Goal: Information Seeking & Learning: Find specific fact

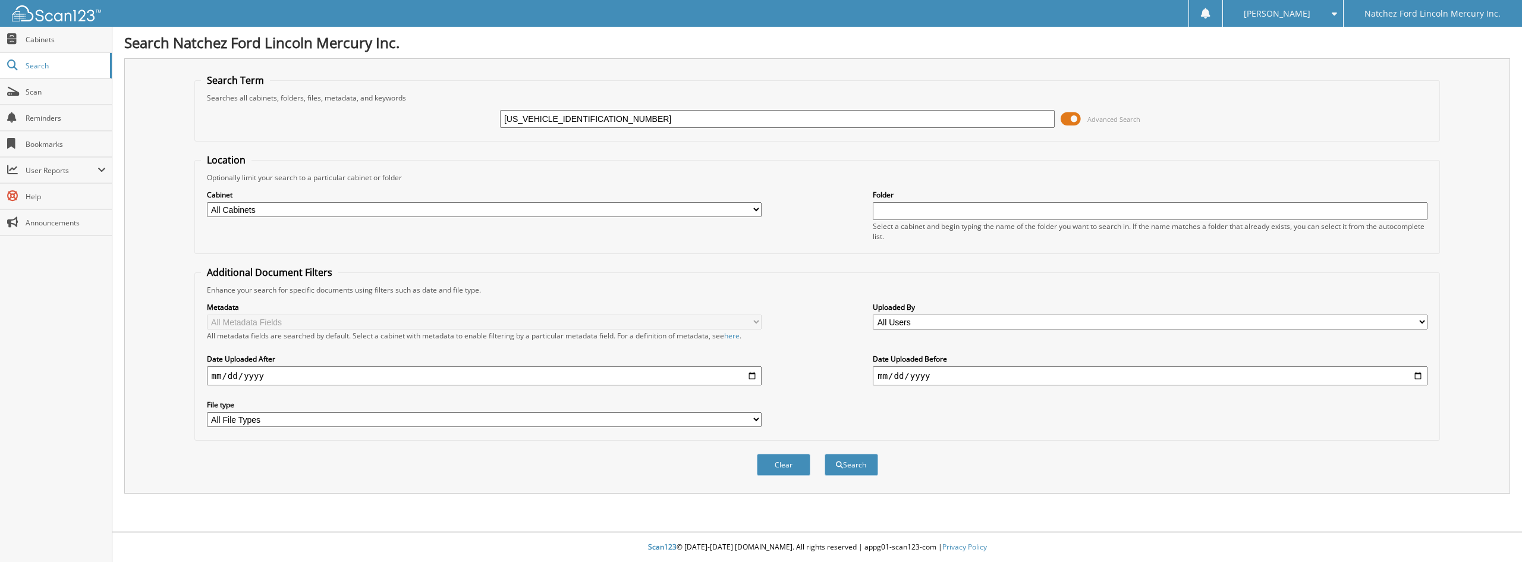
type input "1C6RR7NM1HS876097"
click at [825, 454] on button "Search" at bounding box center [852, 465] width 54 height 22
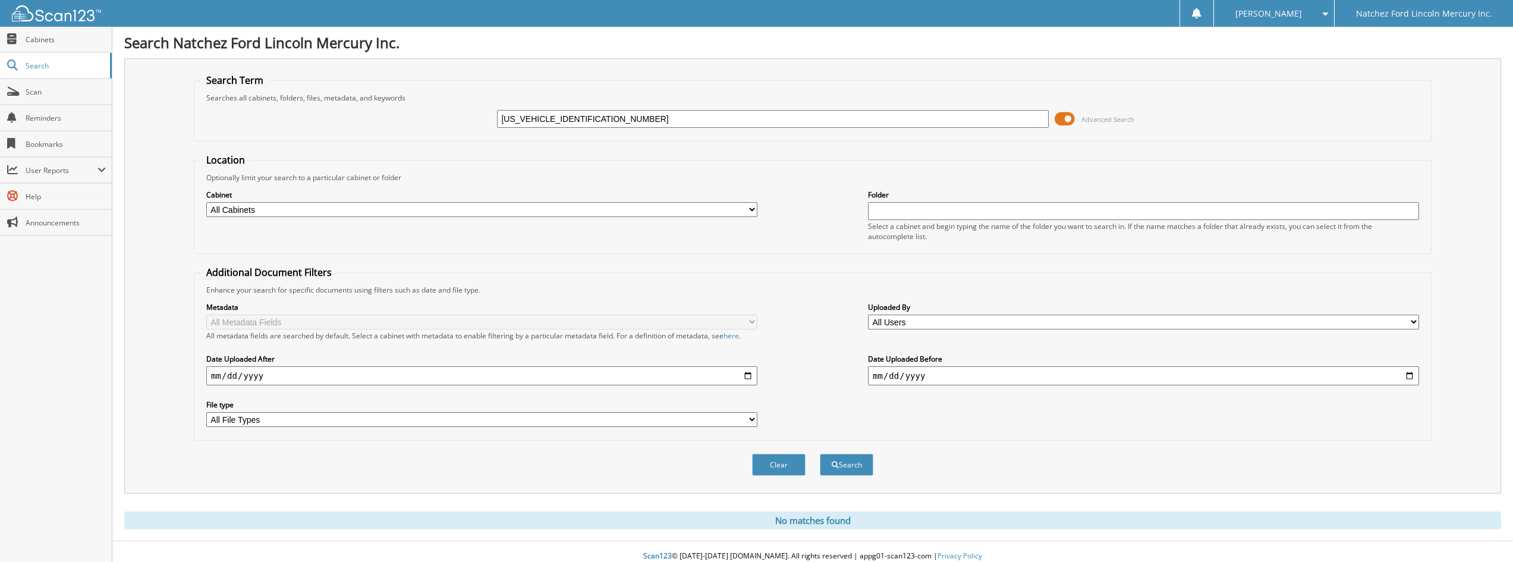
click at [712, 114] on input "[US_VEHICLE_IDENTIFICATION_NUMBER]" at bounding box center [772, 119] width 551 height 18
click at [712, 114] on input "1C6RR7NM1HS876097" at bounding box center [772, 119] width 551 height 18
type input "RM1034A"
click at [820, 454] on button "Search" at bounding box center [847, 465] width 54 height 22
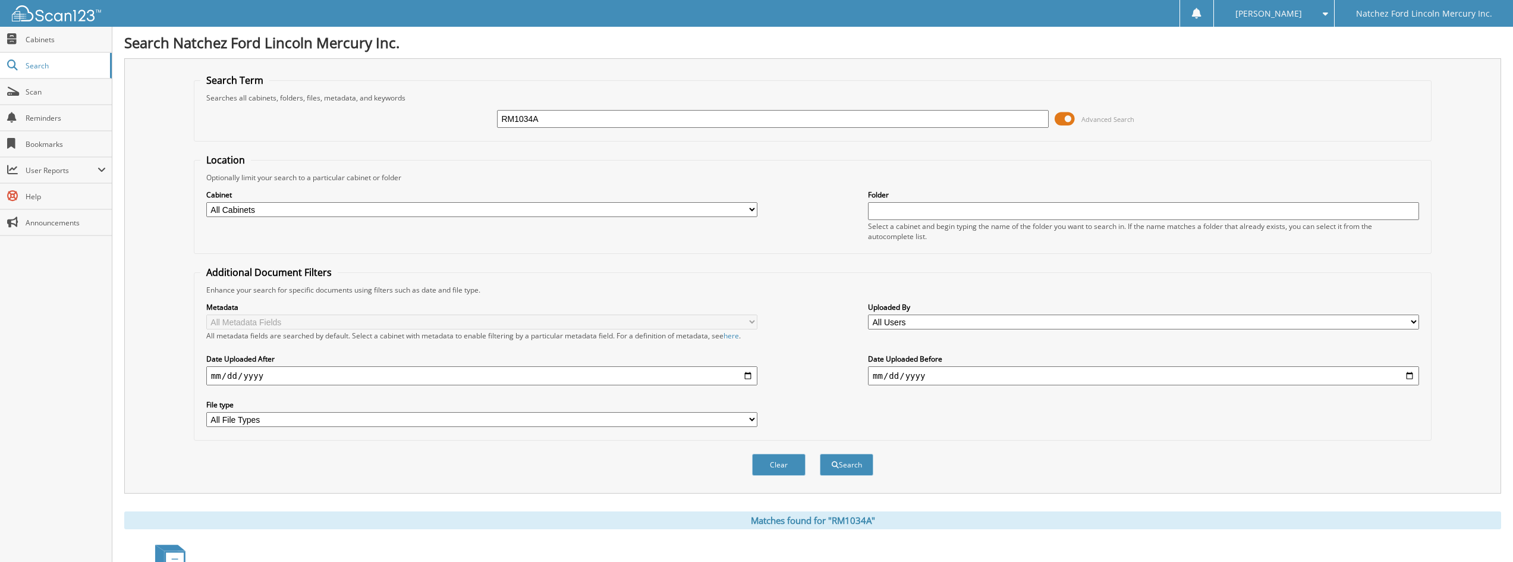
click at [634, 115] on input "RM1034A" at bounding box center [772, 119] width 551 height 18
type input "1C6RR7NM9HS876106"
click at [820, 454] on button "Search" at bounding box center [847, 465] width 54 height 22
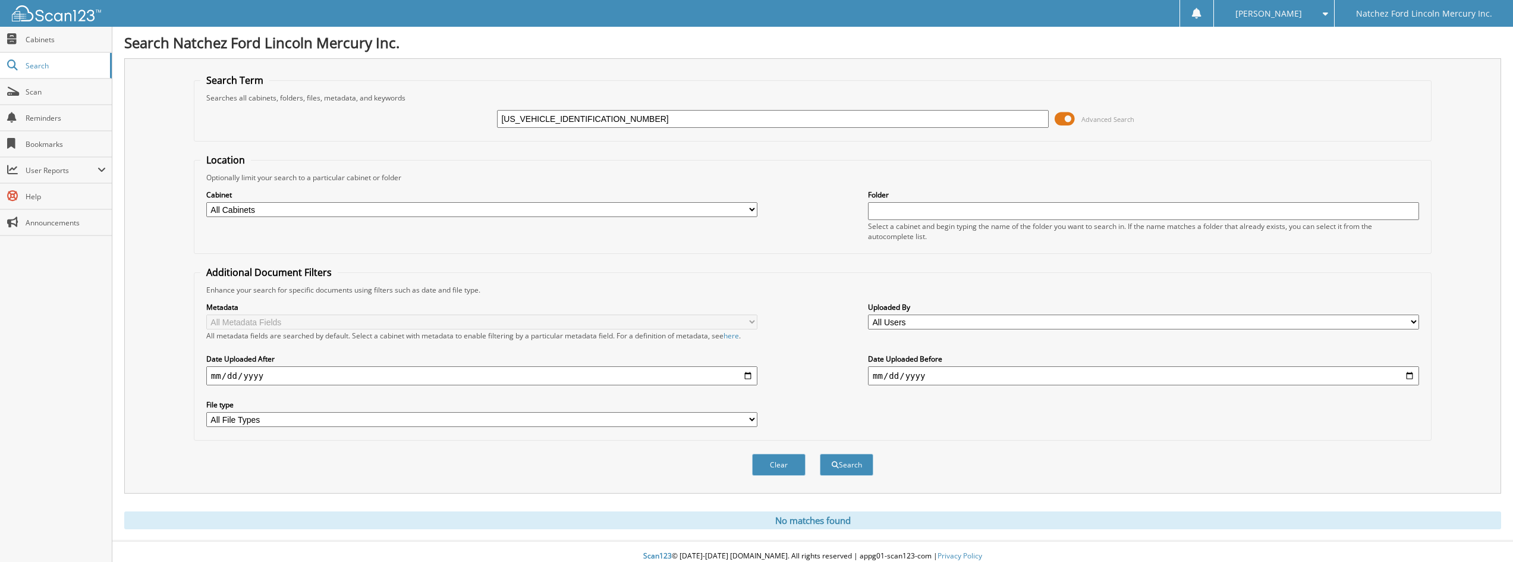
click at [837, 121] on input "[US_VEHICLE_IDENTIFICATION_NUMBER]" at bounding box center [772, 119] width 551 height 18
click at [837, 121] on input "1C6RR7NM9HS876106" at bounding box center [772, 119] width 551 height 18
type input "876106"
click at [820, 454] on button "Search" at bounding box center [847, 465] width 54 height 22
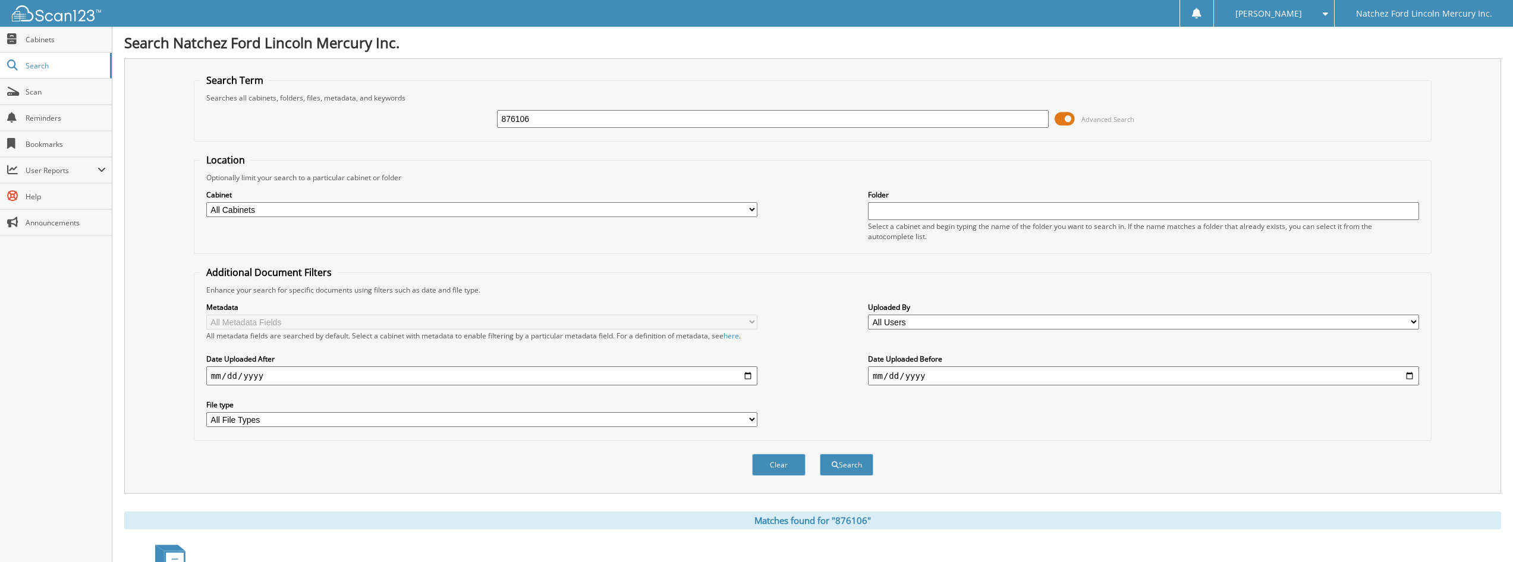
click at [565, 124] on input "876106" at bounding box center [772, 119] width 551 height 18
type input "[US_VEHICLE_IDENTIFICATION_NUMBER]"
click at [820, 454] on button "Search" at bounding box center [847, 465] width 54 height 22
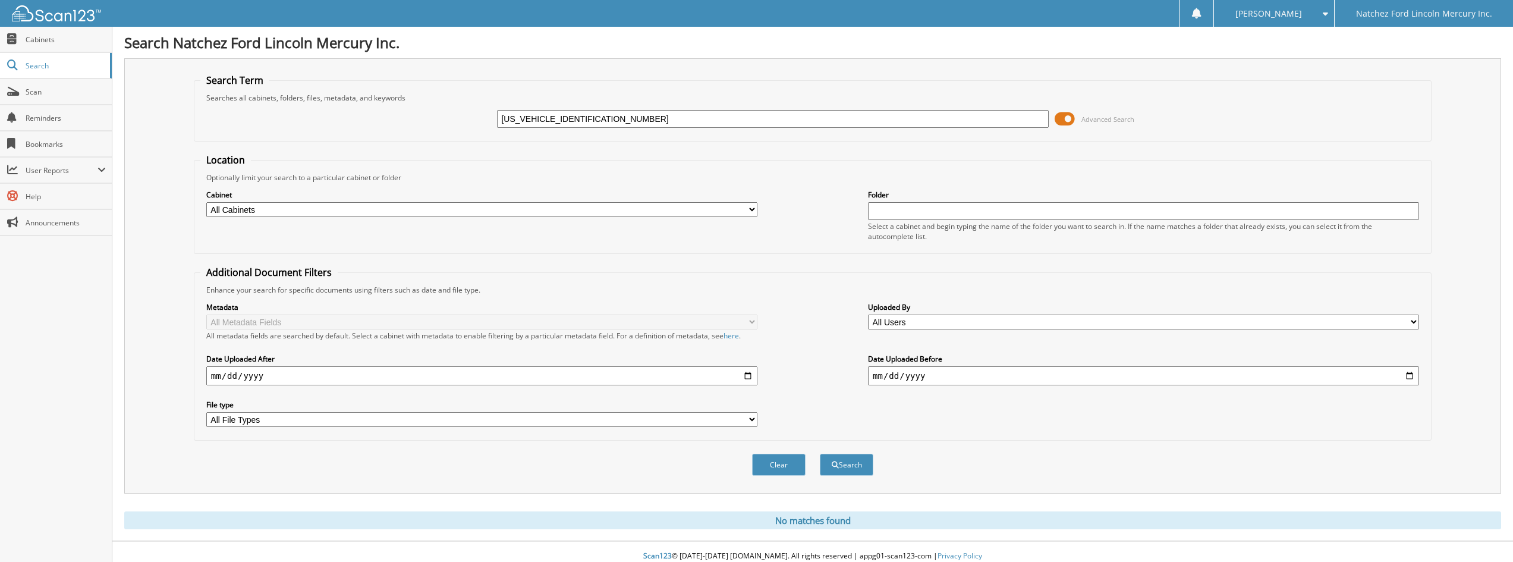
scroll to position [10, 0]
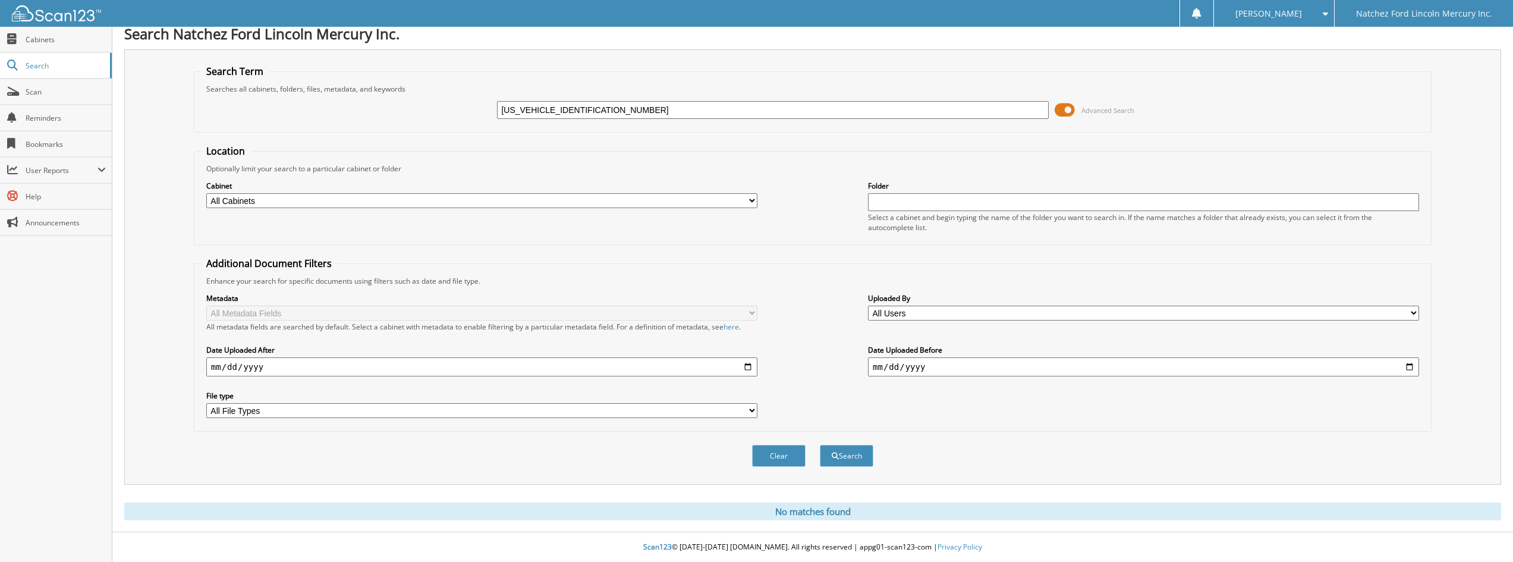
click at [678, 105] on input "2G1WG5E37C1228472" at bounding box center [772, 110] width 551 height 18
type input "1GC1YLE77MF198793"
click at [820, 445] on button "Search" at bounding box center [847, 456] width 54 height 22
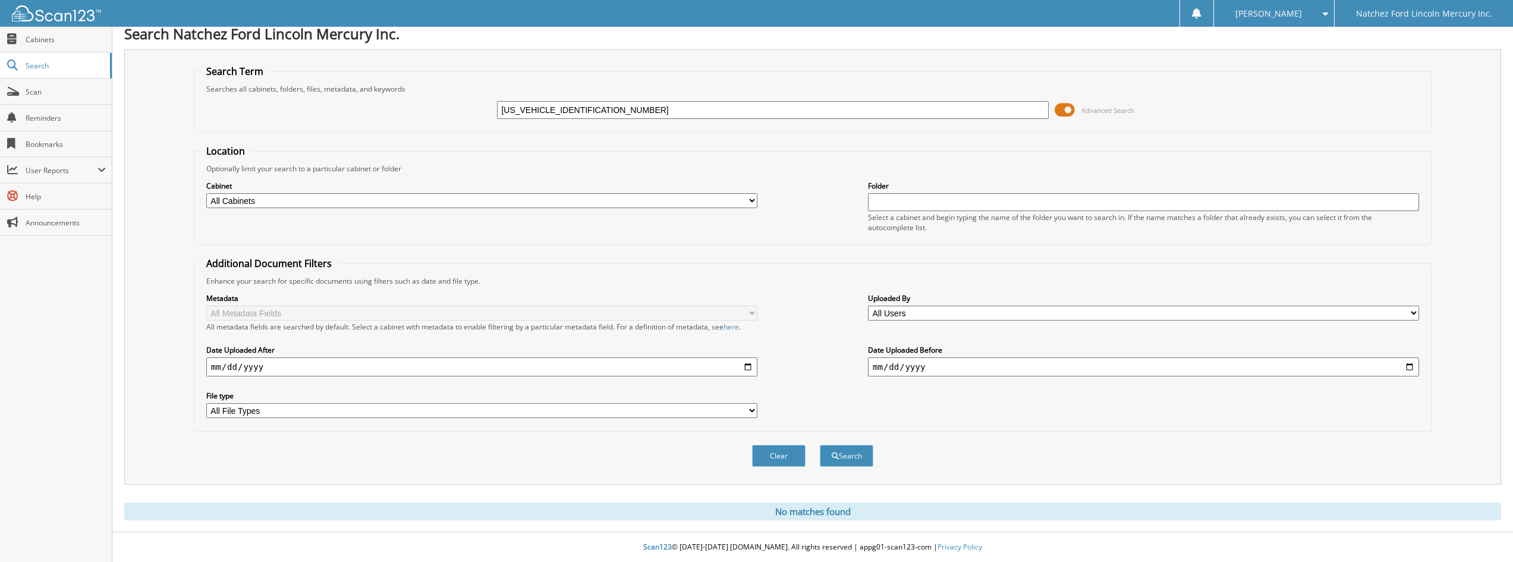
click at [675, 104] on input "[US_VEHICLE_IDENTIFICATION_NUMBER]" at bounding box center [772, 110] width 551 height 18
type input "NS1933"
click at [820, 445] on button "Search" at bounding box center [847, 456] width 54 height 22
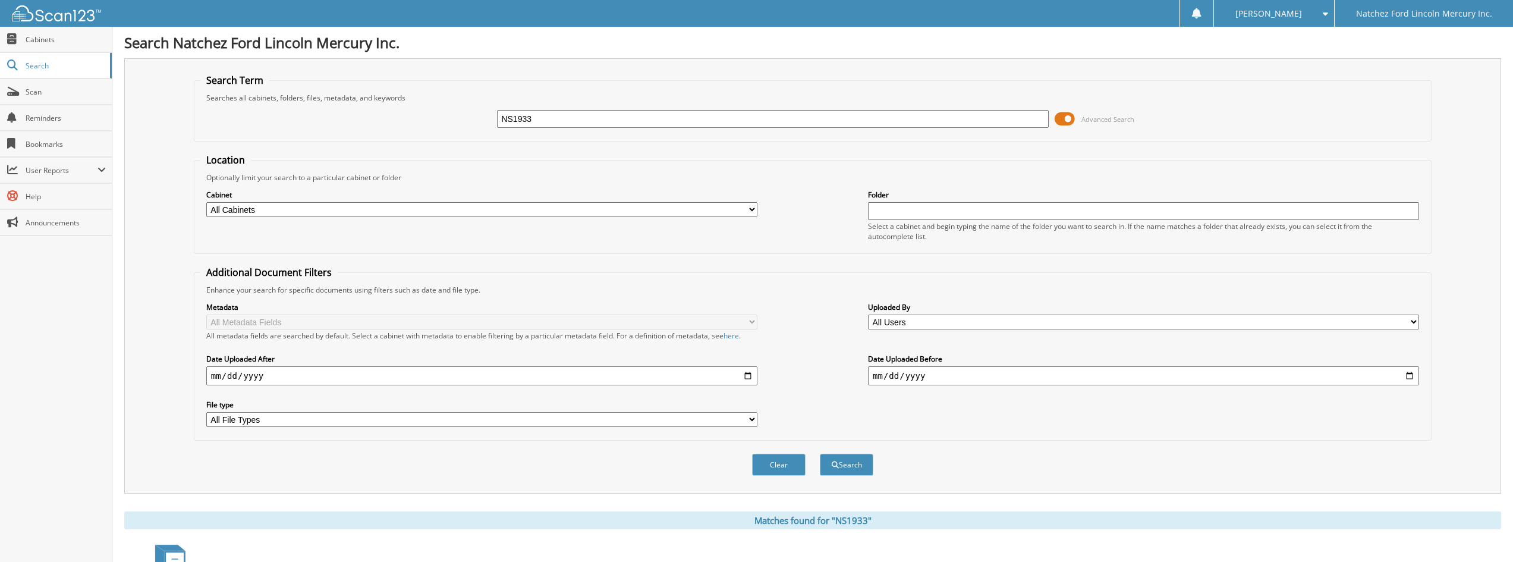
click at [574, 120] on input "NS1933" at bounding box center [772, 119] width 551 height 18
type input "CG2134"
click at [820, 454] on button "Search" at bounding box center [847, 465] width 54 height 22
click at [568, 122] on input "CG2134" at bounding box center [772, 119] width 551 height 18
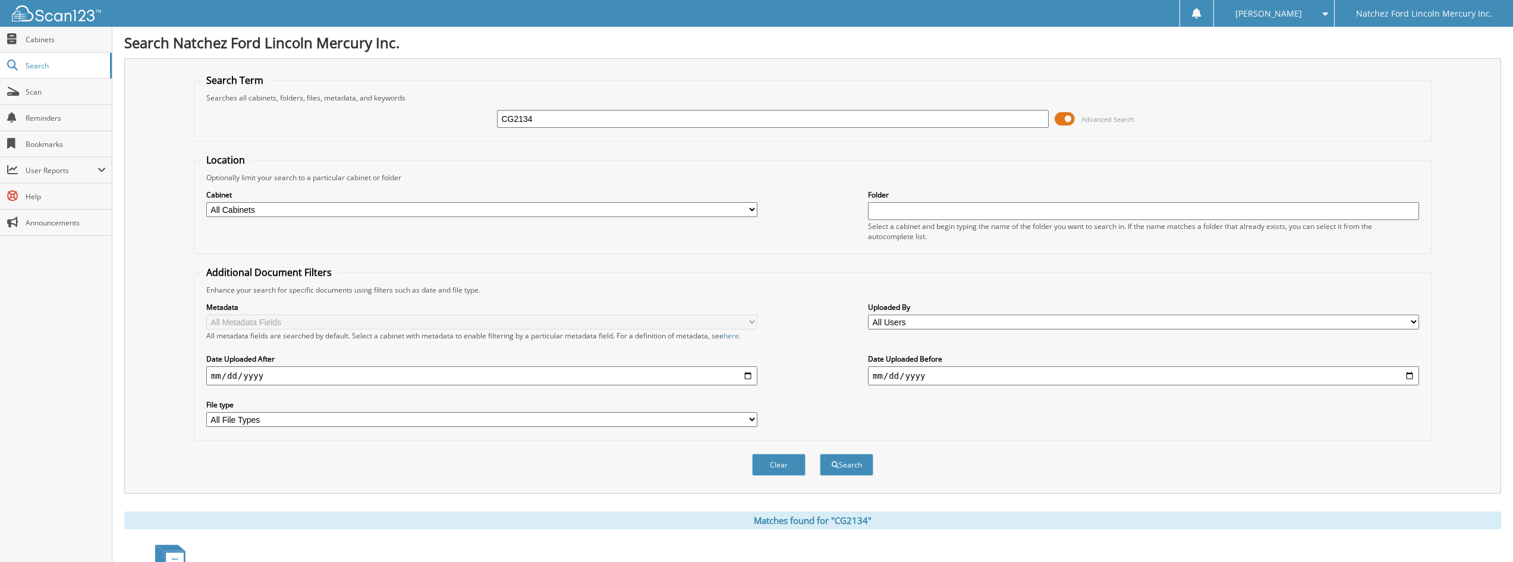
click at [568, 122] on input "CG2134" at bounding box center [772, 119] width 551 height 18
type input "[US_VEHICLE_IDENTIFICATION_NUMBER]"
click at [820, 454] on button "Search" at bounding box center [847, 465] width 54 height 22
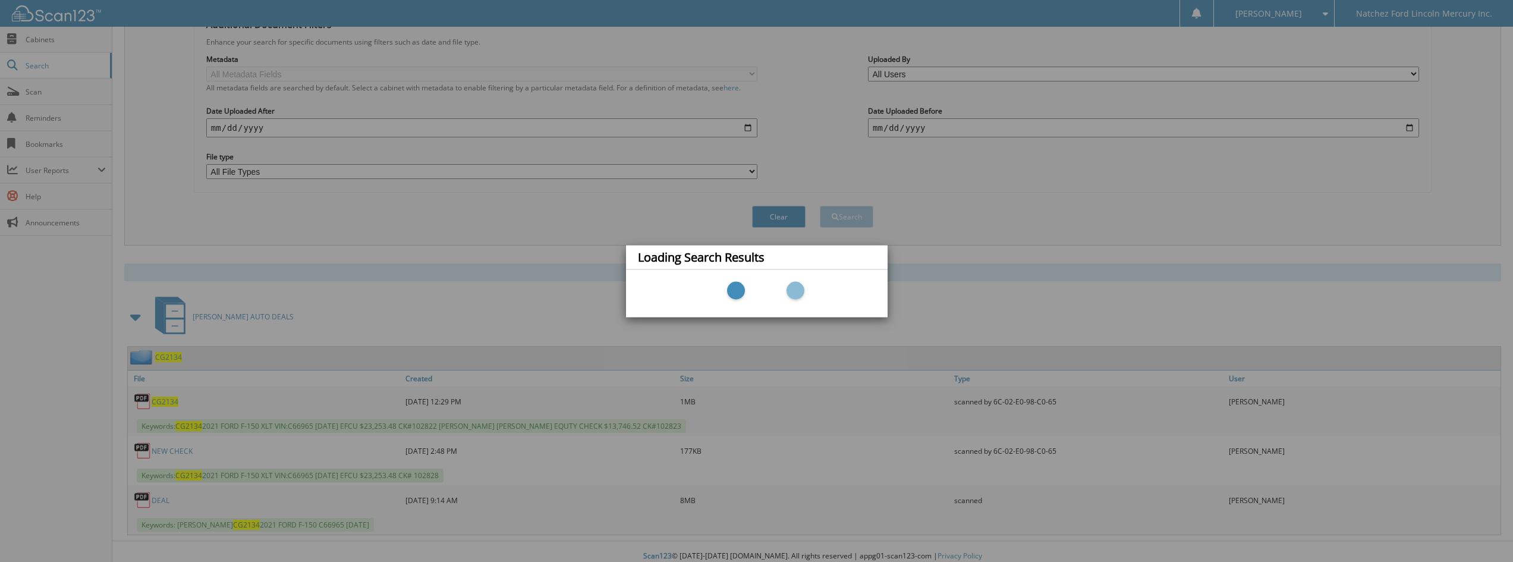
scroll to position [257, 0]
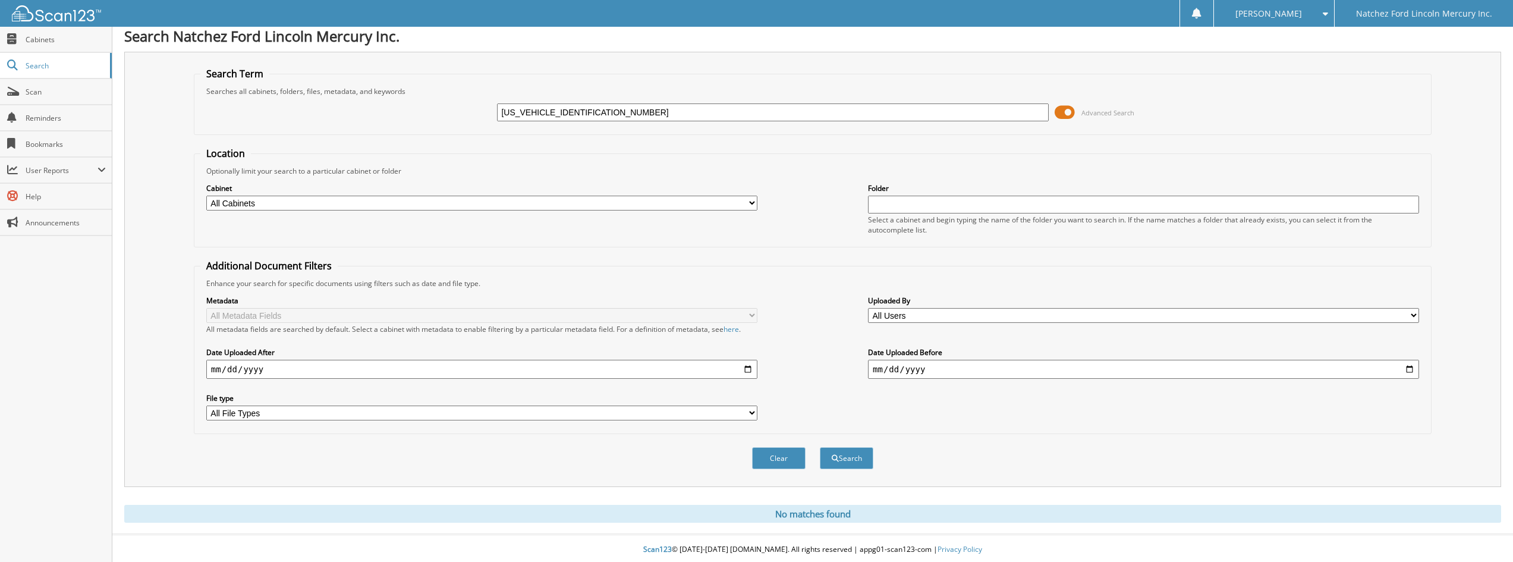
scroll to position [10, 0]
click at [598, 114] on input "1FTEW1EP6MFC66965" at bounding box center [772, 110] width 551 height 18
click at [598, 115] on input "1FTEW1EP6MFC66965" at bounding box center [772, 110] width 551 height 18
type input "3GTP1VEC0EG100016"
click at [820, 445] on button "Search" at bounding box center [847, 456] width 54 height 22
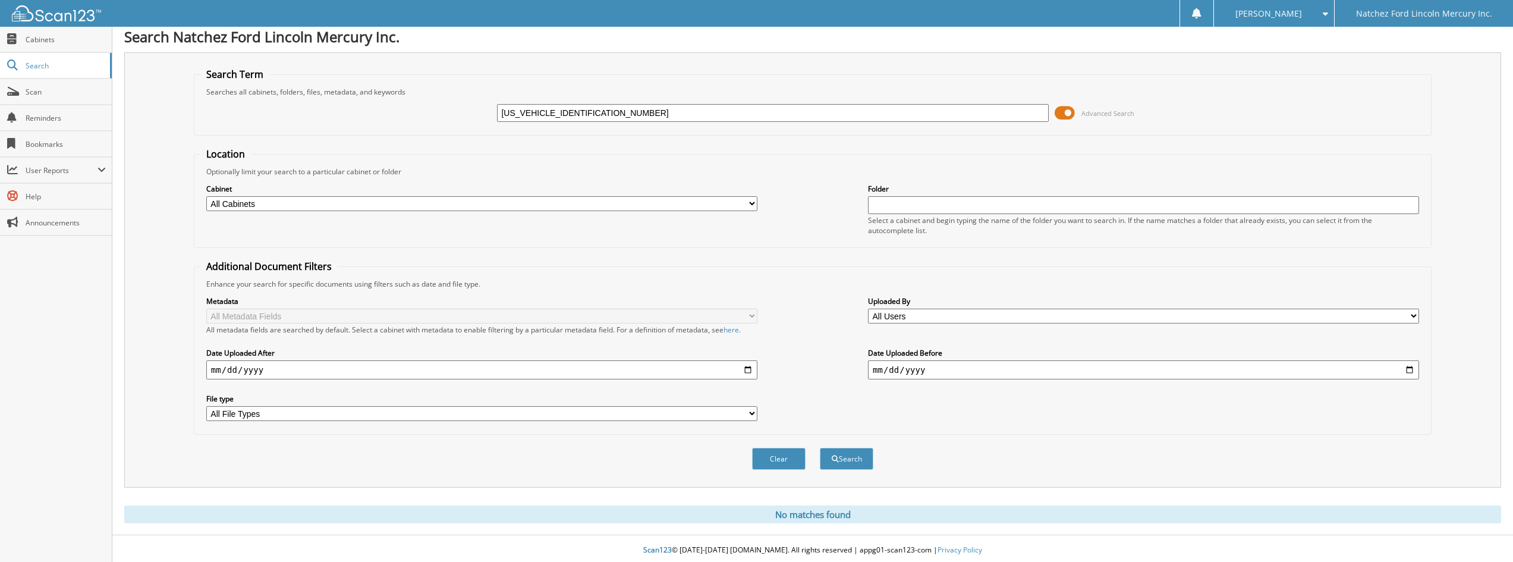
scroll to position [10, 0]
click at [649, 102] on input "[US_VEHICLE_IDENTIFICATION_NUMBER]" at bounding box center [772, 110] width 551 height 18
click at [648, 107] on input "[US_VEHICLE_IDENTIFICATION_NUMBER]" at bounding box center [772, 110] width 551 height 18
click at [648, 107] on input "3GTP1VEC0EG100016" at bounding box center [772, 110] width 551 height 18
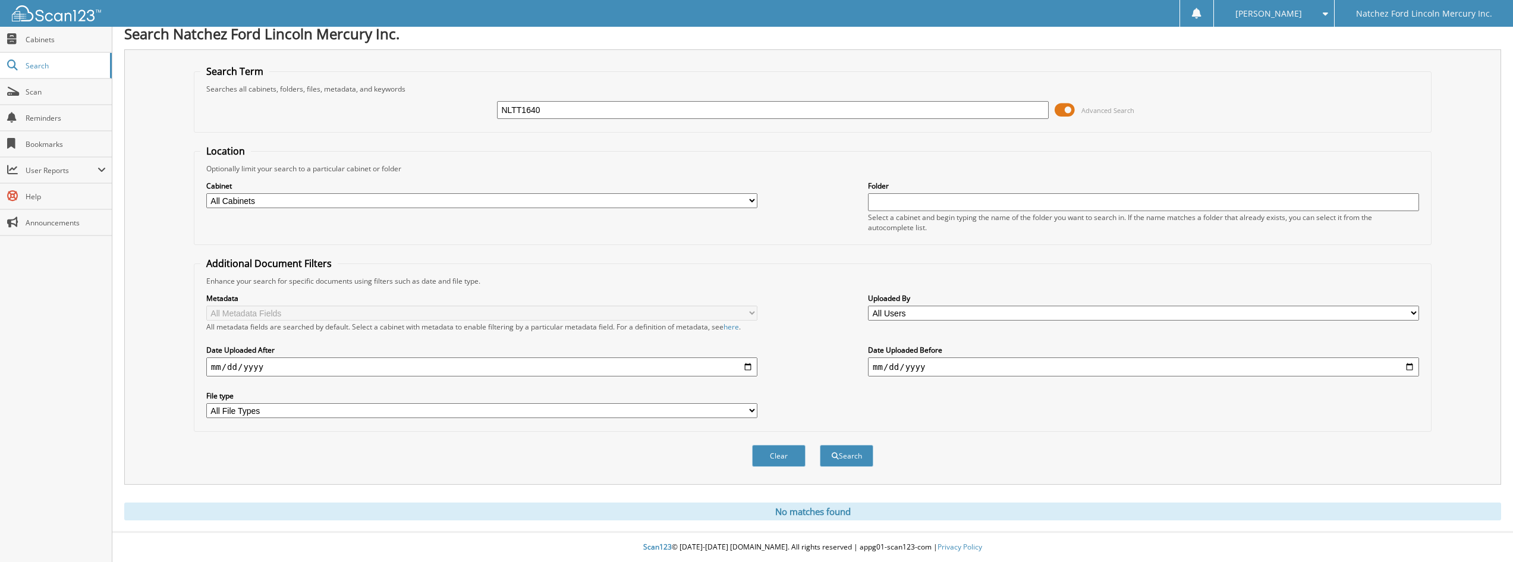
type input "NLTT1640"
click at [820, 445] on button "Search" at bounding box center [847, 456] width 54 height 22
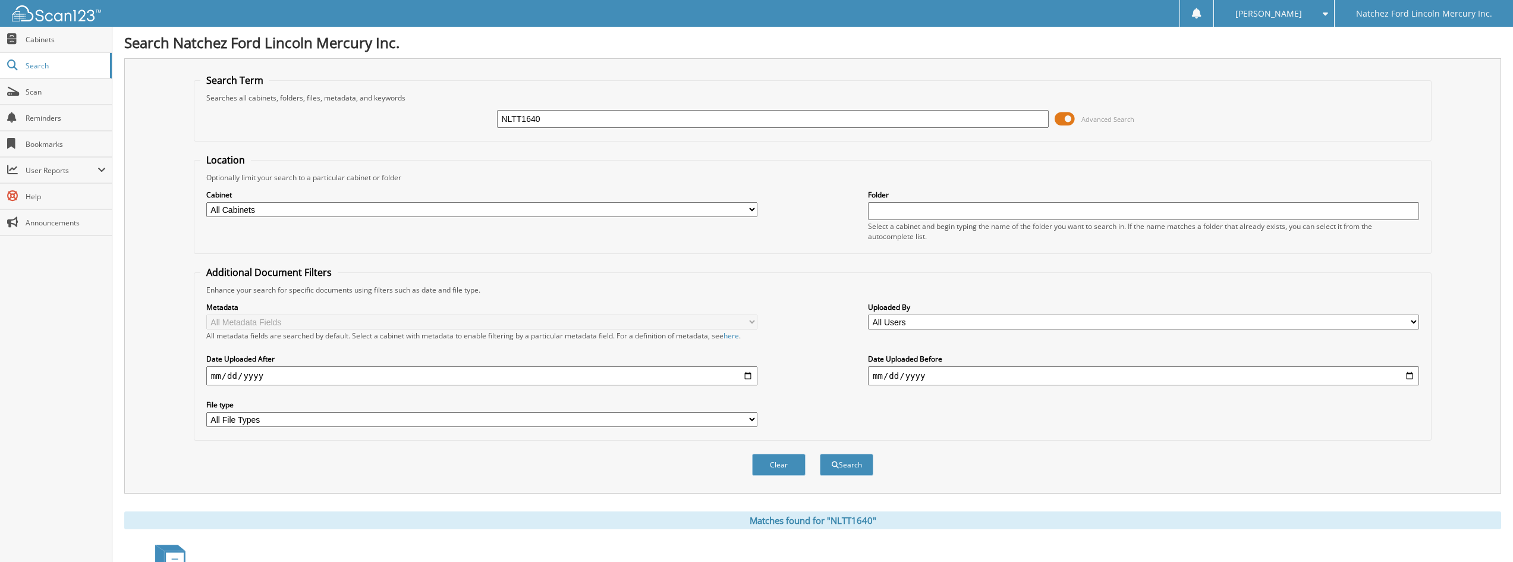
click at [683, 123] on input "NLTT1640" at bounding box center [772, 119] width 551 height 18
type input "[US_VEHICLE_IDENTIFICATION_NUMBER]"
click at [820, 454] on button "Search" at bounding box center [847, 465] width 54 height 22
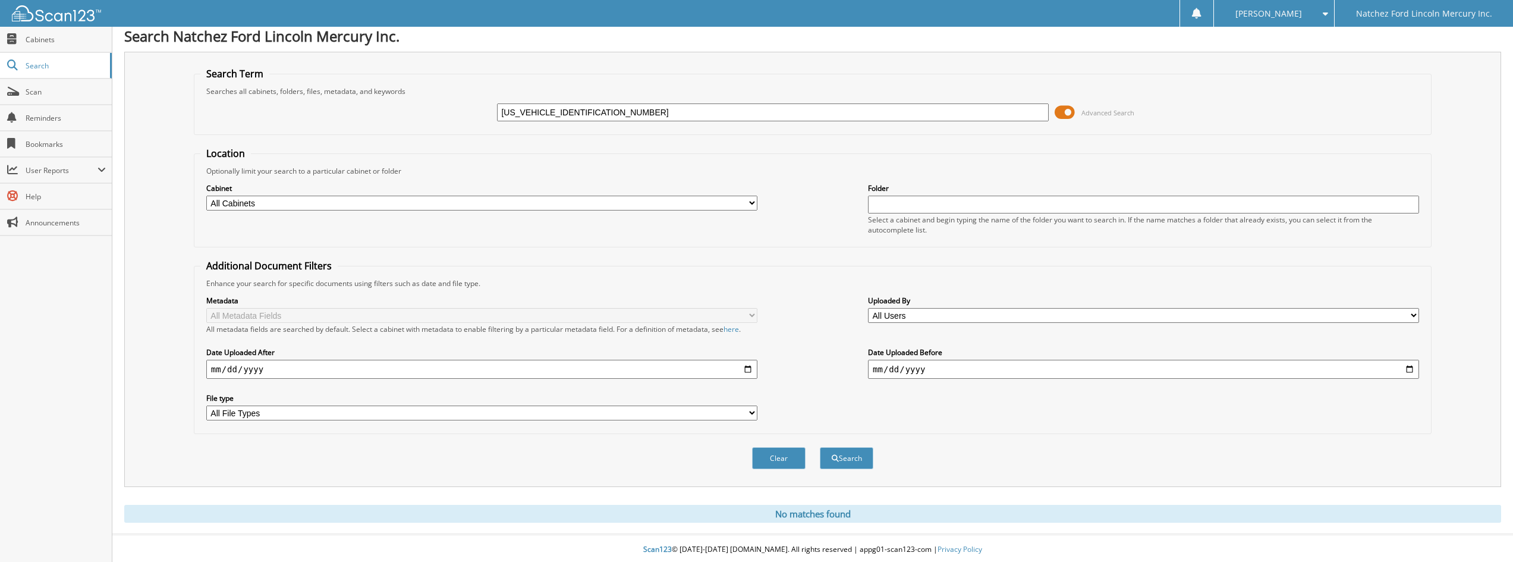
scroll to position [10, 0]
click at [708, 115] on input "2C3CDZJG2NH118429" at bounding box center [772, 110] width 551 height 18
type input "3GCUKSEC5EG241372"
click at [820, 445] on button "Search" at bounding box center [847, 456] width 54 height 22
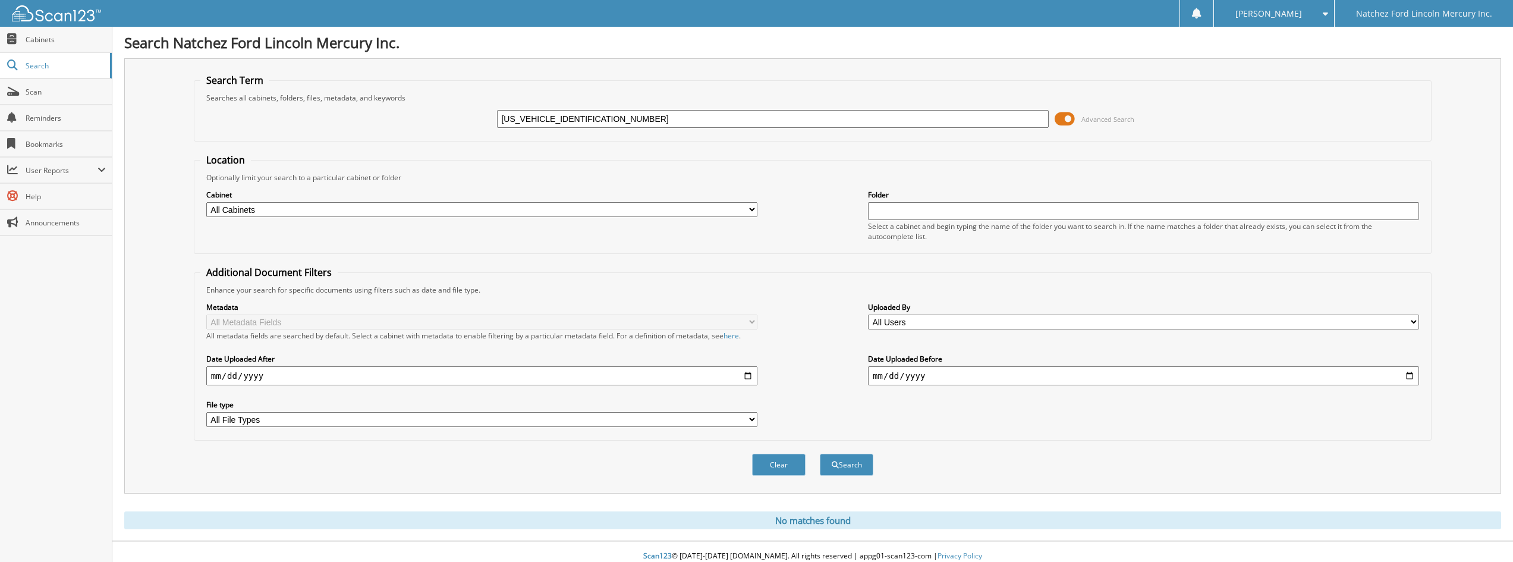
click at [702, 114] on input "3GCUKSEC5EG241372" at bounding box center [772, 119] width 551 height 18
type input "JN8CS1MU1FM381387"
click at [820, 454] on button "Search" at bounding box center [847, 465] width 54 height 22
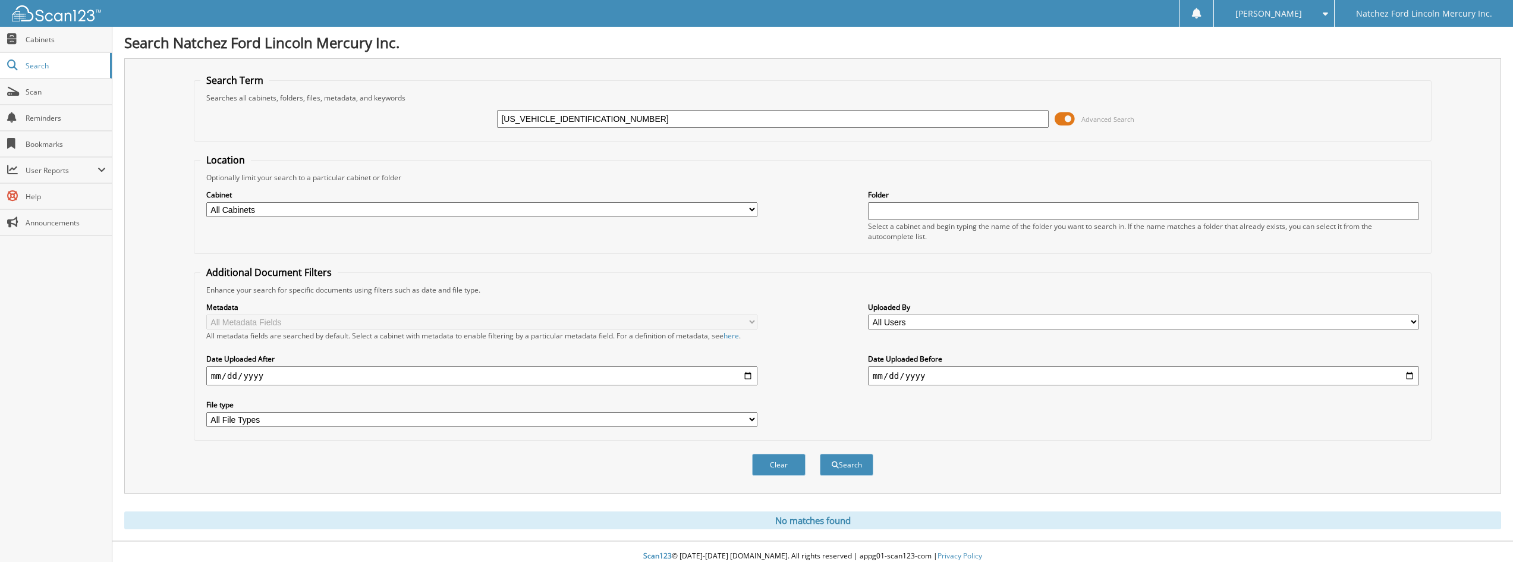
click at [637, 108] on div "[US_VEHICLE_IDENTIFICATION_NUMBER] Advanced Search" at bounding box center [812, 119] width 1225 height 32
click at [635, 116] on input "[US_VEHICLE_IDENTIFICATION_NUMBER]" at bounding box center [772, 119] width 551 height 18
type input "[US_VEHICLE_IDENTIFICATION_NUMBER]"
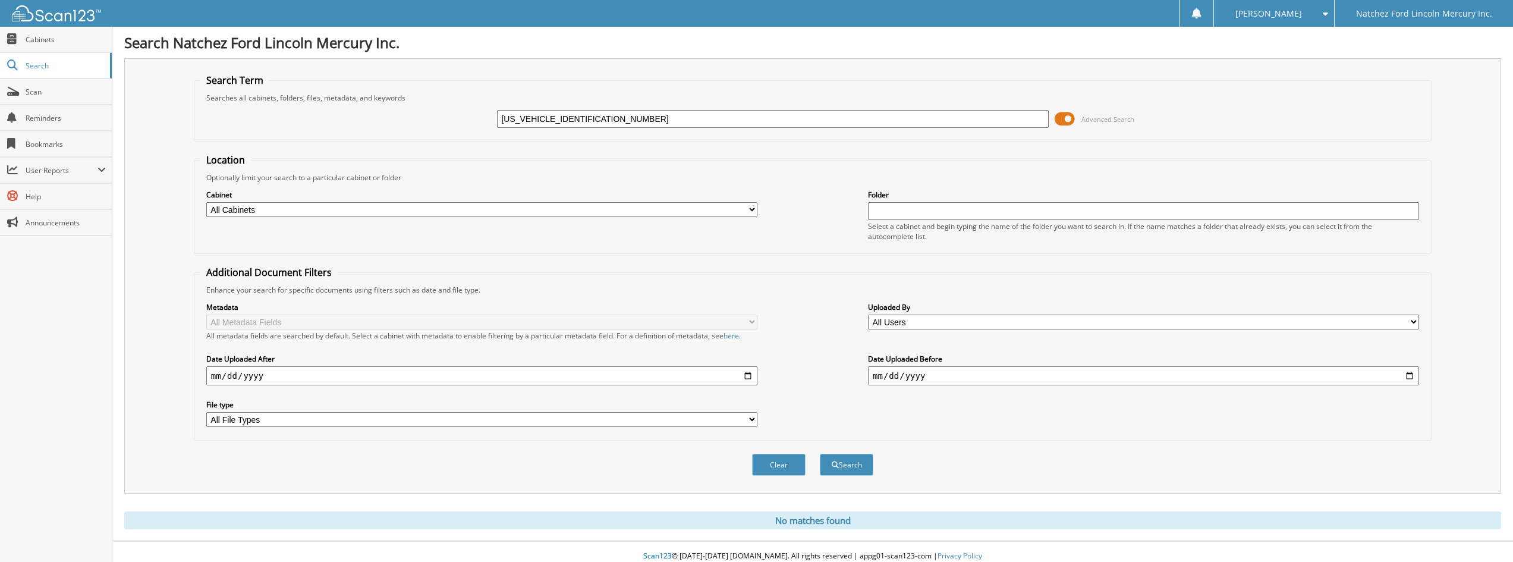
click at [820, 454] on button "Search" at bounding box center [847, 465] width 54 height 22
click at [621, 120] on input "[US_VEHICLE_IDENTIFICATION_NUMBER]" at bounding box center [772, 119] width 551 height 18
type input "[US_VEHICLE_IDENTIFICATION_NUMBER]"
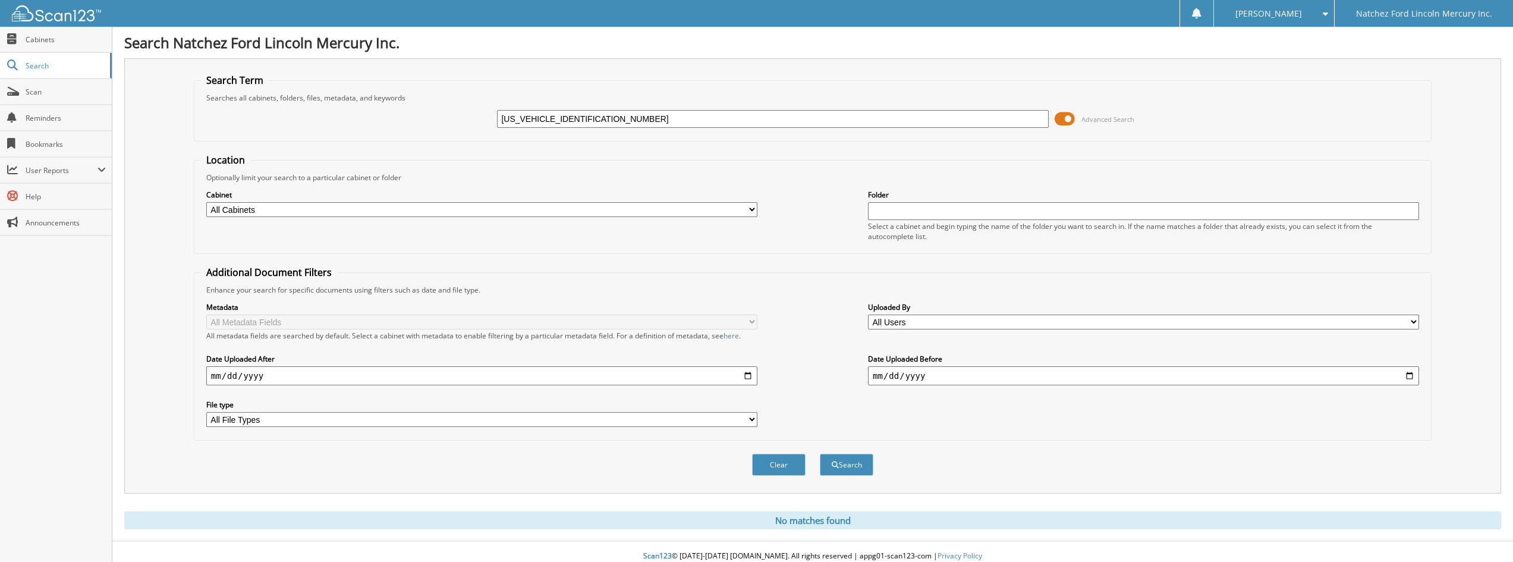
click at [820, 454] on button "Search" at bounding box center [847, 465] width 54 height 22
click at [621, 120] on input "WDDHF8JB0GB303266" at bounding box center [772, 119] width 551 height 18
type input "1FTEW1CP0KKD11888"
click at [820, 454] on button "Search" at bounding box center [847, 465] width 54 height 22
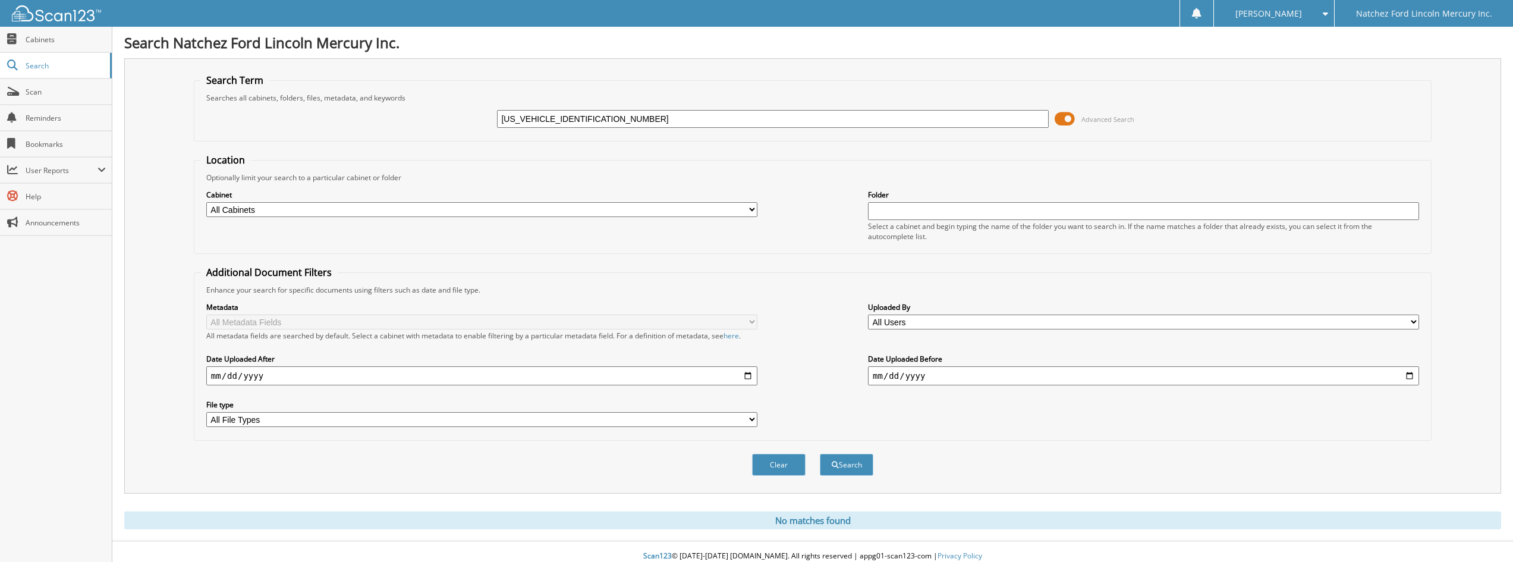
click at [598, 118] on input "[US_VEHICLE_IDENTIFICATION_NUMBER]" at bounding box center [772, 119] width 551 height 18
type input "[US_VEHICLE_IDENTIFICATION_NUMBER]"
click at [820, 454] on button "Search" at bounding box center [847, 465] width 54 height 22
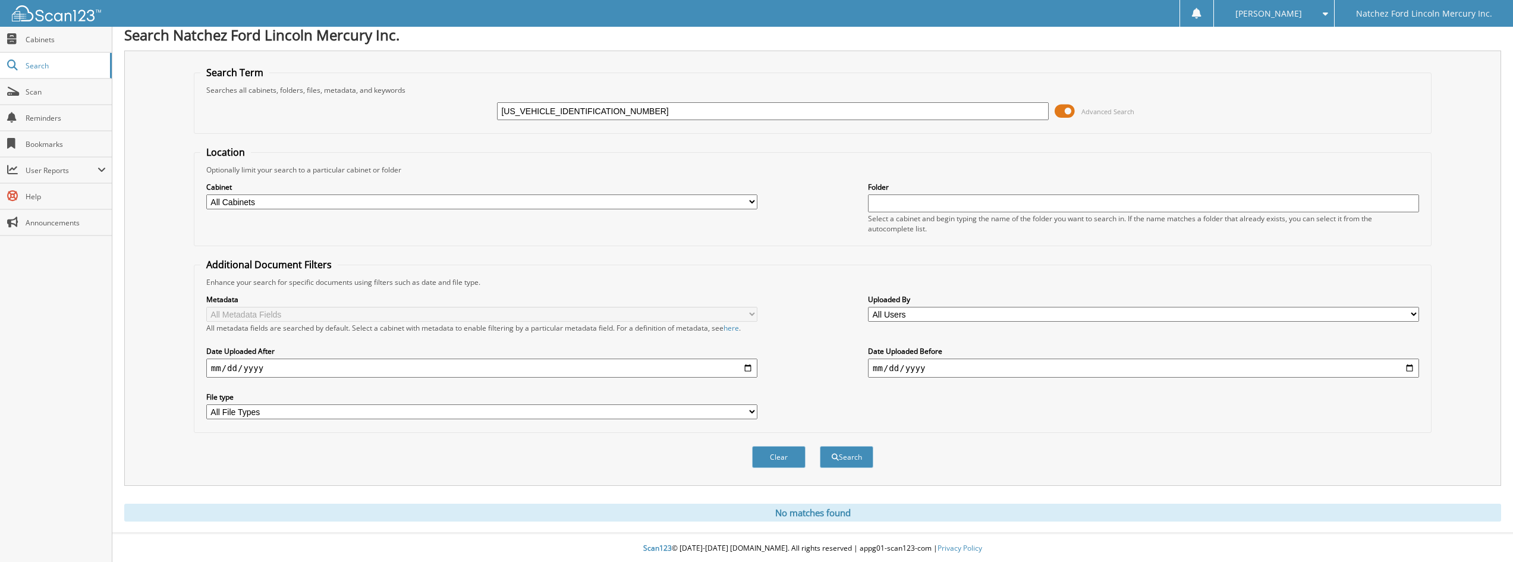
scroll to position [10, 0]
click at [611, 109] on input "[US_VEHICLE_IDENTIFICATION_NUMBER]" at bounding box center [772, 110] width 551 height 18
click at [612, 109] on input "1C6RR7NM9HS881547" at bounding box center [772, 110] width 551 height 18
type input "[US_VEHICLE_IDENTIFICATION_NUMBER]"
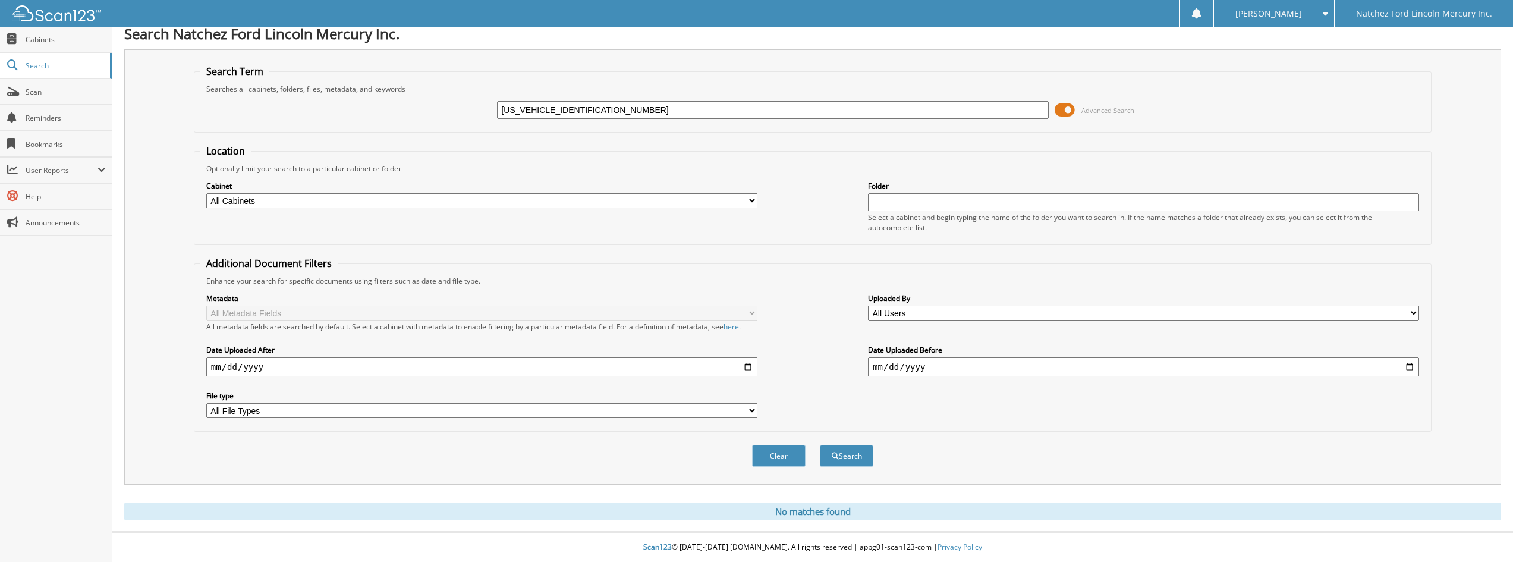
click at [820, 445] on button "Search" at bounding box center [847, 456] width 54 height 22
click at [640, 112] on input "[US_VEHICLE_IDENTIFICATION_NUMBER]" at bounding box center [772, 110] width 551 height 18
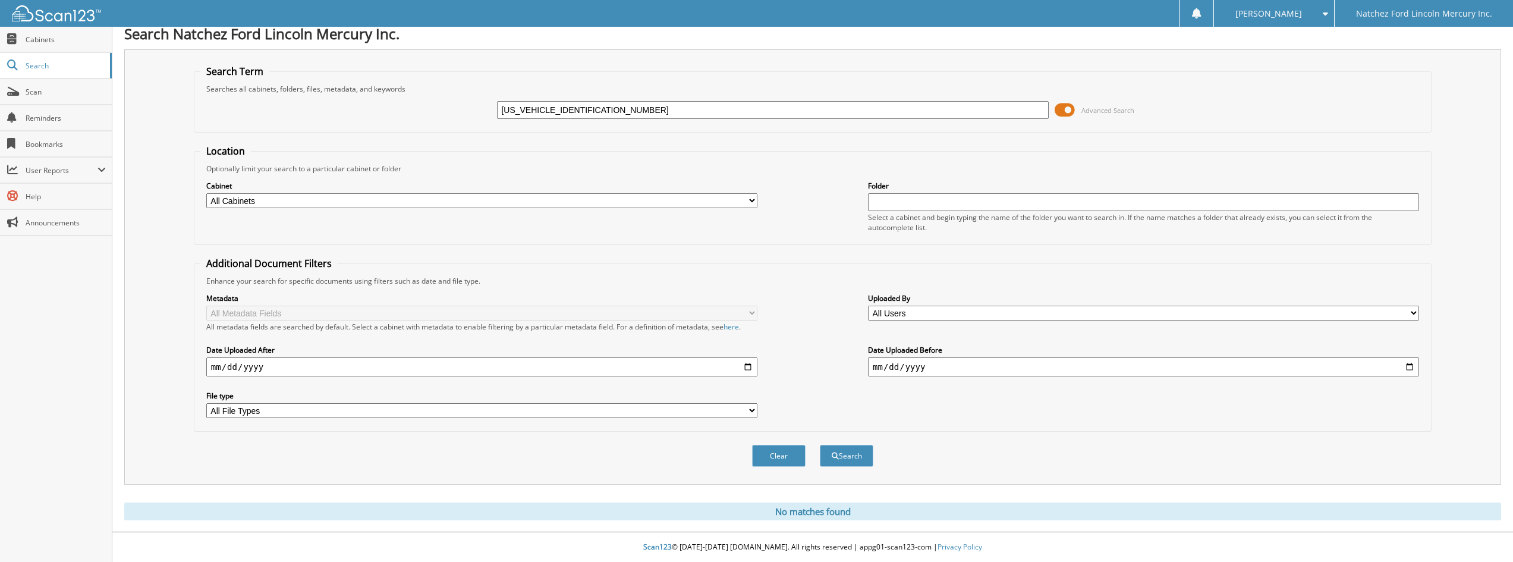
type input "[US_VEHICLE_IDENTIFICATION_NUMBER]"
click at [820, 445] on button "Search" at bounding box center [847, 456] width 54 height 22
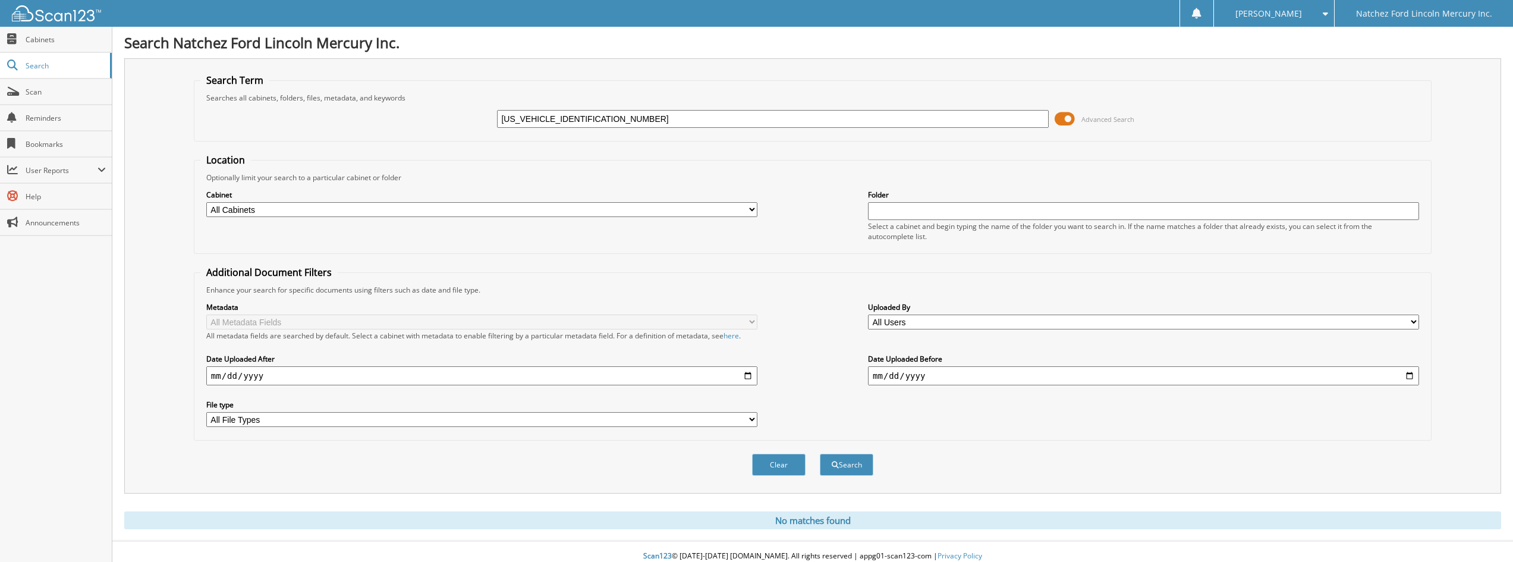
click at [631, 126] on input "[US_VEHICLE_IDENTIFICATION_NUMBER]" at bounding box center [772, 119] width 551 height 18
click at [544, 122] on input "[US_VEHICLE_IDENTIFICATION_NUMBER]" at bounding box center [772, 119] width 551 height 18
type input "JT3HT05JBX0040336"
click at [820, 454] on button "Search" at bounding box center [847, 465] width 54 height 22
click at [721, 122] on input "JT3HT05JBX0040336" at bounding box center [772, 119] width 551 height 18
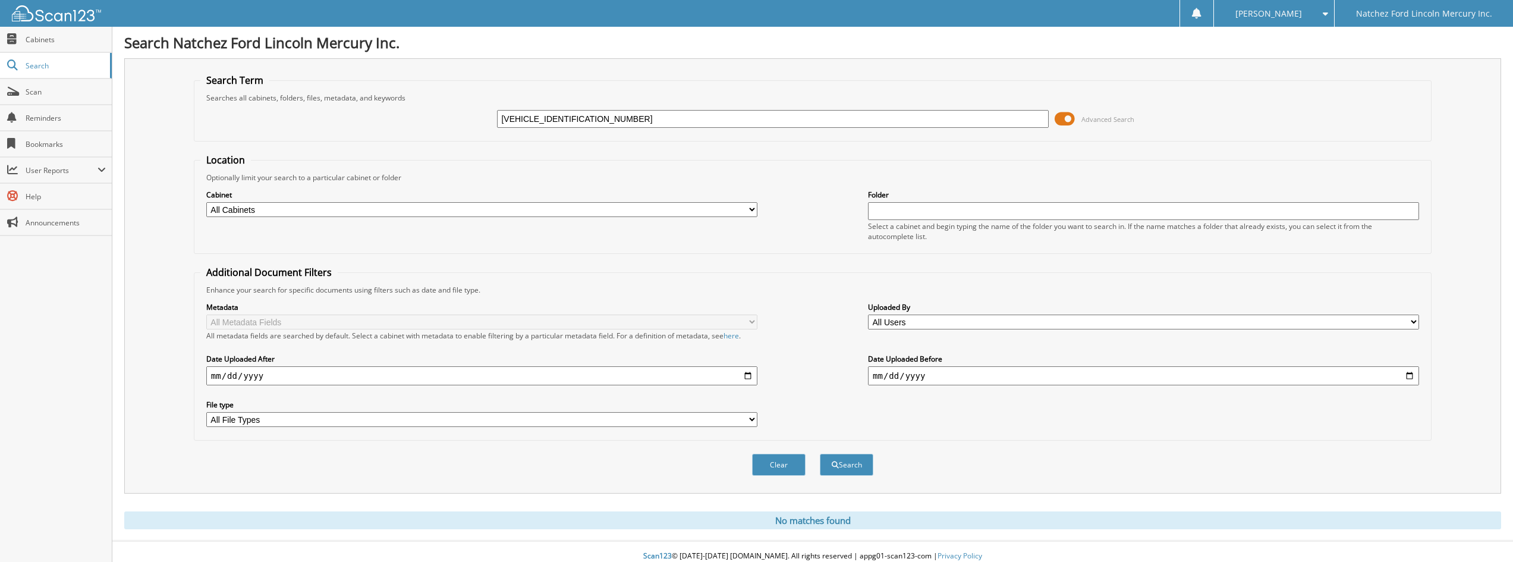
click at [721, 122] on input "JT3HT05JBX0040336" at bounding box center [772, 119] width 551 height 18
click at [721, 121] on input "JT3HT05JBX0040336" at bounding box center [772, 119] width 551 height 18
type input "2HGFE2F5NH571379"
click at [820, 454] on button "Search" at bounding box center [847, 465] width 54 height 22
click at [721, 121] on input "2HGFE2F5NH571379" at bounding box center [772, 119] width 551 height 18
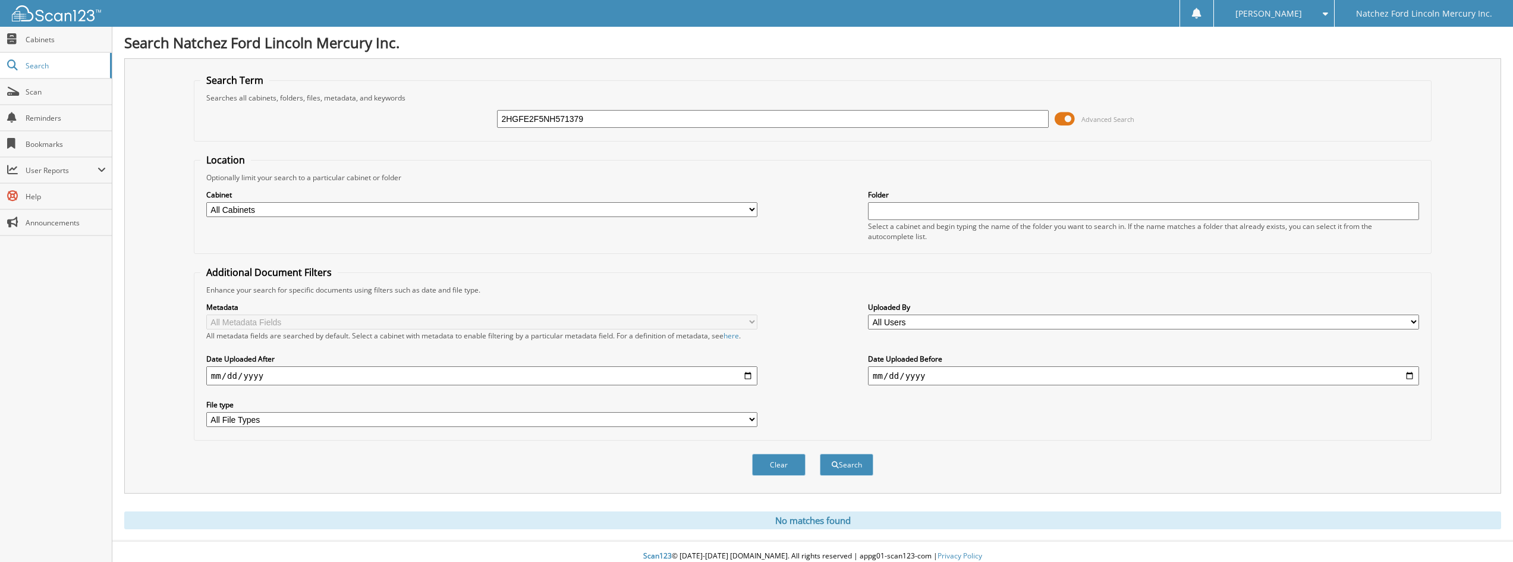
click at [719, 118] on input "2HGFE2F5NH571379" at bounding box center [772, 119] width 551 height 18
type input "[US_VEHICLE_IDENTIFICATION_NUMBER]"
click at [820, 454] on button "Search" at bounding box center [847, 465] width 54 height 22
click at [714, 118] on input "[US_VEHICLE_IDENTIFICATION_NUMBER]" at bounding box center [772, 119] width 551 height 18
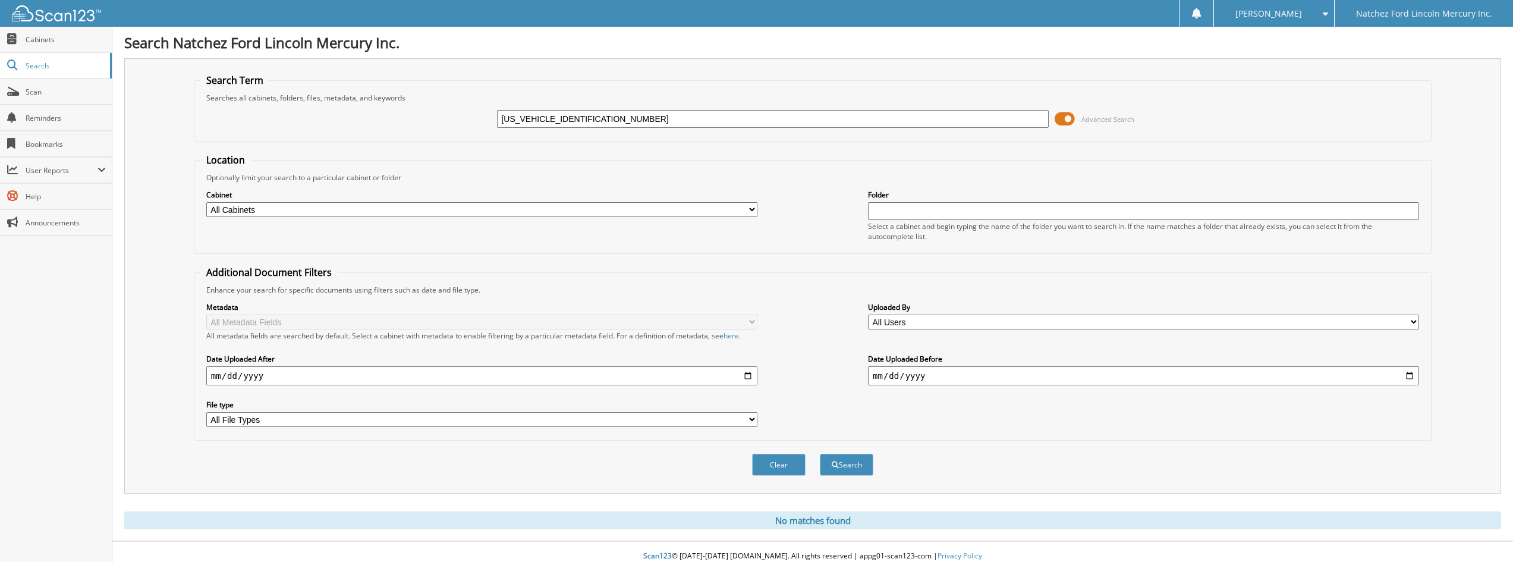
click at [714, 118] on input "[US_VEHICLE_IDENTIFICATION_NUMBER]" at bounding box center [772, 119] width 551 height 18
type input "2HKRW1H54MH411406"
click at [820, 454] on button "Search" at bounding box center [847, 465] width 54 height 22
click at [643, 122] on input "2HKRW1H54MH411406" at bounding box center [772, 119] width 551 height 18
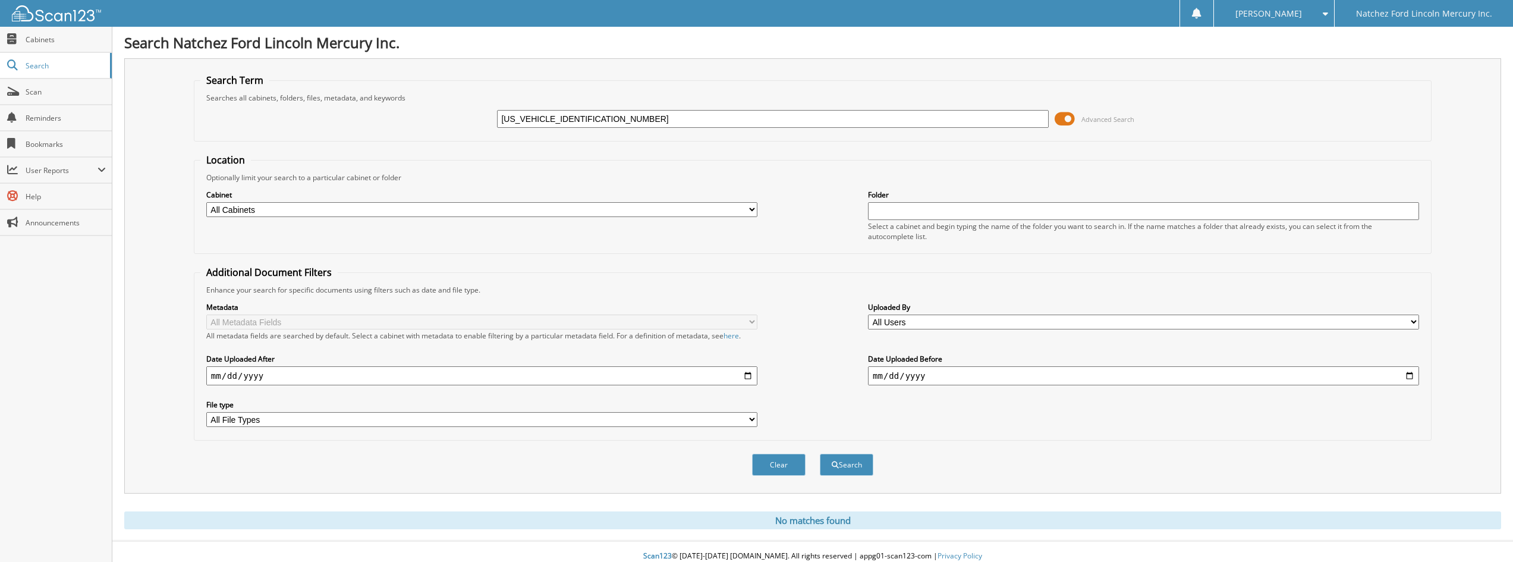
click at [643, 122] on input "2HKRW1H54MH411406" at bounding box center [772, 119] width 551 height 18
type input "5N1BT3BA1PC795619"
click at [820, 454] on button "Search" at bounding box center [847, 465] width 54 height 22
click at [643, 122] on input "[US_VEHICLE_IDENTIFICATION_NUMBER]" at bounding box center [772, 119] width 551 height 18
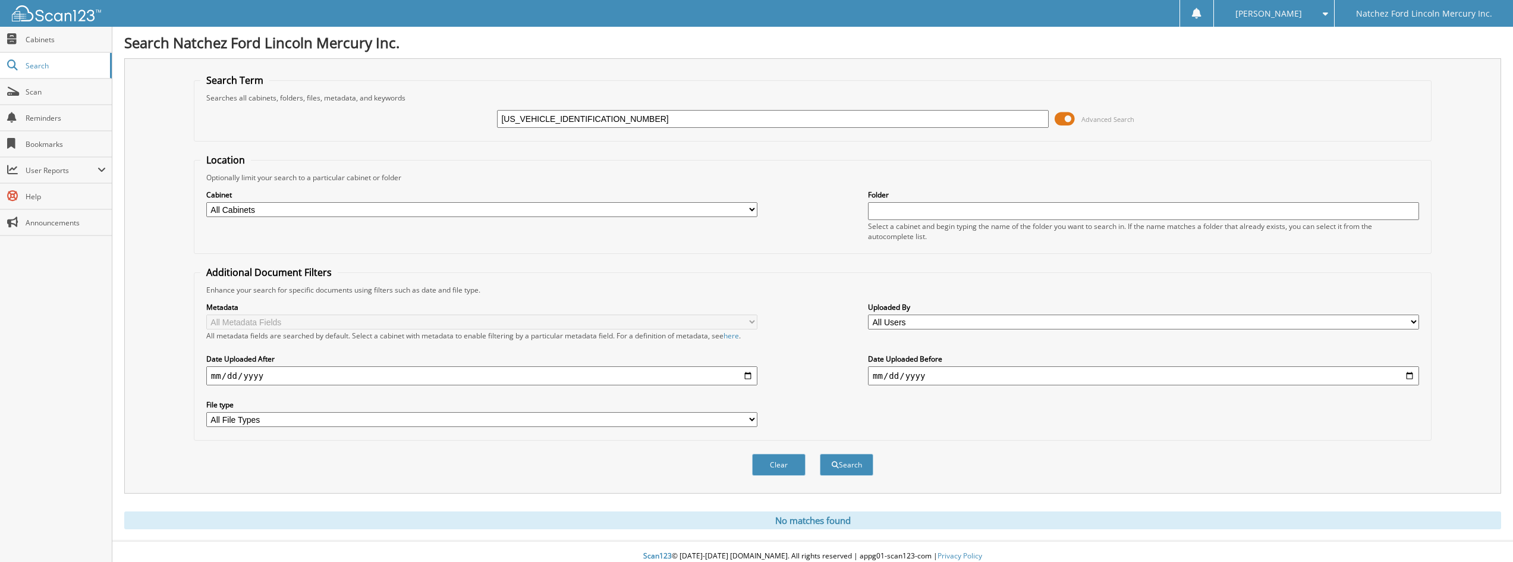
click at [643, 122] on input "[US_VEHICLE_IDENTIFICATION_NUMBER]" at bounding box center [772, 119] width 551 height 18
type input "[US_VEHICLE_IDENTIFICATION_NUMBER]"
click at [820, 454] on button "Search" at bounding box center [847, 465] width 54 height 22
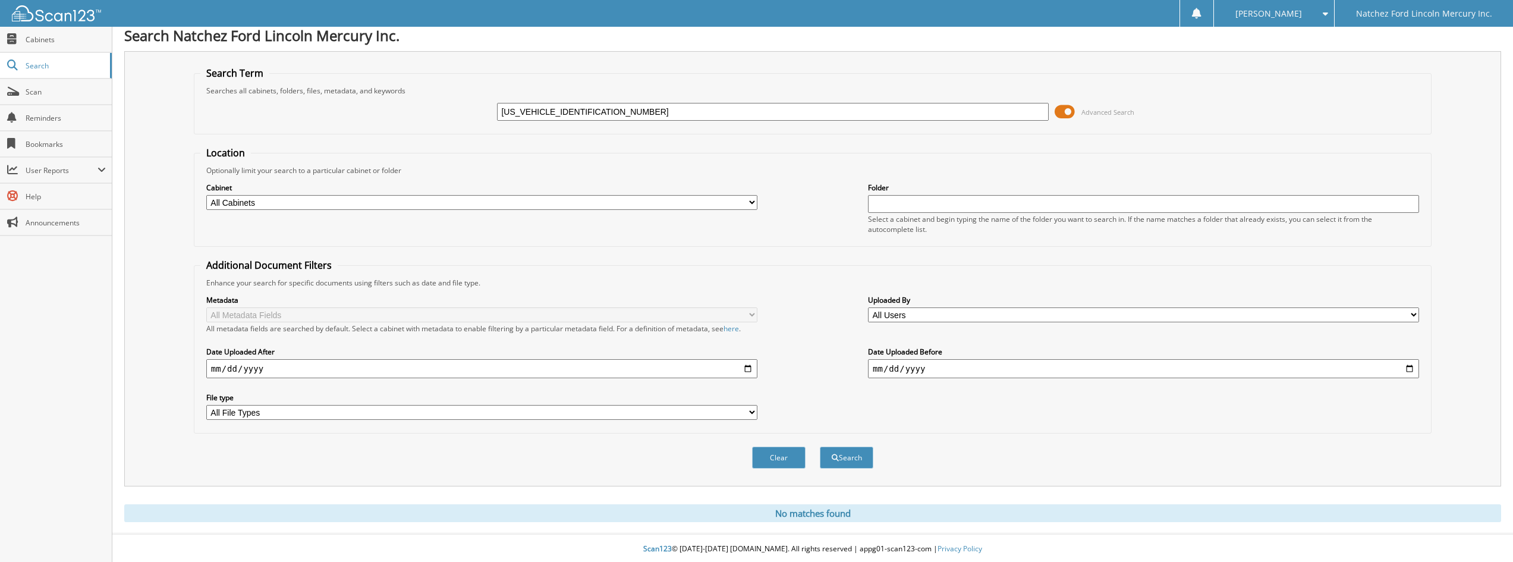
scroll to position [10, 0]
drag, startPoint x: 601, startPoint y: 113, endPoint x: 473, endPoint y: 102, distance: 128.3
click at [473, 102] on div "3GTPUEEL5NG535900 Advanced Search" at bounding box center [812, 110] width 1225 height 32
type input "535900"
click at [820, 445] on button "Search" at bounding box center [847, 456] width 54 height 22
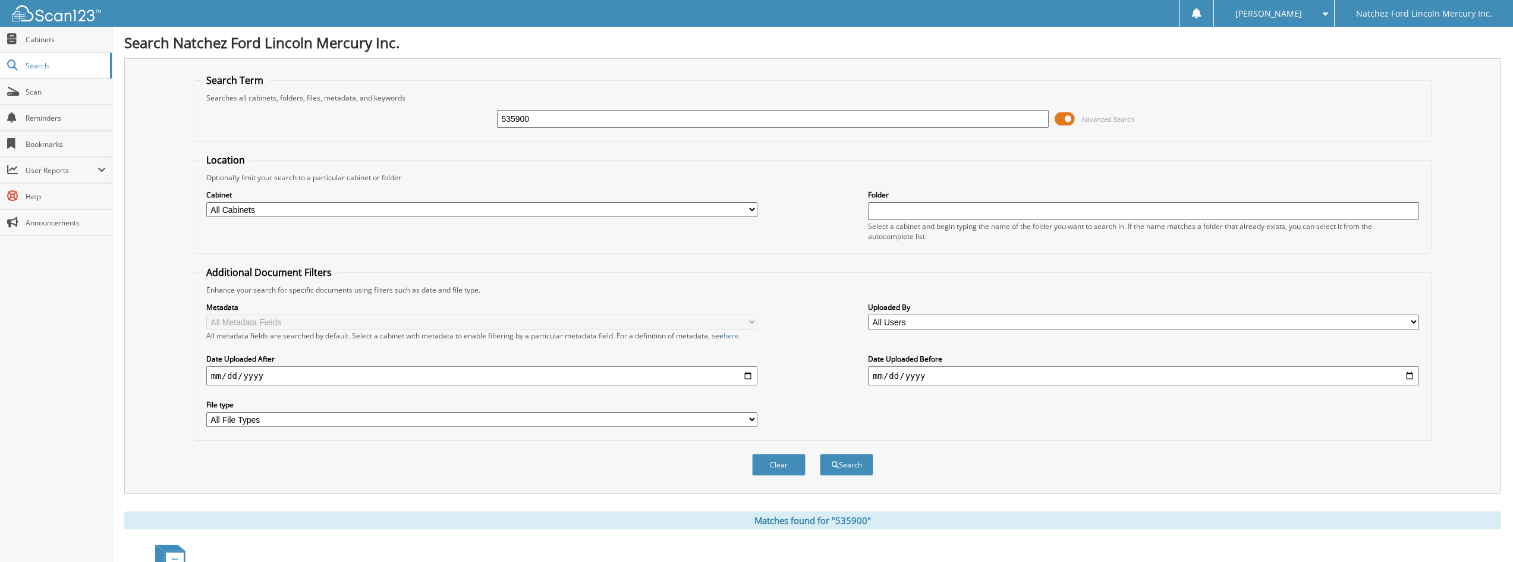
click at [590, 117] on input "535900" at bounding box center [772, 119] width 551 height 18
type input "A94226"
click at [820, 454] on button "Search" at bounding box center [847, 465] width 54 height 22
click at [557, 122] on input "A94226" at bounding box center [772, 119] width 551 height 18
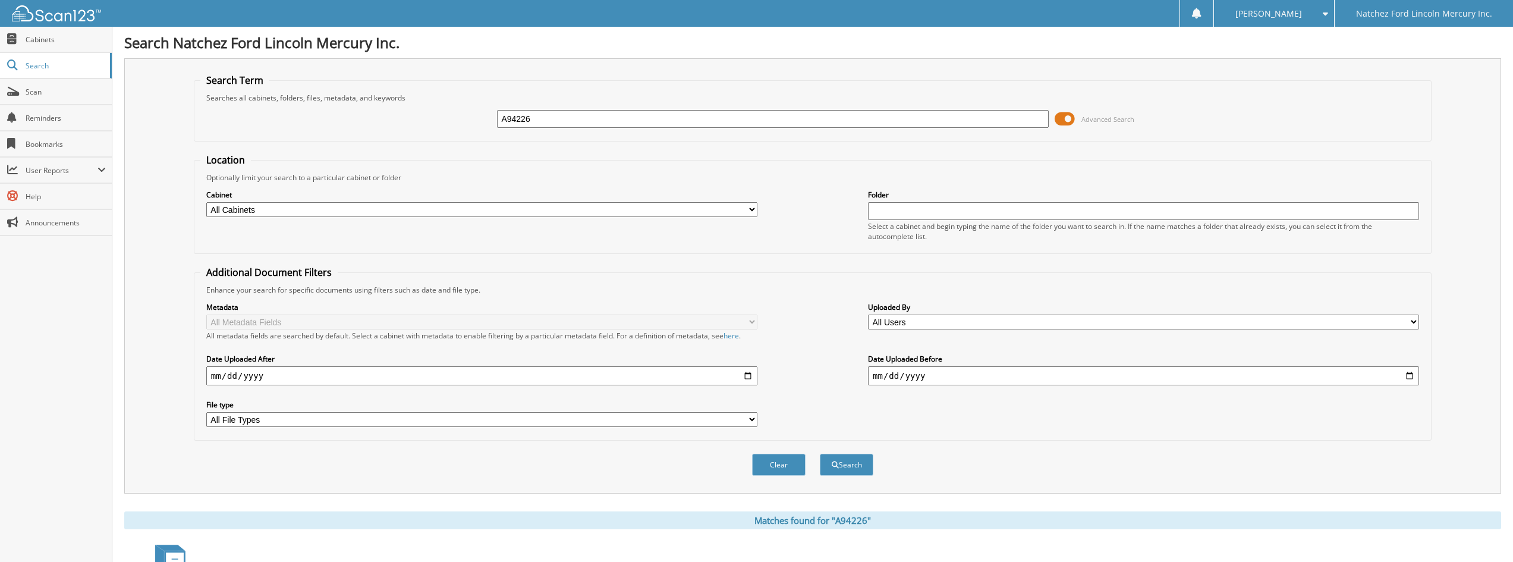
click at [557, 122] on input "A94226" at bounding box center [772, 119] width 551 height 18
type input "B02052"
click at [820, 454] on button "Search" at bounding box center [847, 465] width 54 height 22
click at [586, 120] on input "B02052" at bounding box center [772, 119] width 551 height 18
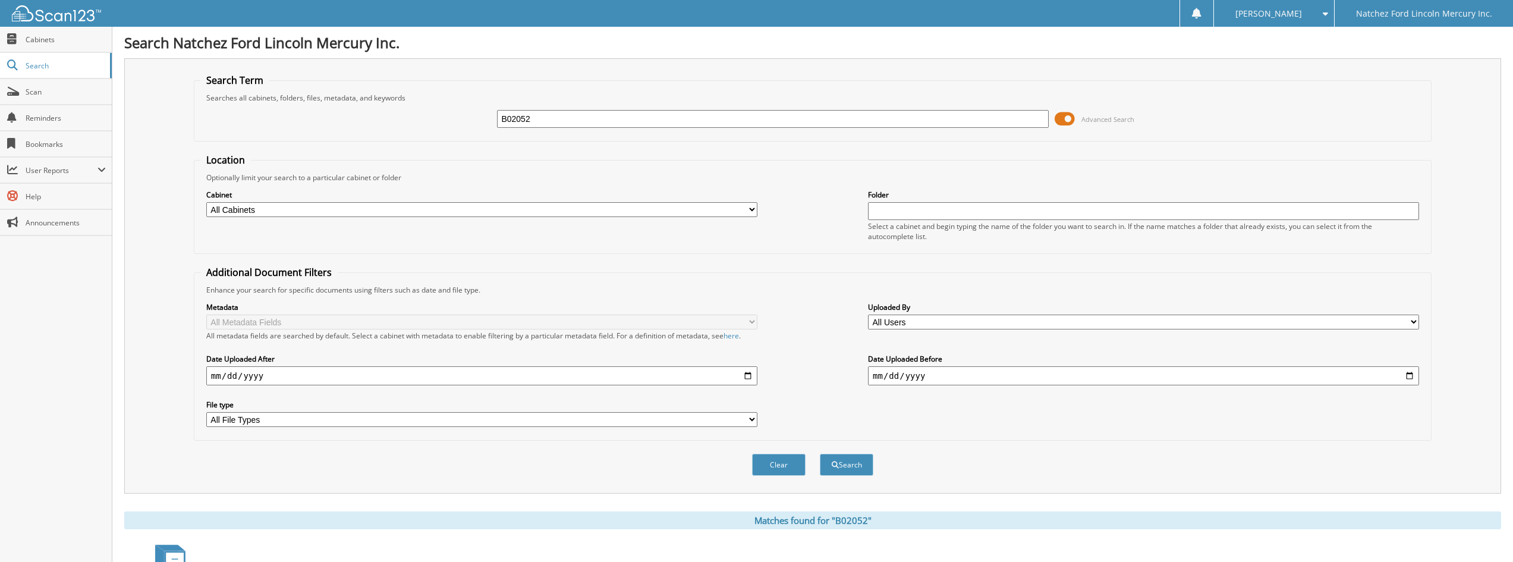
click at [586, 120] on input "B02052" at bounding box center [772, 119] width 551 height 18
type input "199573"
click at [820, 454] on button "Search" at bounding box center [847, 465] width 54 height 22
click at [573, 122] on input "199573" at bounding box center [772, 119] width 551 height 18
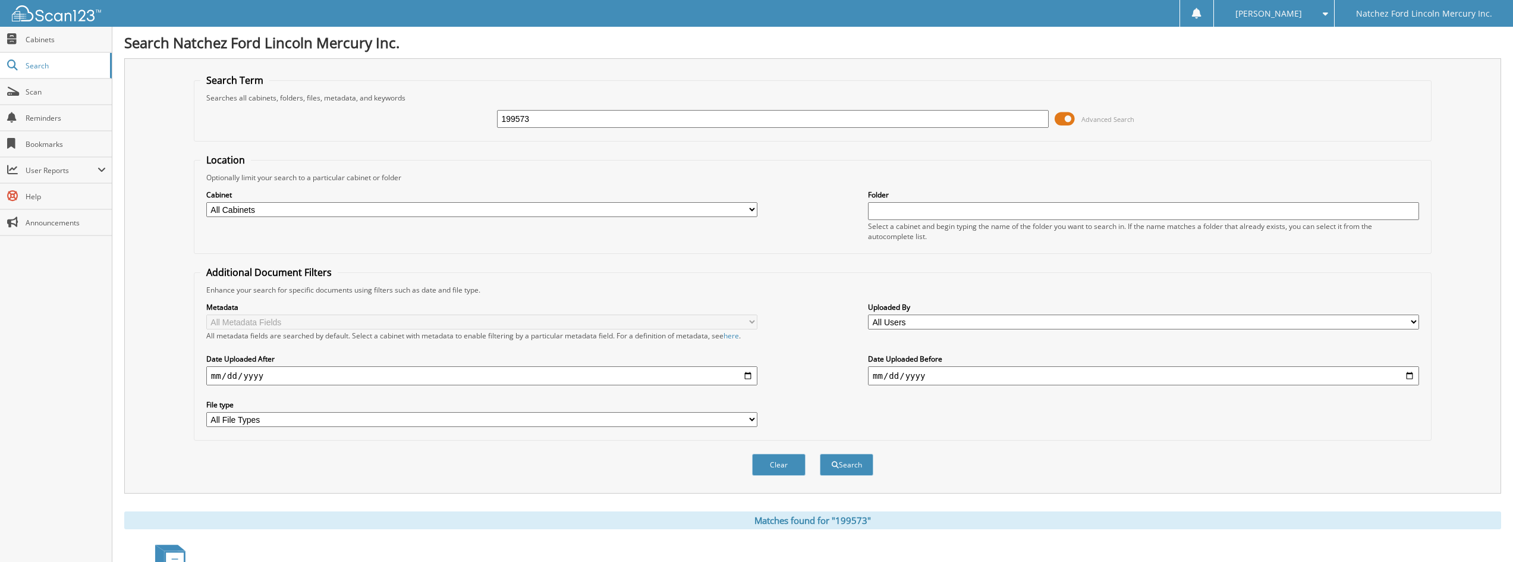
click at [573, 122] on input "199573" at bounding box center [772, 119] width 551 height 18
type input "795619"
click at [820, 454] on button "Search" at bounding box center [847, 465] width 54 height 22
click at [570, 117] on input "795619" at bounding box center [772, 119] width 551 height 18
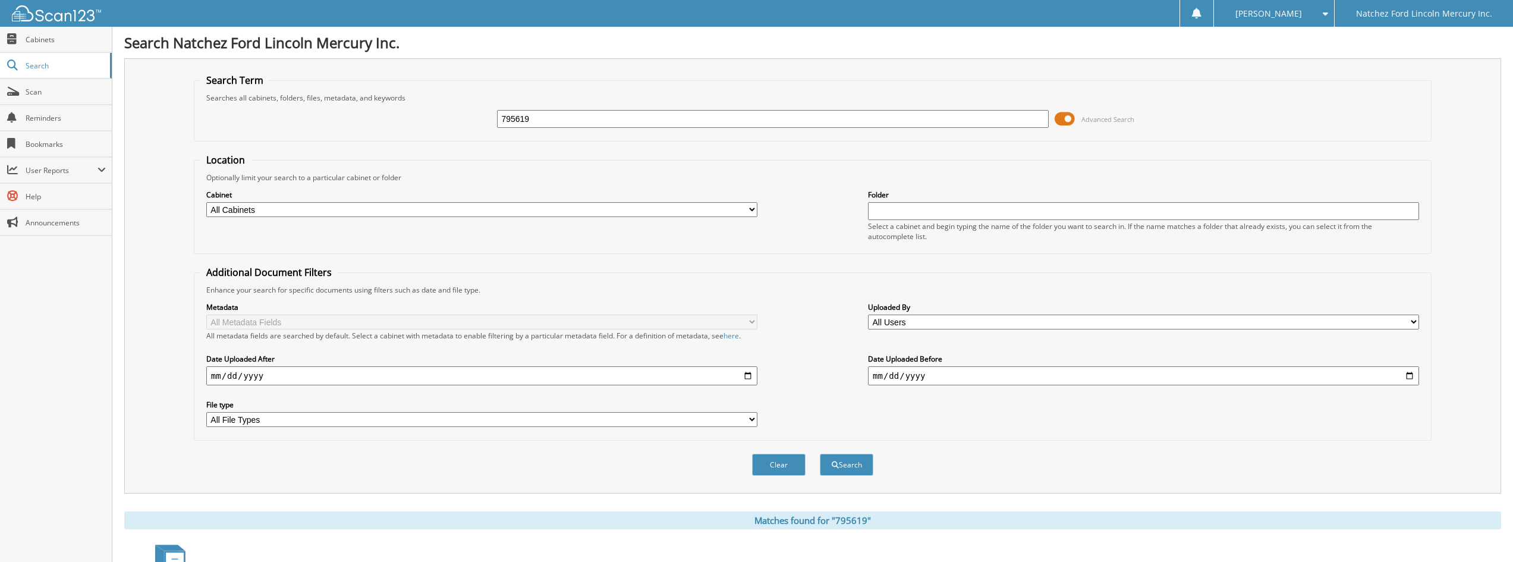
click at [570, 117] on input "795619" at bounding box center [772, 119] width 551 height 18
type input "411406"
click at [820, 454] on button "Search" at bounding box center [847, 465] width 54 height 22
click at [547, 118] on input "411406" at bounding box center [772, 119] width 551 height 18
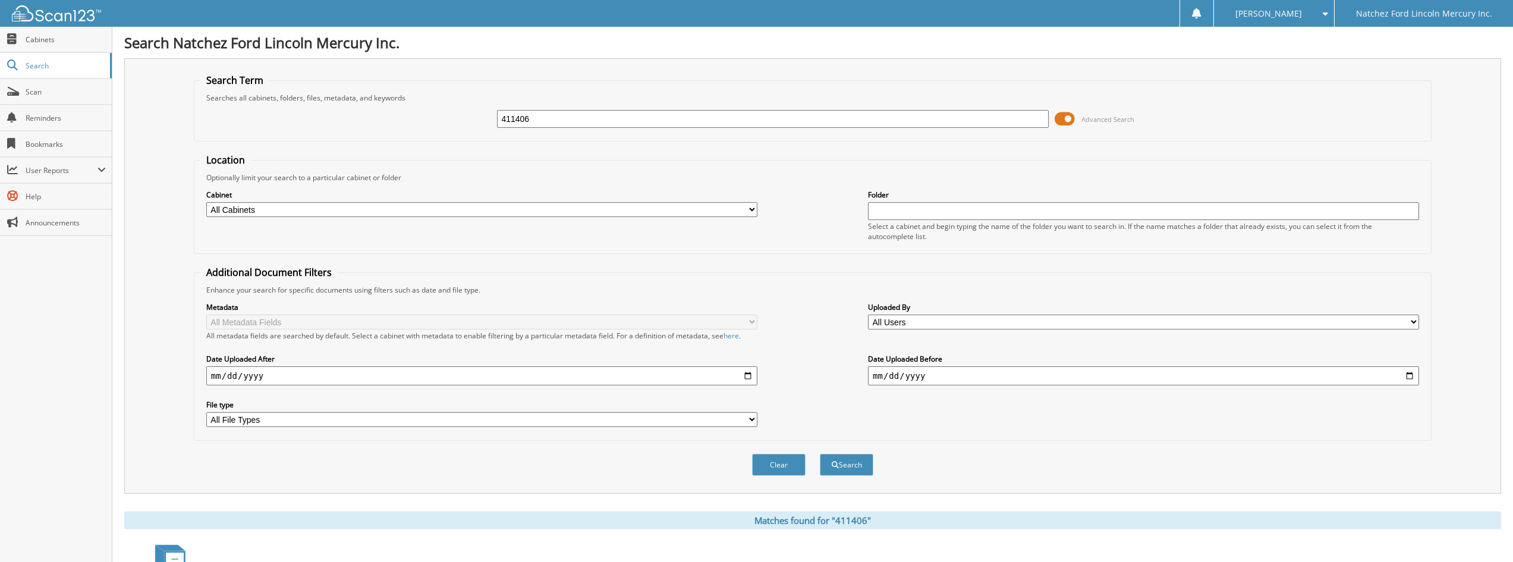
click at [547, 118] on input "411406" at bounding box center [772, 119] width 551 height 18
type input "906064"
click at [820, 454] on button "Search" at bounding box center [847, 465] width 54 height 22
click at [652, 127] on input "906064" at bounding box center [772, 119] width 551 height 18
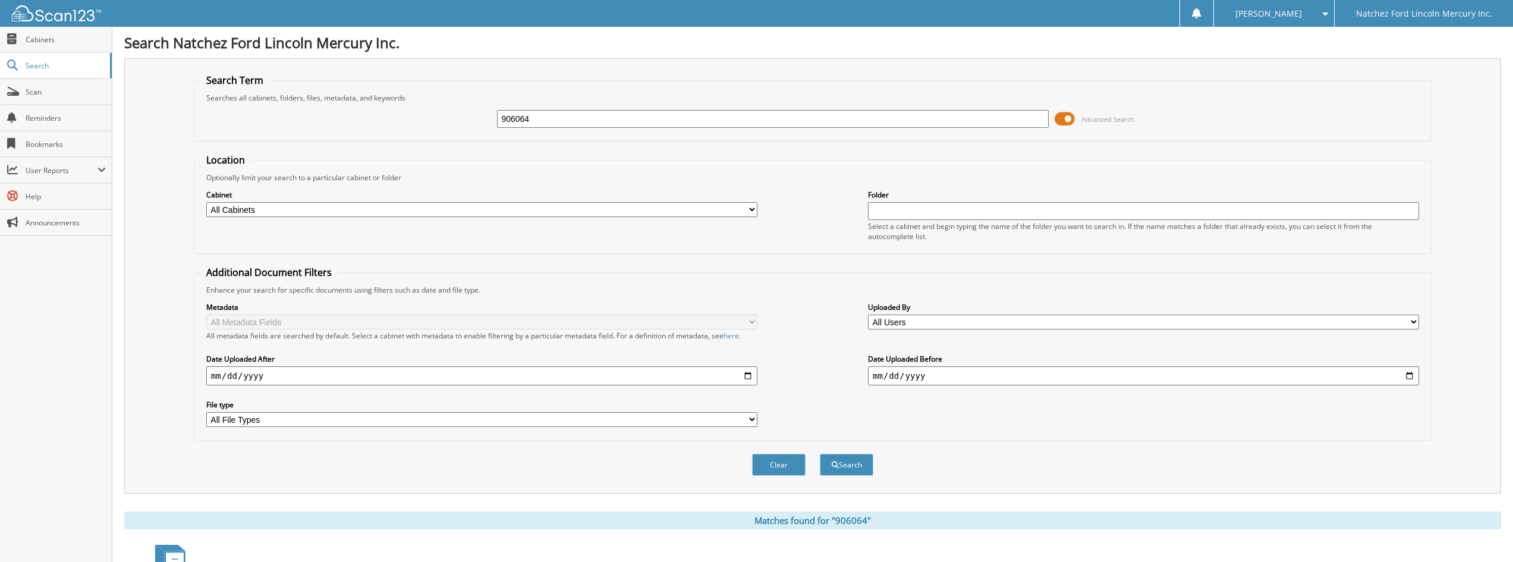
click at [652, 127] on input "906064" at bounding box center [772, 119] width 551 height 18
type input "571379"
click at [820, 454] on button "Search" at bounding box center [847, 465] width 54 height 22
click at [584, 120] on input "571379" at bounding box center [772, 119] width 551 height 18
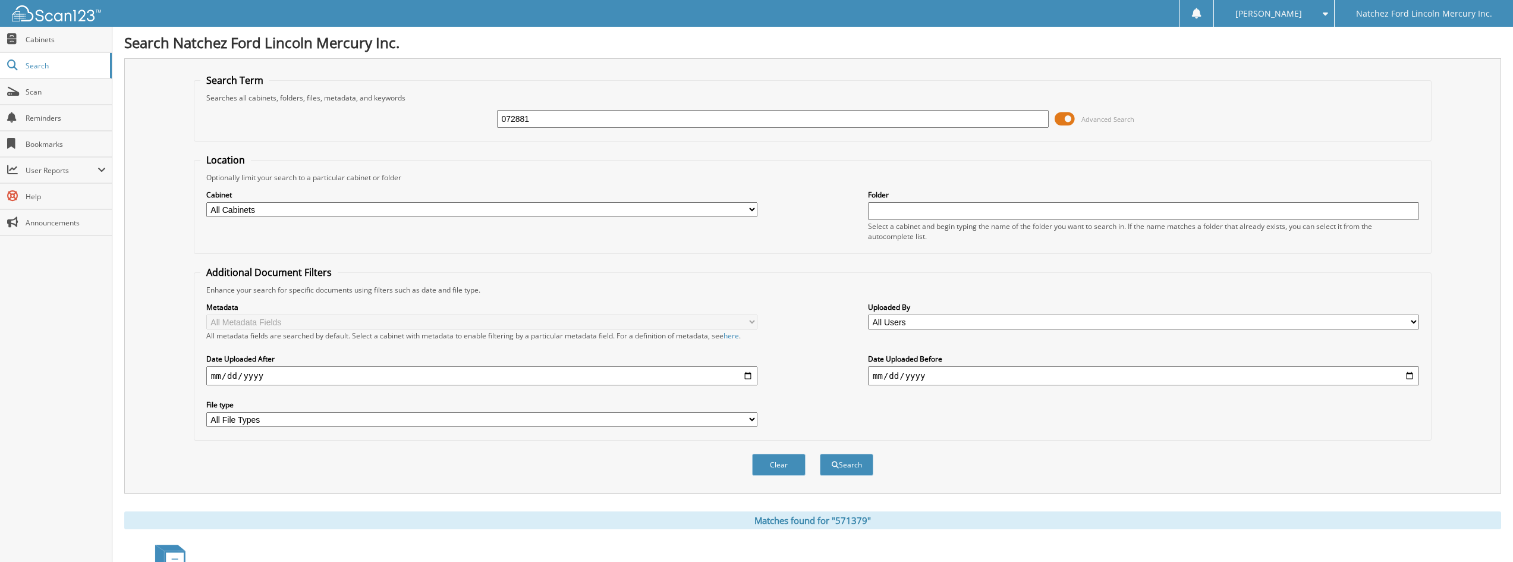
type input "072881"
click at [820, 454] on button "Search" at bounding box center [847, 465] width 54 height 22
click at [567, 109] on div "072881" at bounding box center [772, 119] width 551 height 20
click at [567, 113] on div "072881" at bounding box center [772, 119] width 551 height 20
click at [567, 114] on input "072881" at bounding box center [772, 119] width 551 height 18
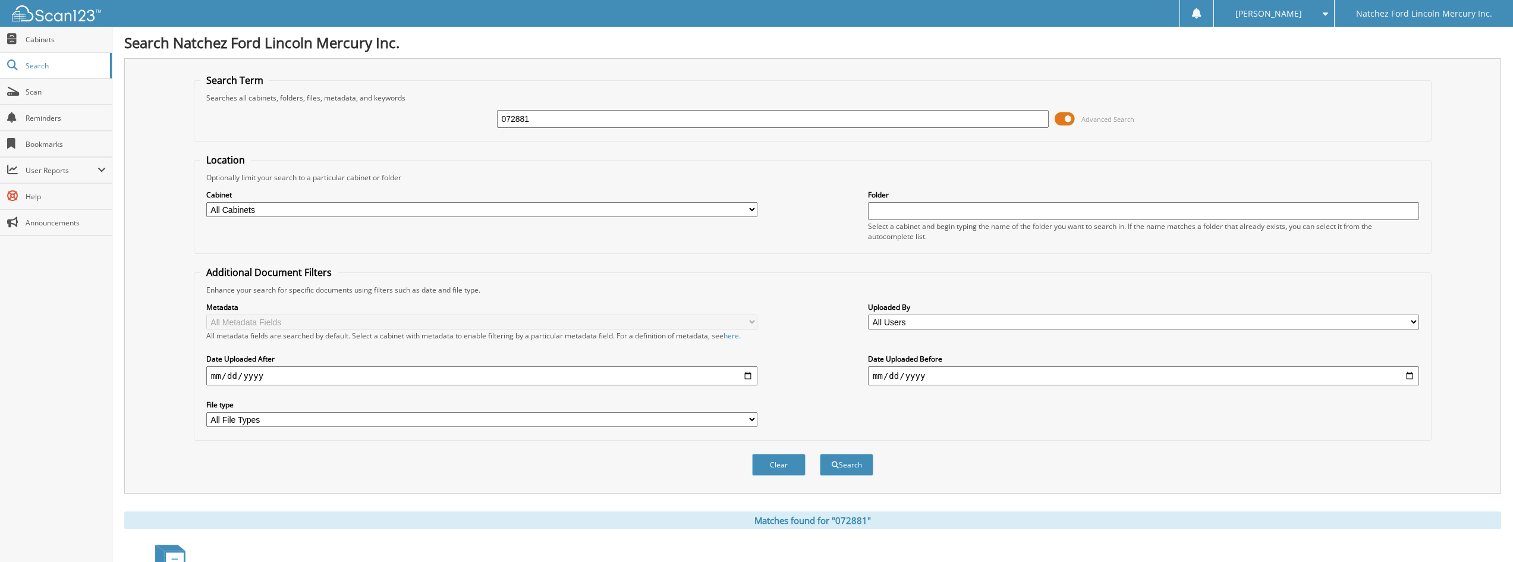
click at [567, 114] on input "072881" at bounding box center [772, 119] width 551 height 18
type input "E55683"
click at [820, 454] on button "Search" at bounding box center [847, 465] width 54 height 22
click at [583, 108] on div "E55683 Advanced Search" at bounding box center [812, 119] width 1225 height 32
click at [582, 117] on input "E55683" at bounding box center [772, 119] width 551 height 18
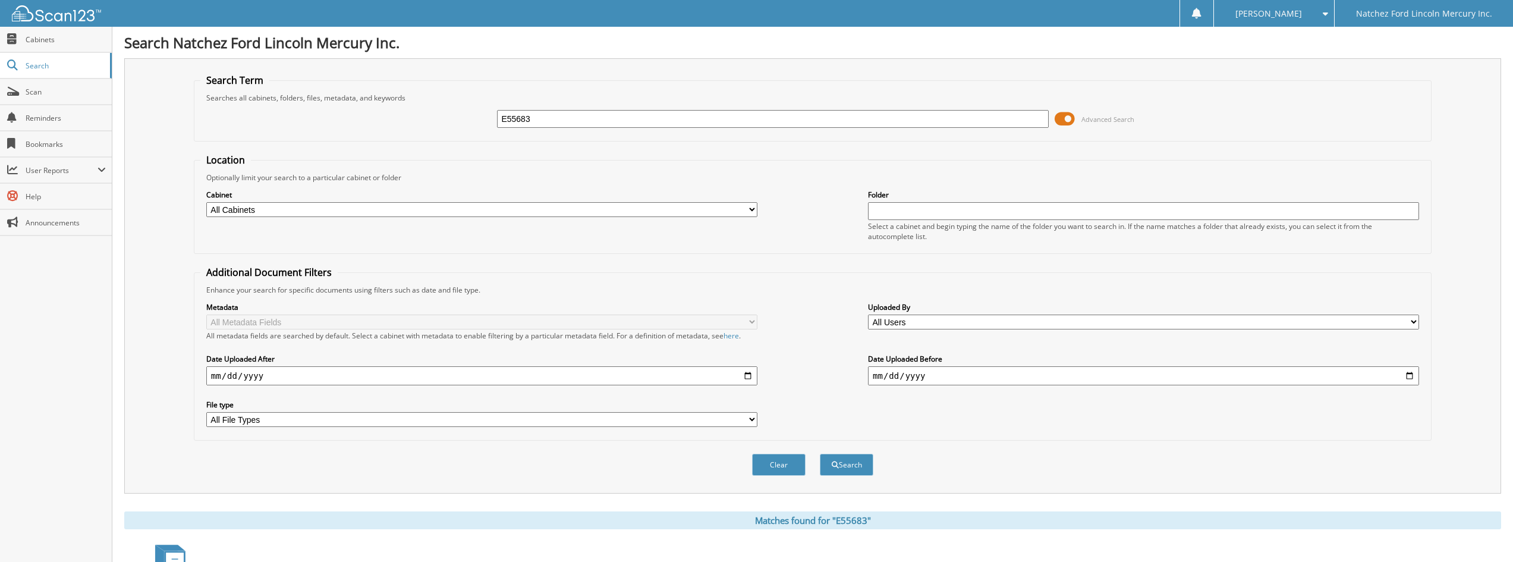
click at [582, 117] on input "E55683" at bounding box center [772, 119] width 551 height 18
type input "881547"
click at [820, 454] on button "Search" at bounding box center [847, 465] width 54 height 22
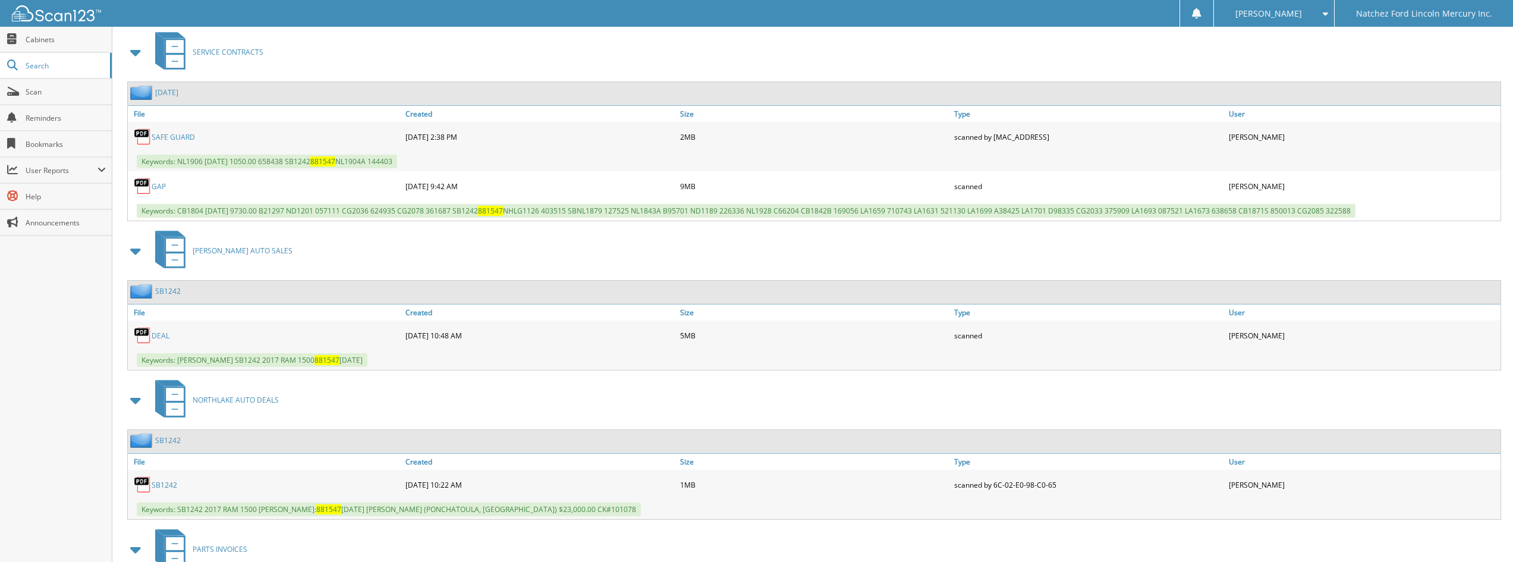
scroll to position [537, 0]
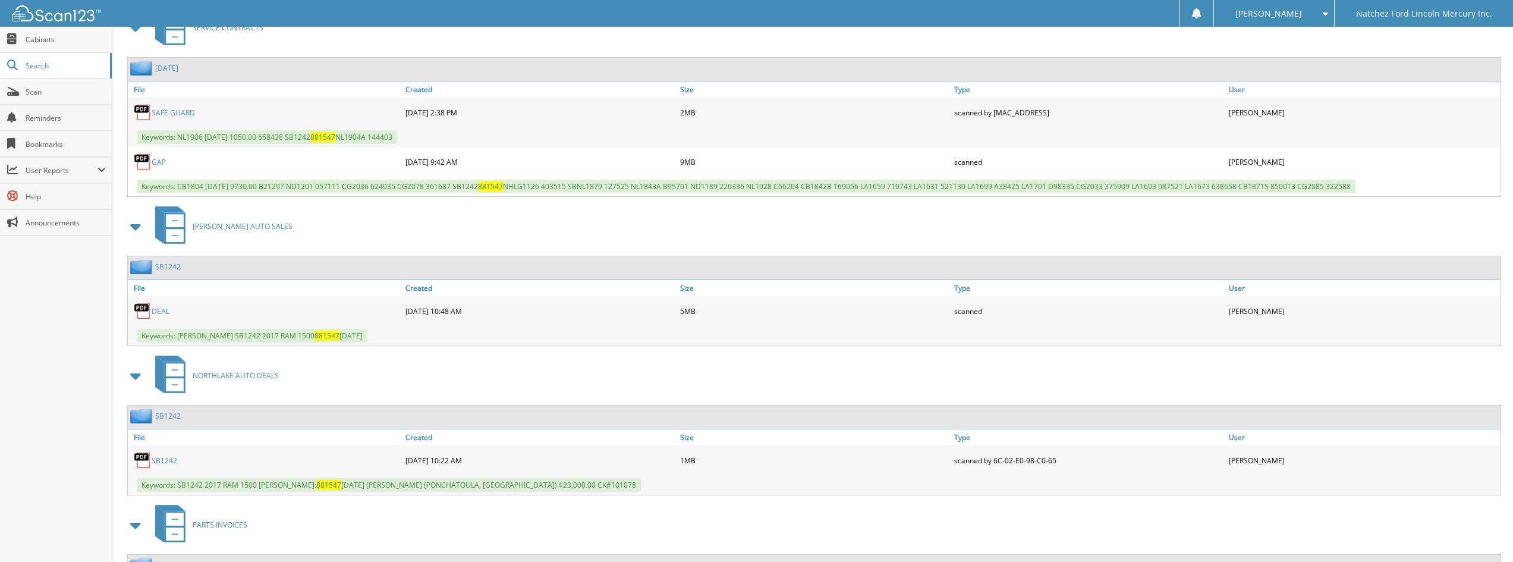
click at [139, 377] on span at bounding box center [136, 375] width 17 height 21
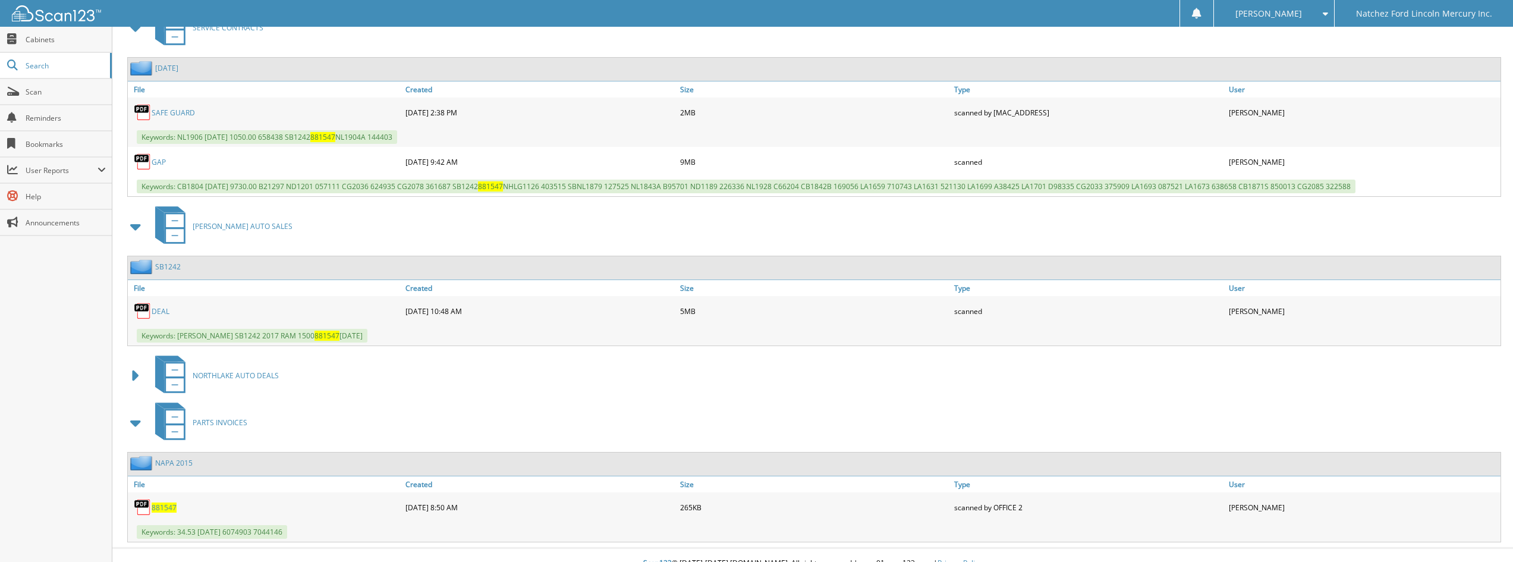
click at [132, 378] on span at bounding box center [136, 375] width 17 height 21
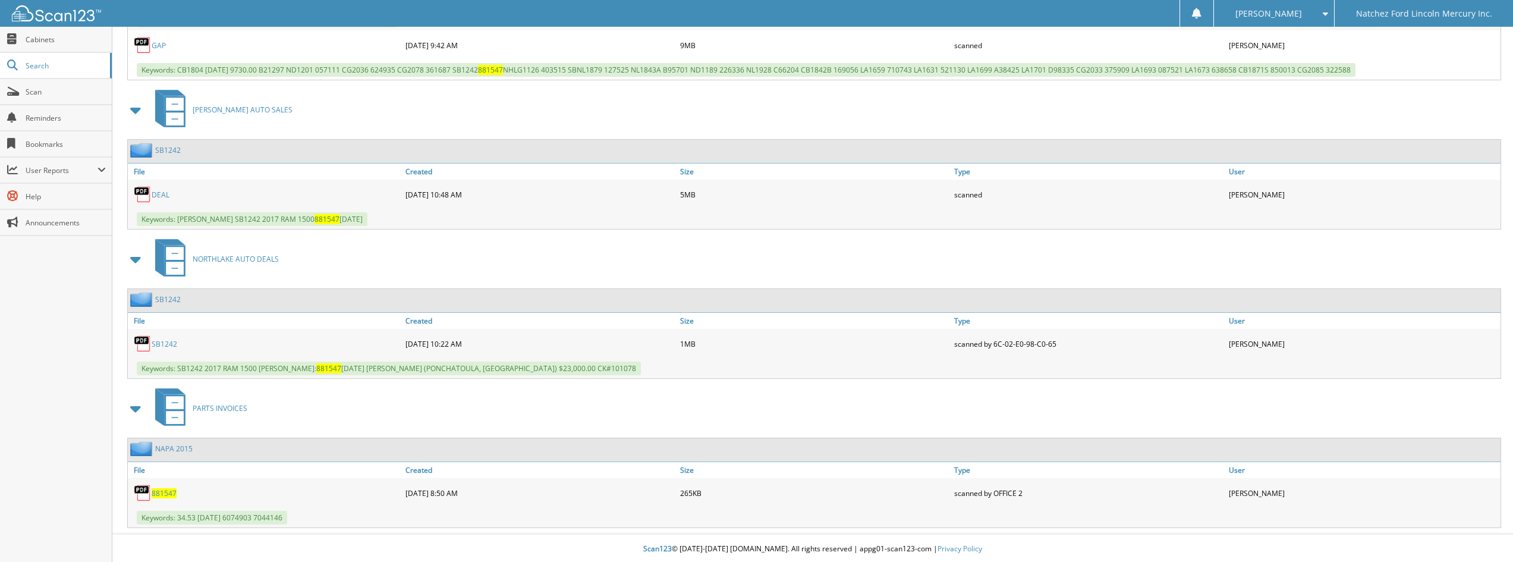
scroll to position [656, 0]
click at [138, 254] on span at bounding box center [136, 257] width 17 height 21
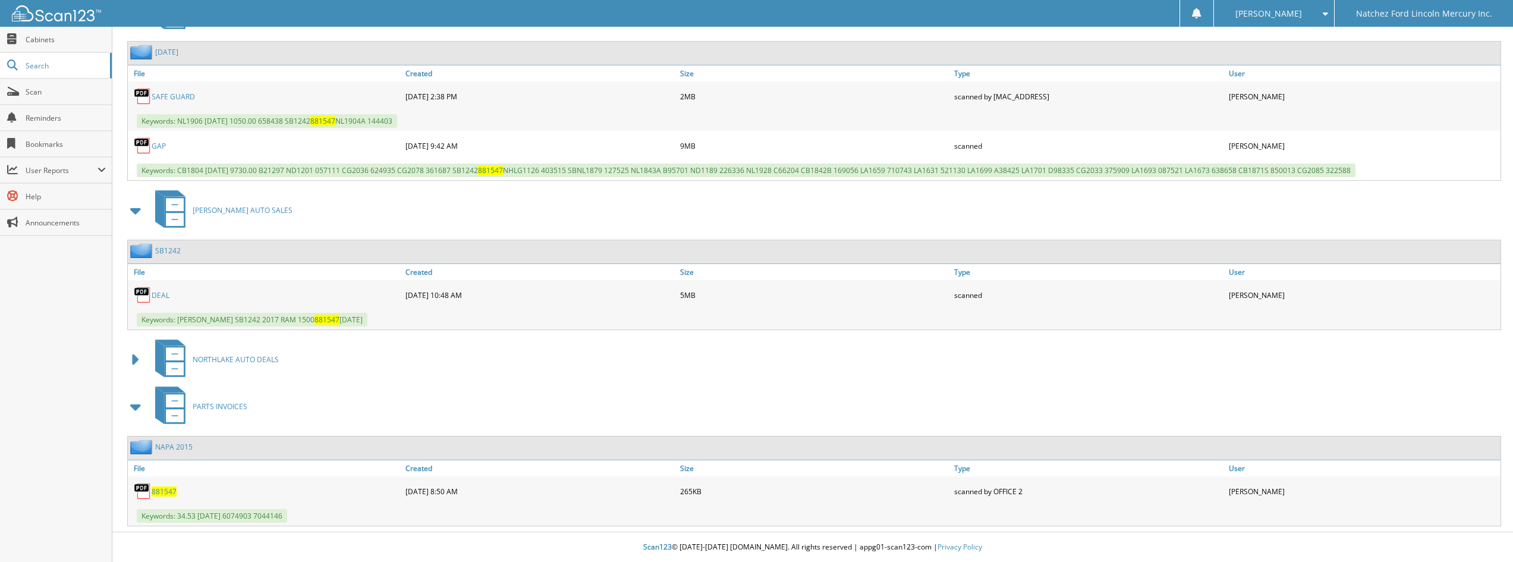
click at [137, 218] on span at bounding box center [136, 210] width 17 height 21
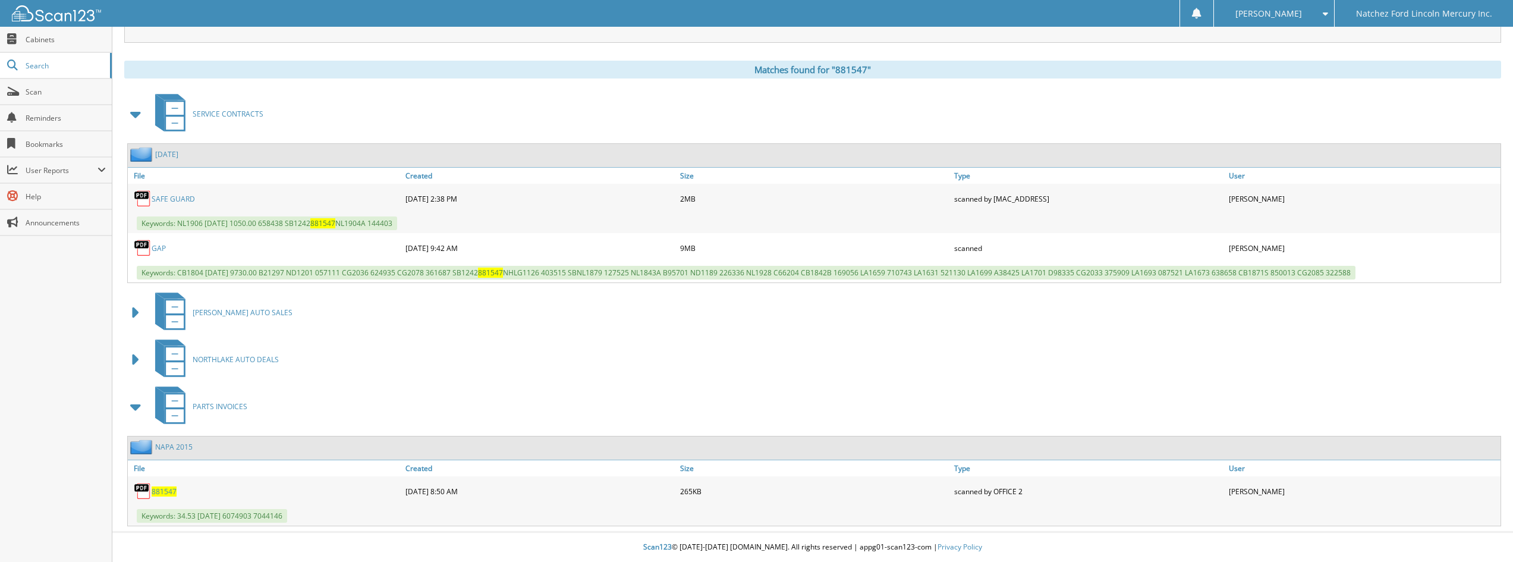
click at [138, 309] on span at bounding box center [136, 312] width 17 height 21
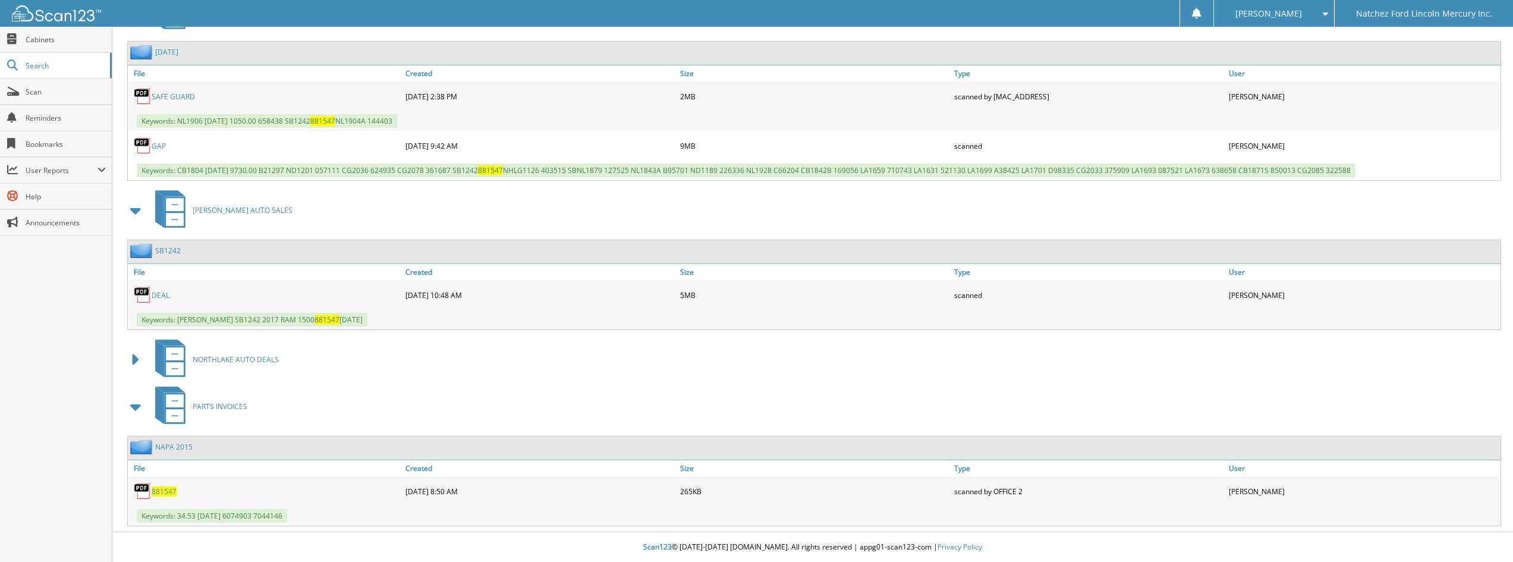
click at [137, 349] on span at bounding box center [136, 359] width 17 height 21
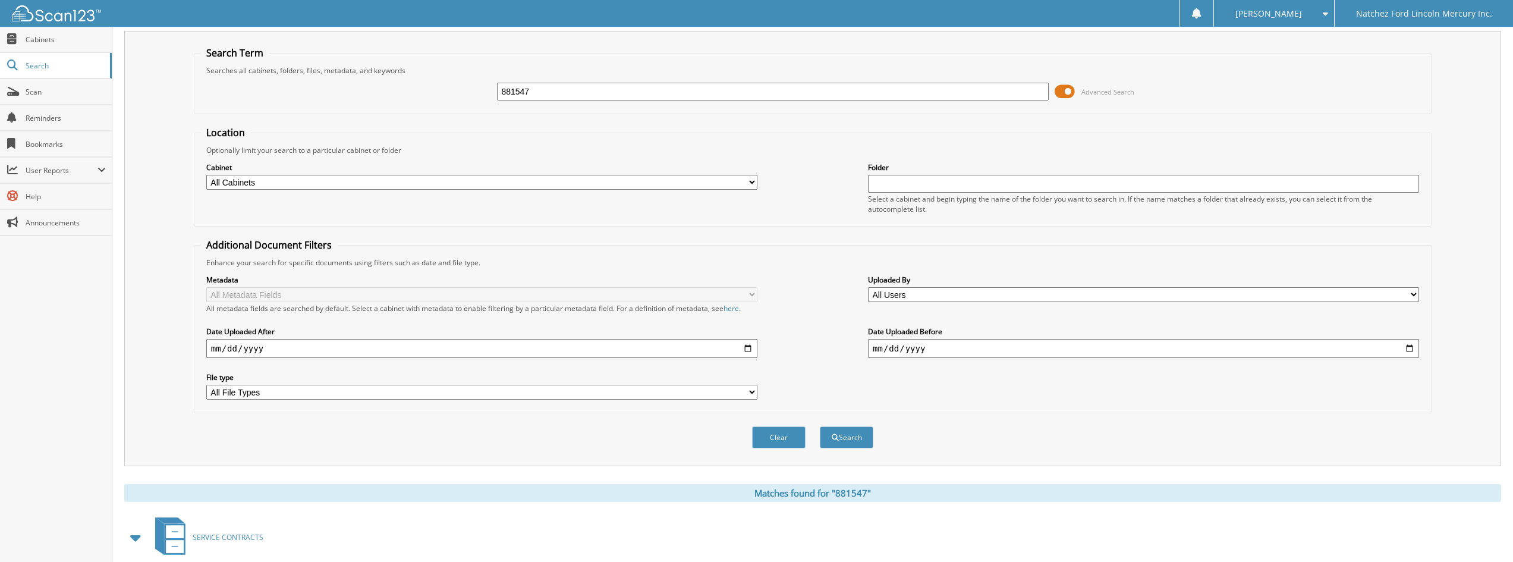
scroll to position [0, 0]
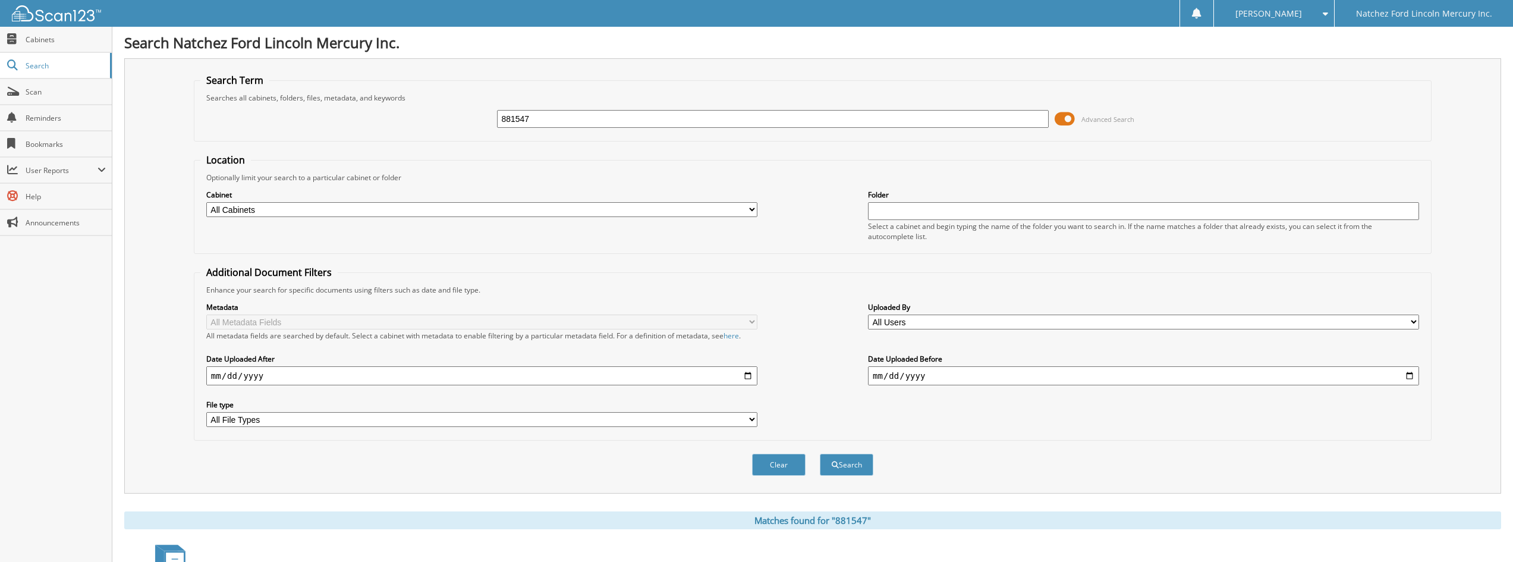
click at [561, 125] on input "881547" at bounding box center [772, 119] width 551 height 18
type input "166605"
click at [820, 454] on button "Search" at bounding box center [847, 465] width 54 height 22
click at [566, 123] on input "166605" at bounding box center [772, 119] width 551 height 18
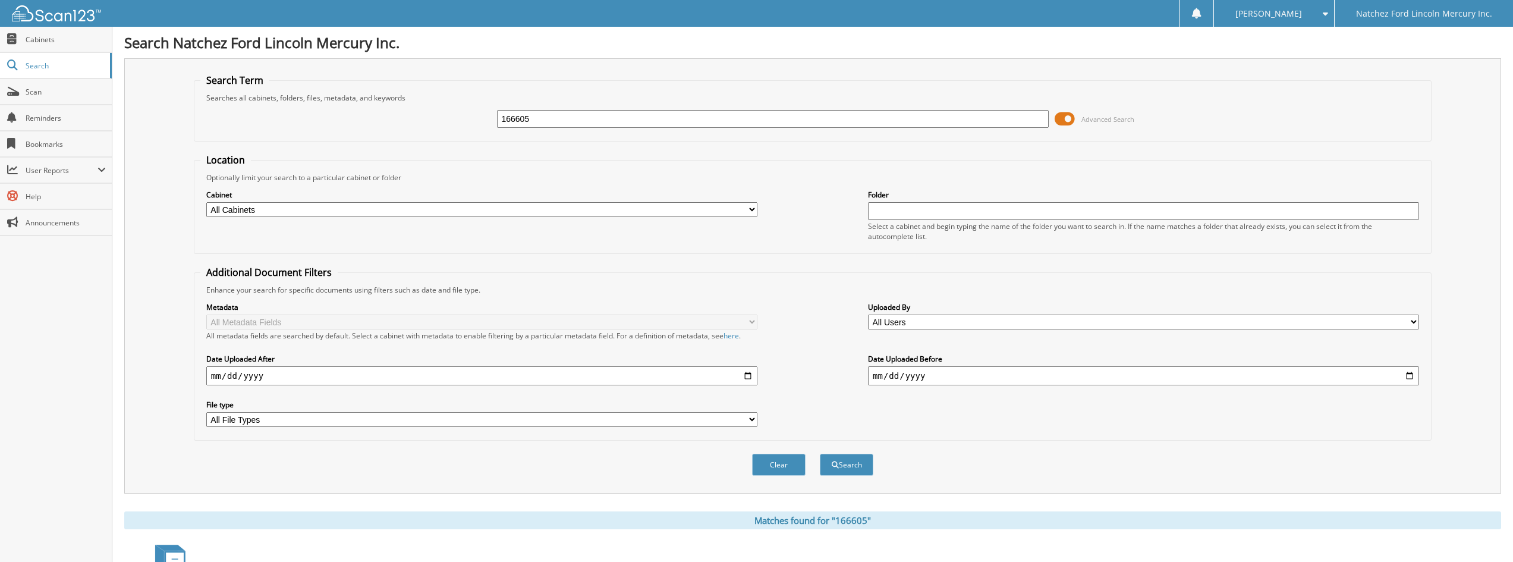
click at [566, 123] on input "166605" at bounding box center [772, 119] width 551 height 18
type input "NM1015A"
click at [820, 454] on button "Search" at bounding box center [847, 465] width 54 height 22
click at [65, 43] on span "Cabinets" at bounding box center [66, 39] width 80 height 10
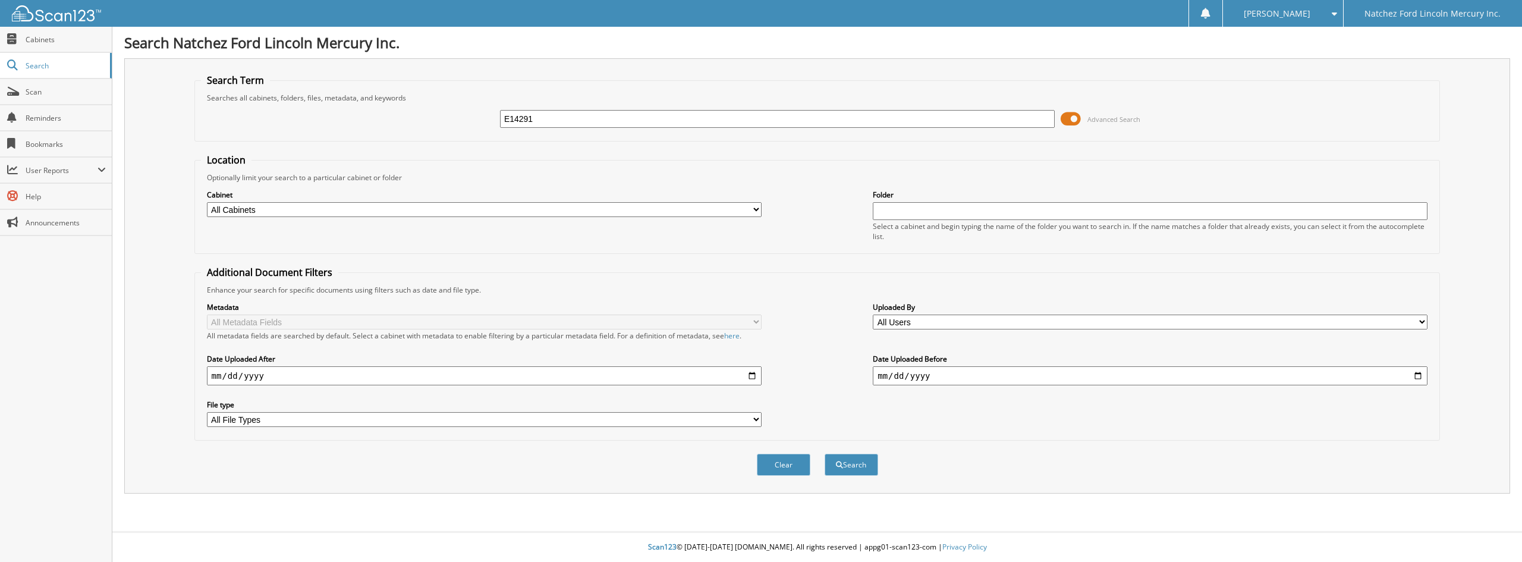
type input "E14291"
click at [825, 454] on button "Search" at bounding box center [852, 465] width 54 height 22
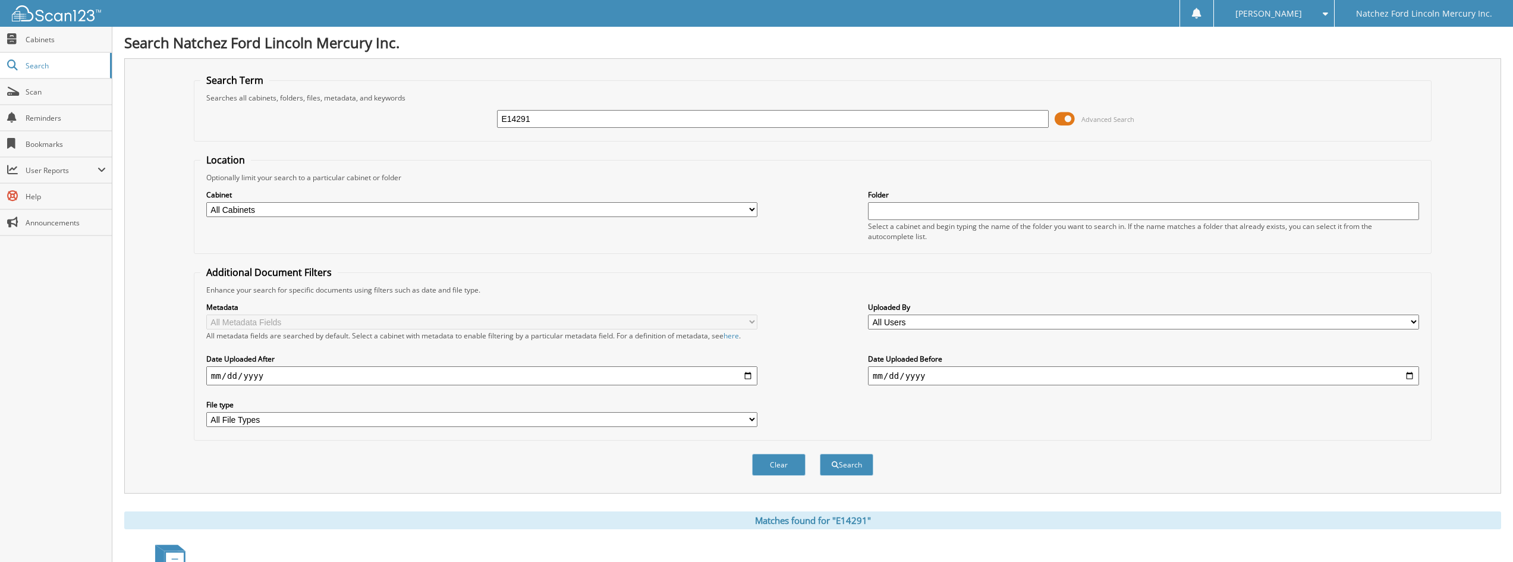
click at [555, 115] on input "E14291" at bounding box center [772, 119] width 551 height 18
type input "210766"
click at [820, 454] on button "Search" at bounding box center [847, 465] width 54 height 22
click at [558, 125] on input "210766" at bounding box center [772, 119] width 551 height 18
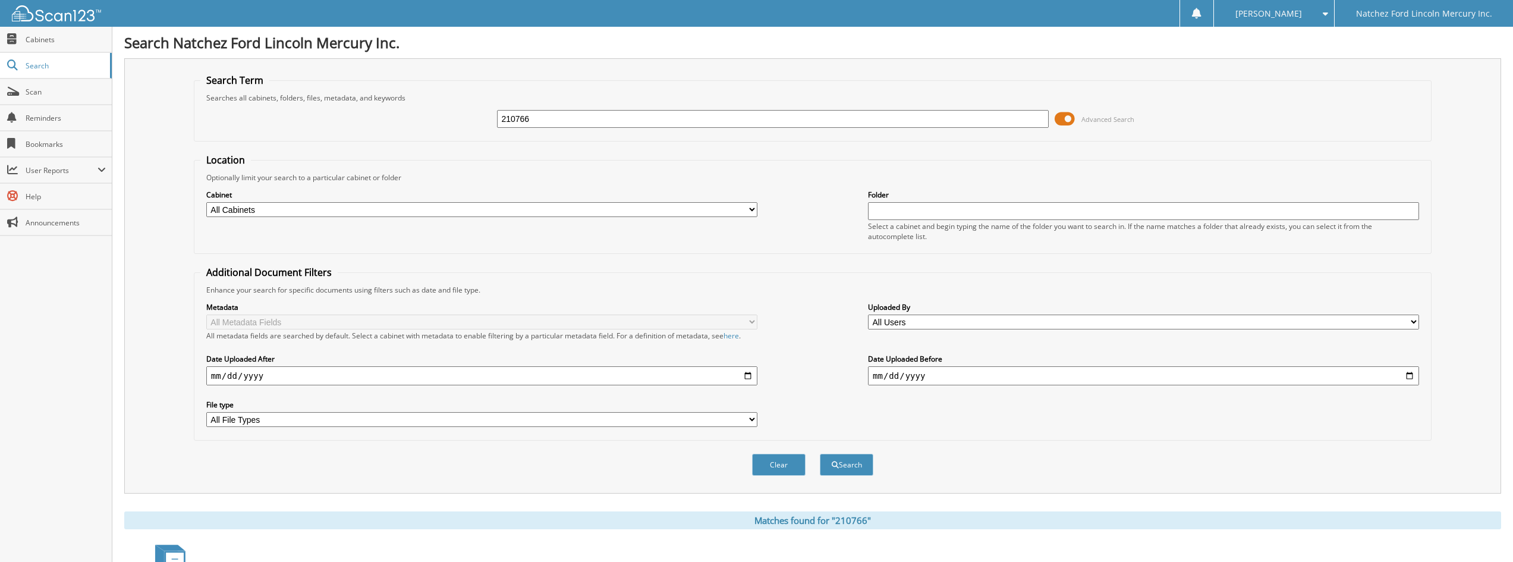
click at [558, 125] on input "210766" at bounding box center [772, 119] width 551 height 18
type input "154519"
click at [820, 454] on button "Search" at bounding box center [847, 465] width 54 height 22
click at [585, 124] on input "154519" at bounding box center [772, 119] width 551 height 18
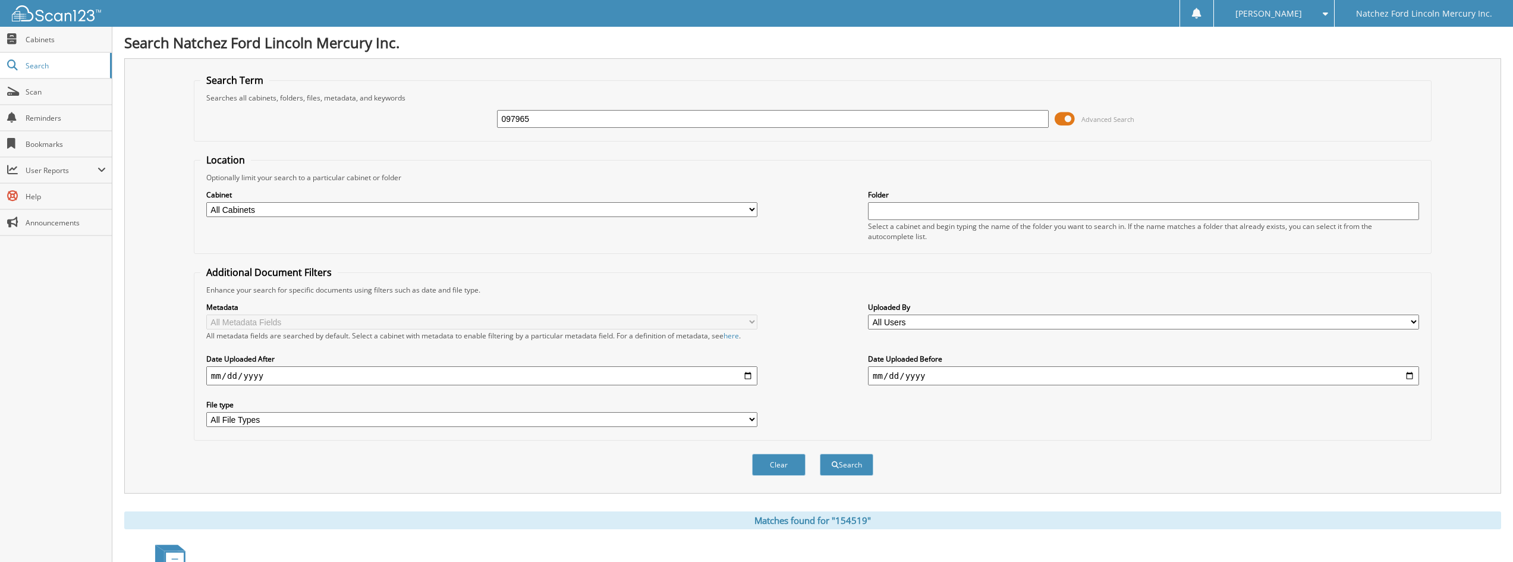
type input "097965"
click at [820, 454] on button "Search" at bounding box center [847, 465] width 54 height 22
click at [621, 122] on input "097965" at bounding box center [772, 119] width 551 height 18
type input "139816"
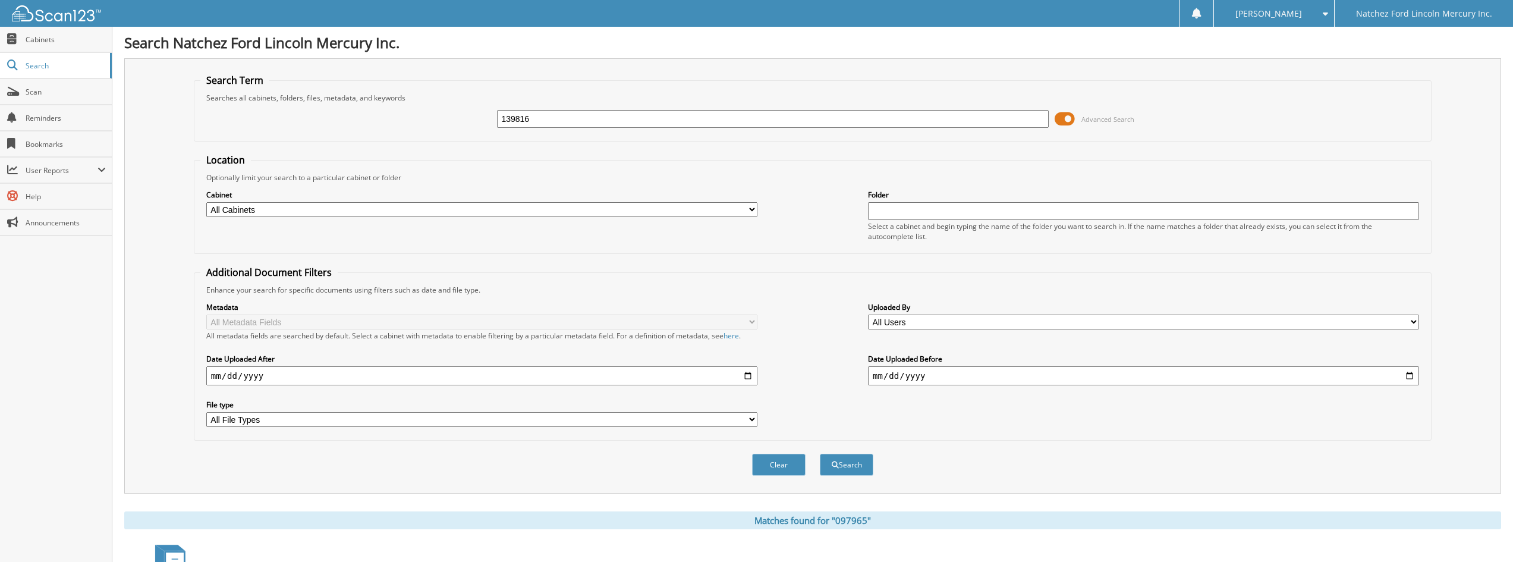
click at [820, 454] on button "Search" at bounding box center [847, 465] width 54 height 22
click at [582, 116] on input "139816" at bounding box center [772, 119] width 551 height 18
type input "428790"
click at [820, 454] on button "Search" at bounding box center [847, 465] width 54 height 22
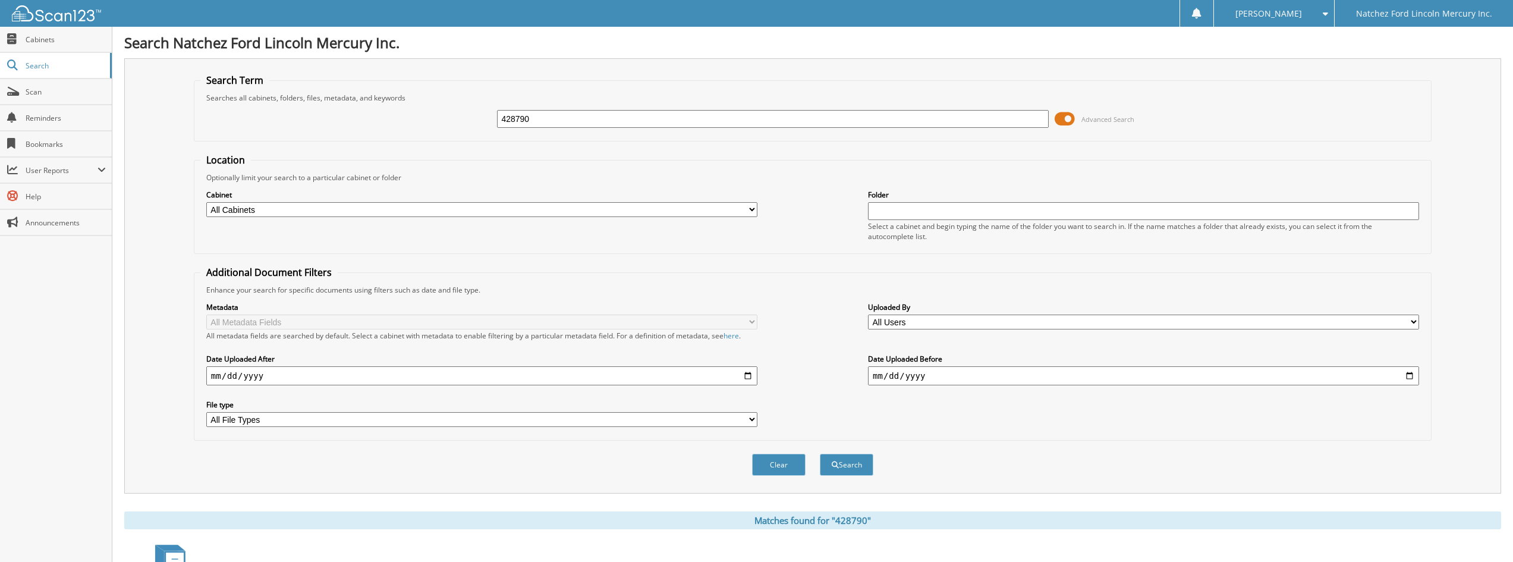
click at [580, 122] on input "428790" at bounding box center [772, 119] width 551 height 18
type input "288617"
click at [820, 454] on button "Search" at bounding box center [847, 465] width 54 height 22
click at [558, 121] on input "288617" at bounding box center [772, 119] width 551 height 18
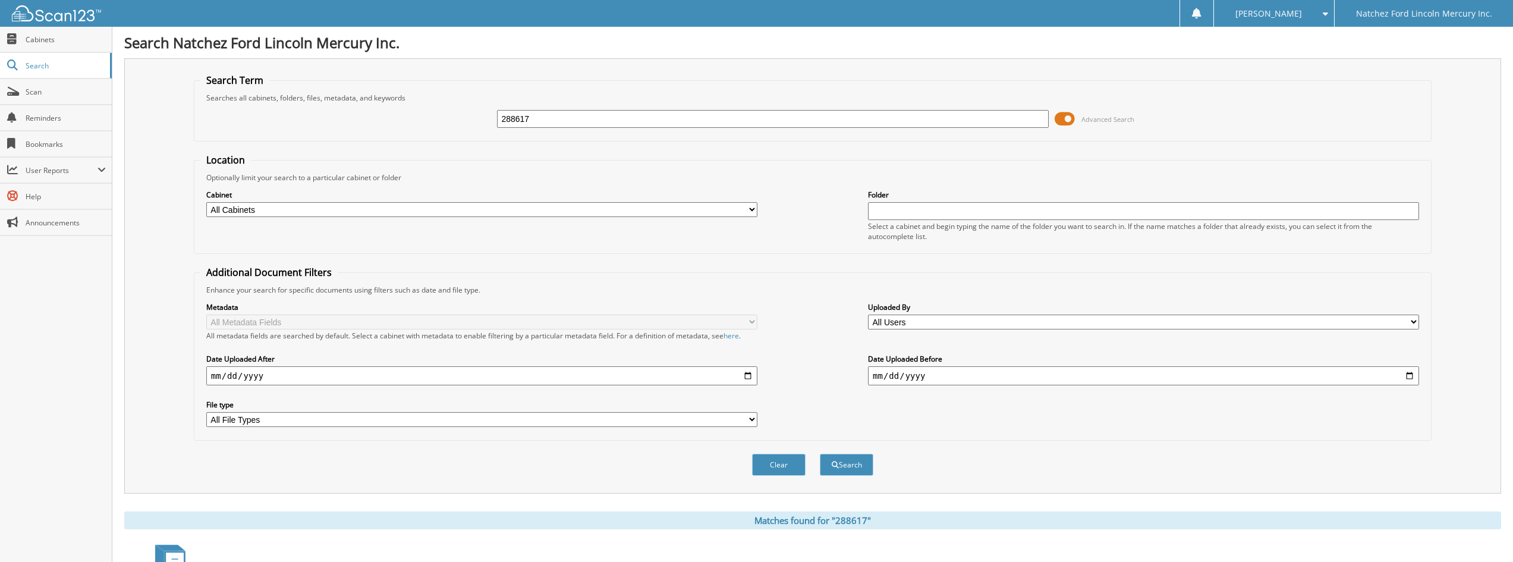
click at [558, 121] on input "288617" at bounding box center [772, 119] width 551 height 18
type input "B06111"
click at [820, 454] on button "Search" at bounding box center [847, 465] width 54 height 22
click at [567, 120] on input "B06111" at bounding box center [772, 119] width 551 height 18
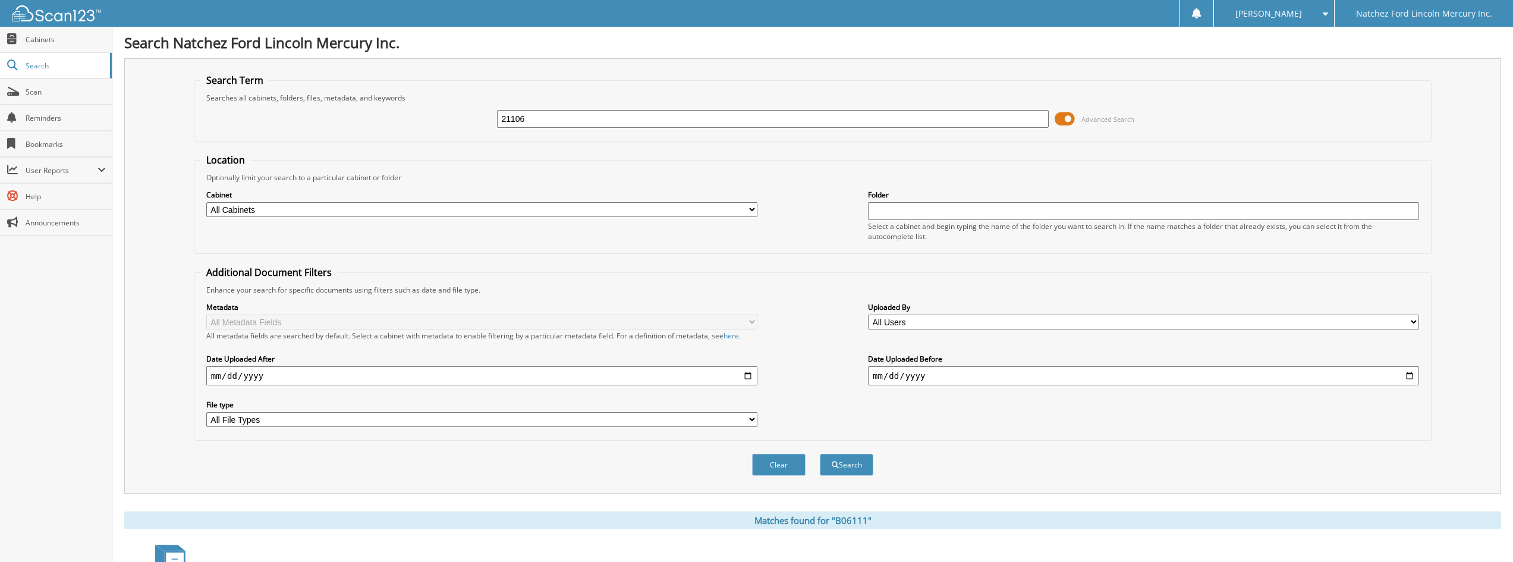
type input "21106"
click at [820, 454] on button "Search" at bounding box center [847, 465] width 54 height 22
click at [565, 120] on input "21106" at bounding box center [772, 119] width 551 height 18
type input "211066"
click at [820, 454] on button "Search" at bounding box center [847, 465] width 54 height 22
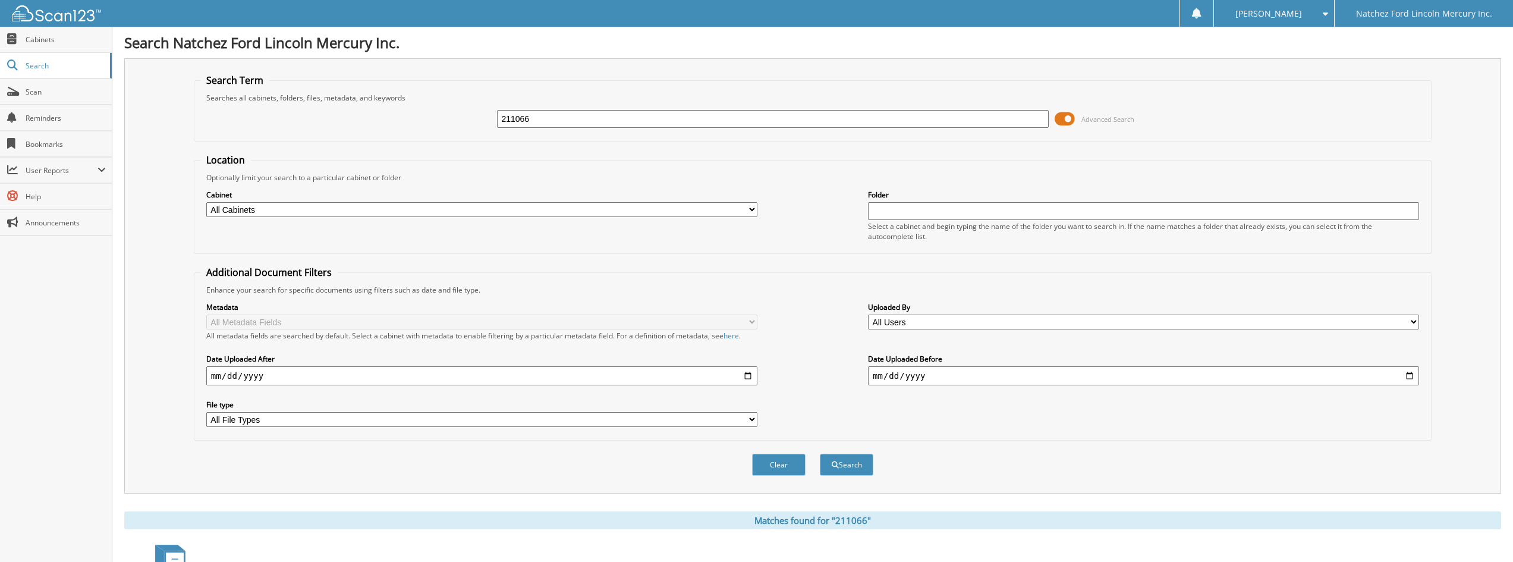
click at [561, 128] on div "211066" at bounding box center [772, 119] width 551 height 20
click at [561, 123] on input "211066" at bounding box center [772, 119] width 551 height 18
type input "118429"
click at [820, 454] on button "Search" at bounding box center [847, 465] width 54 height 22
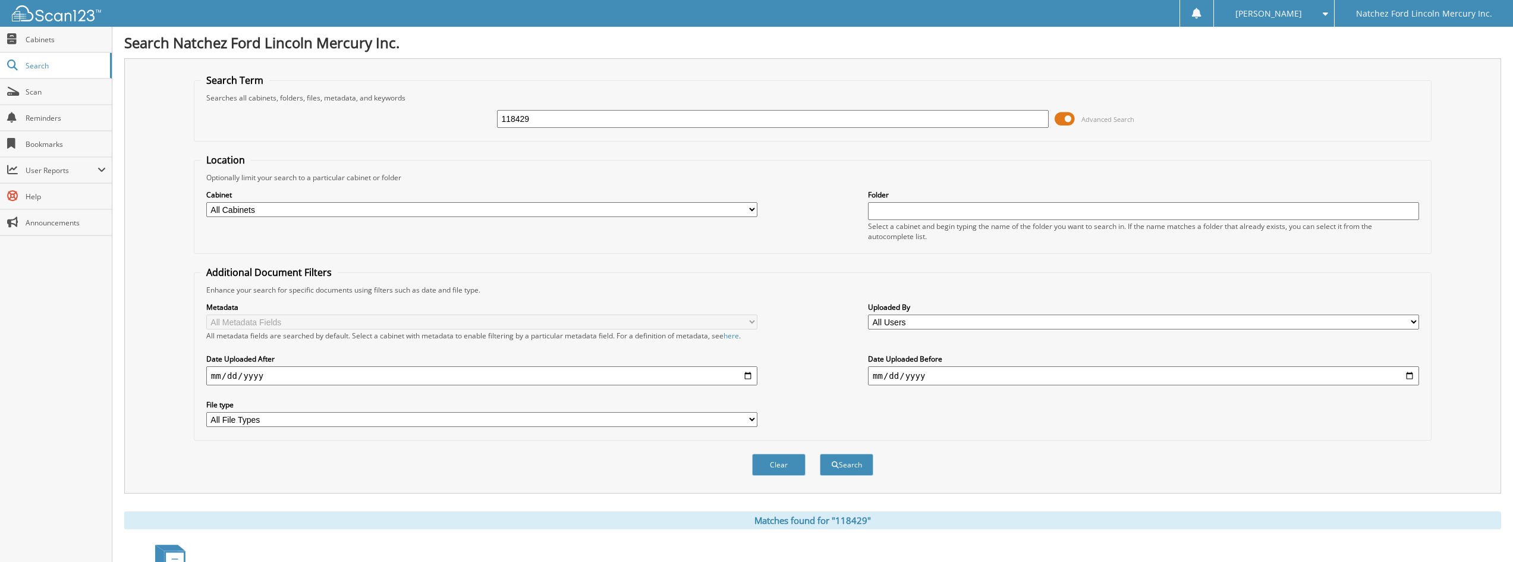
click at [578, 120] on input "118429" at bounding box center [772, 119] width 551 height 18
type input "247110"
click at [820, 454] on button "Search" at bounding box center [847, 465] width 54 height 22
click at [577, 117] on input "247110" at bounding box center [772, 119] width 551 height 18
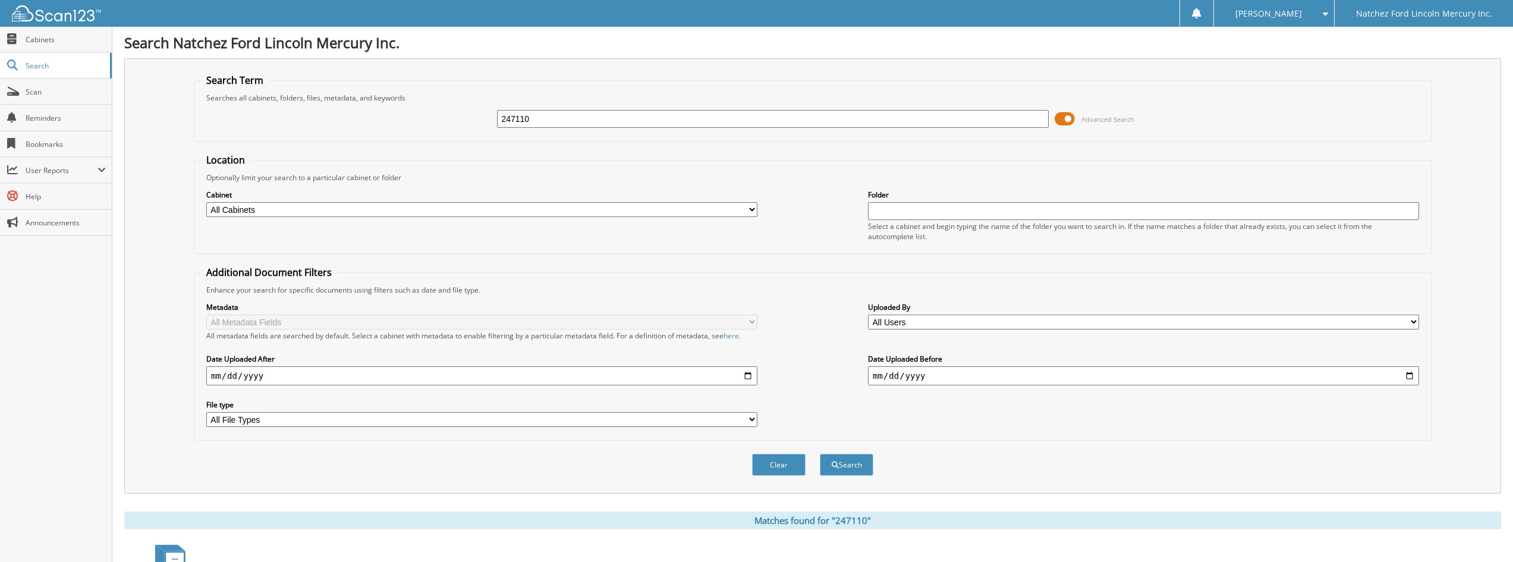
click at [577, 117] on input "247110" at bounding box center [772, 119] width 551 height 18
type input "B17835"
click at [820, 454] on button "Search" at bounding box center [847, 465] width 54 height 22
click at [566, 125] on input "B17835" at bounding box center [772, 119] width 551 height 18
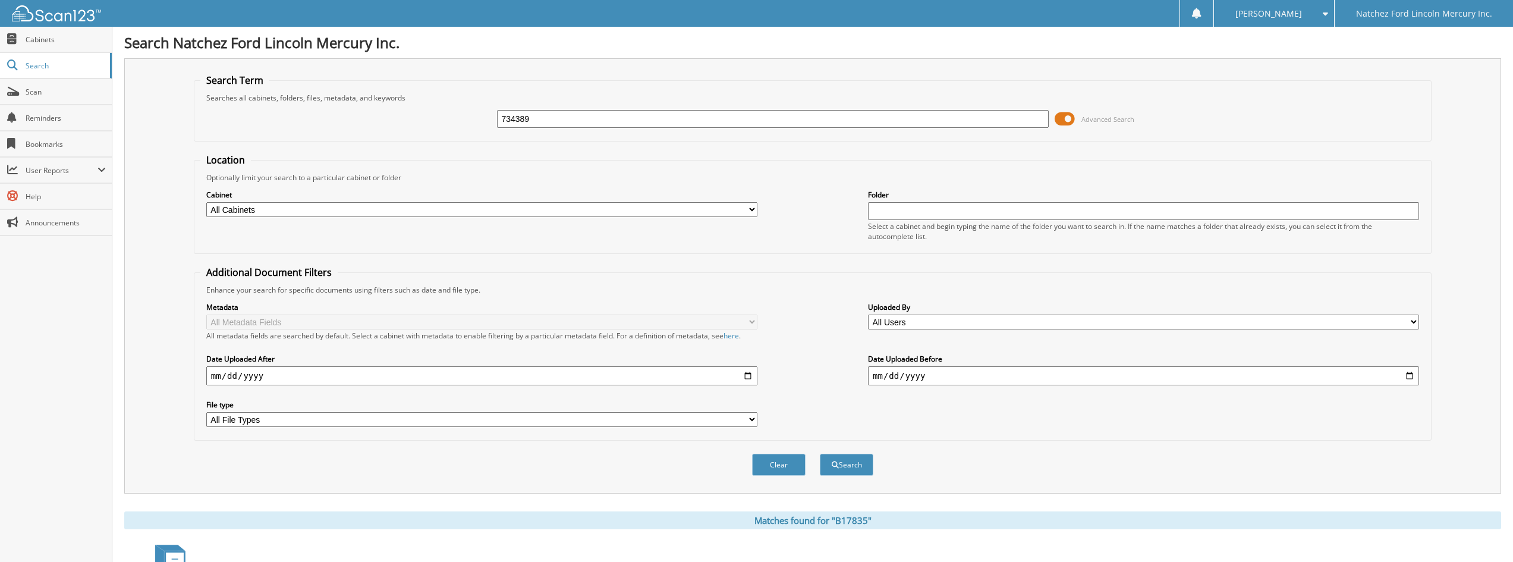
type input "734389"
click at [820, 454] on button "Search" at bounding box center [847, 465] width 54 height 22
click at [570, 126] on input "734389" at bounding box center [772, 119] width 551 height 18
click at [570, 125] on input "734389" at bounding box center [772, 119] width 551 height 18
type input "198793"
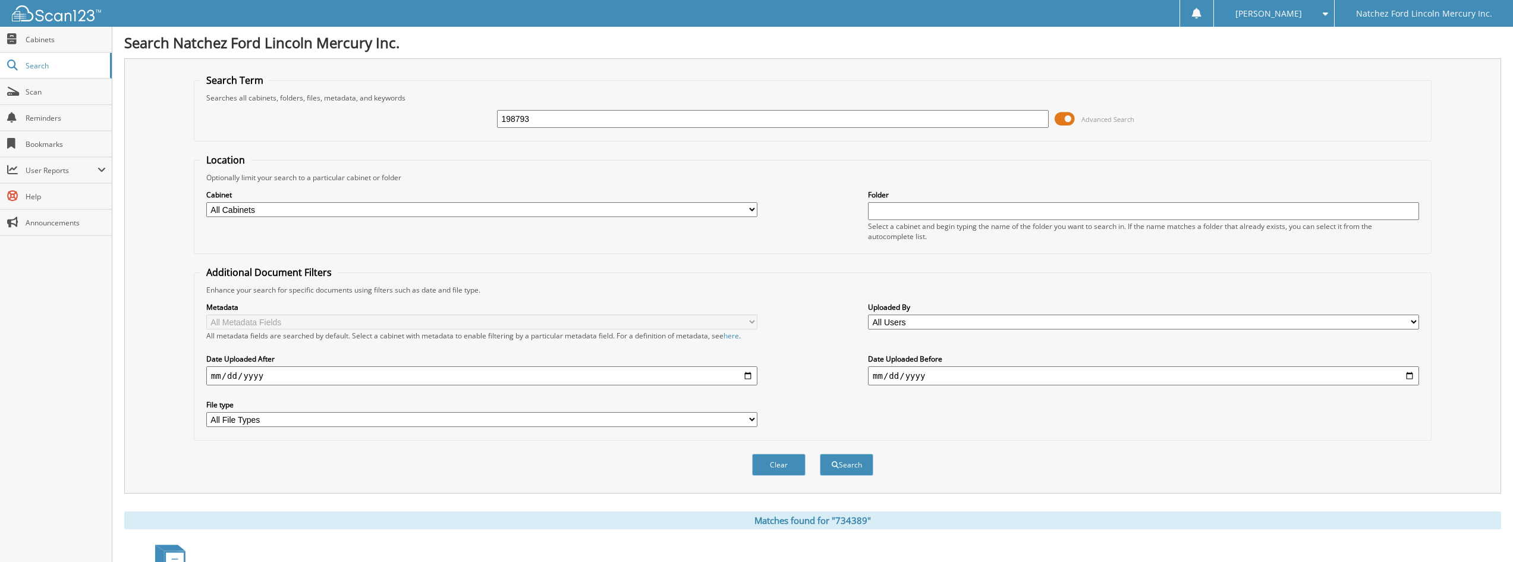
click at [820, 454] on button "Search" at bounding box center [847, 465] width 54 height 22
click at [600, 120] on input "198793" at bounding box center [772, 119] width 551 height 18
type input "228472"
click at [820, 454] on button "Search" at bounding box center [847, 465] width 54 height 22
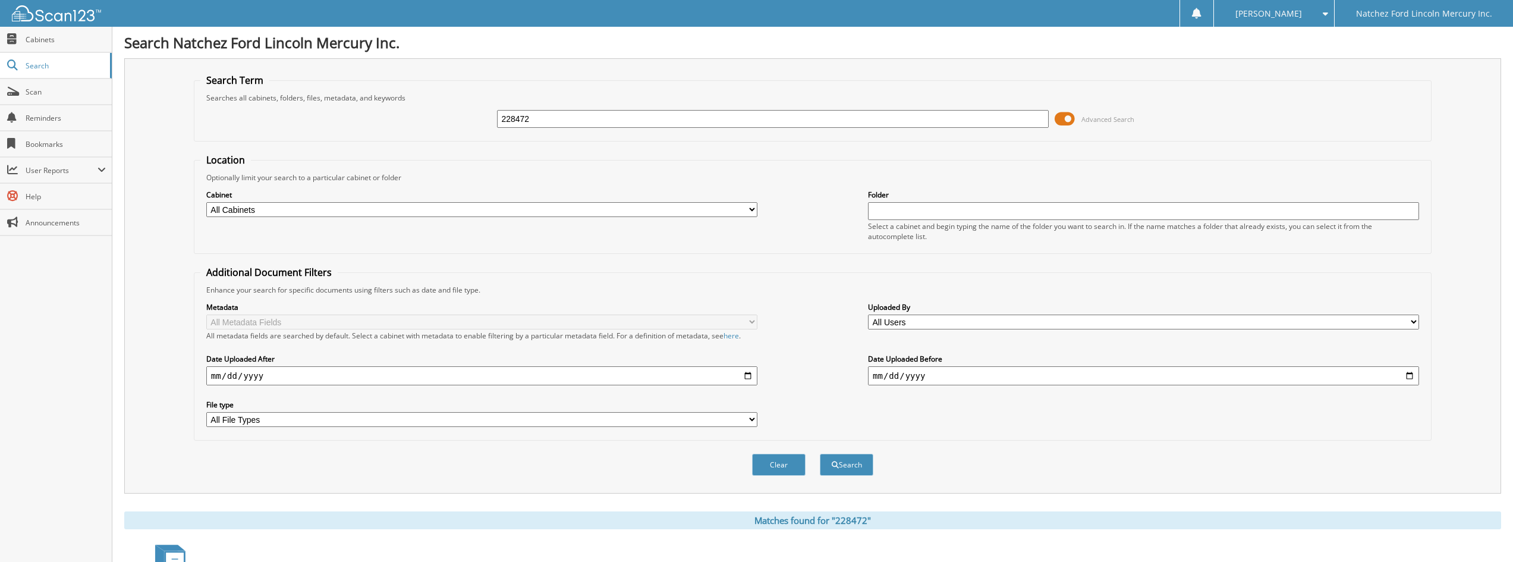
click at [631, 122] on input "228472" at bounding box center [772, 119] width 551 height 18
type input "876106"
click at [820, 454] on button "Search" at bounding box center [847, 465] width 54 height 22
click at [558, 111] on input "876106" at bounding box center [772, 119] width 551 height 18
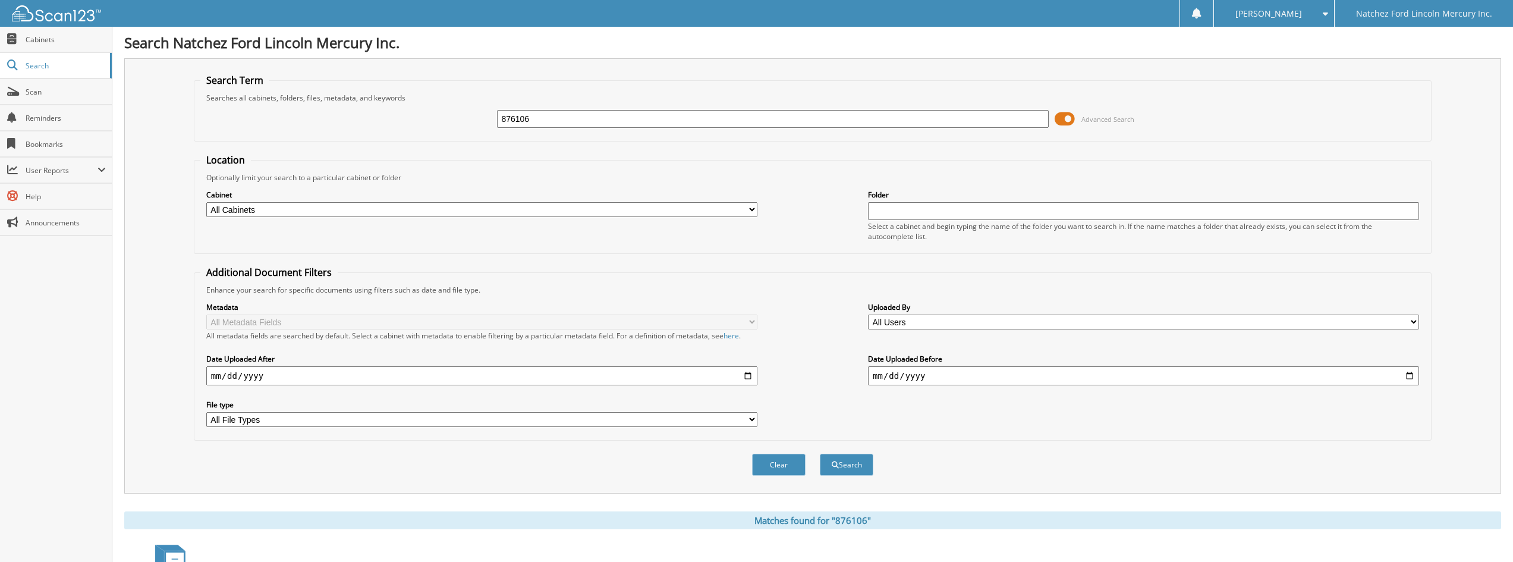
click at [558, 111] on input "876106" at bounding box center [772, 119] width 551 height 18
type input "RM1041"
click at [820, 454] on button "Search" at bounding box center [847, 465] width 54 height 22
click at [64, 46] on link "Cabinets" at bounding box center [56, 40] width 112 height 26
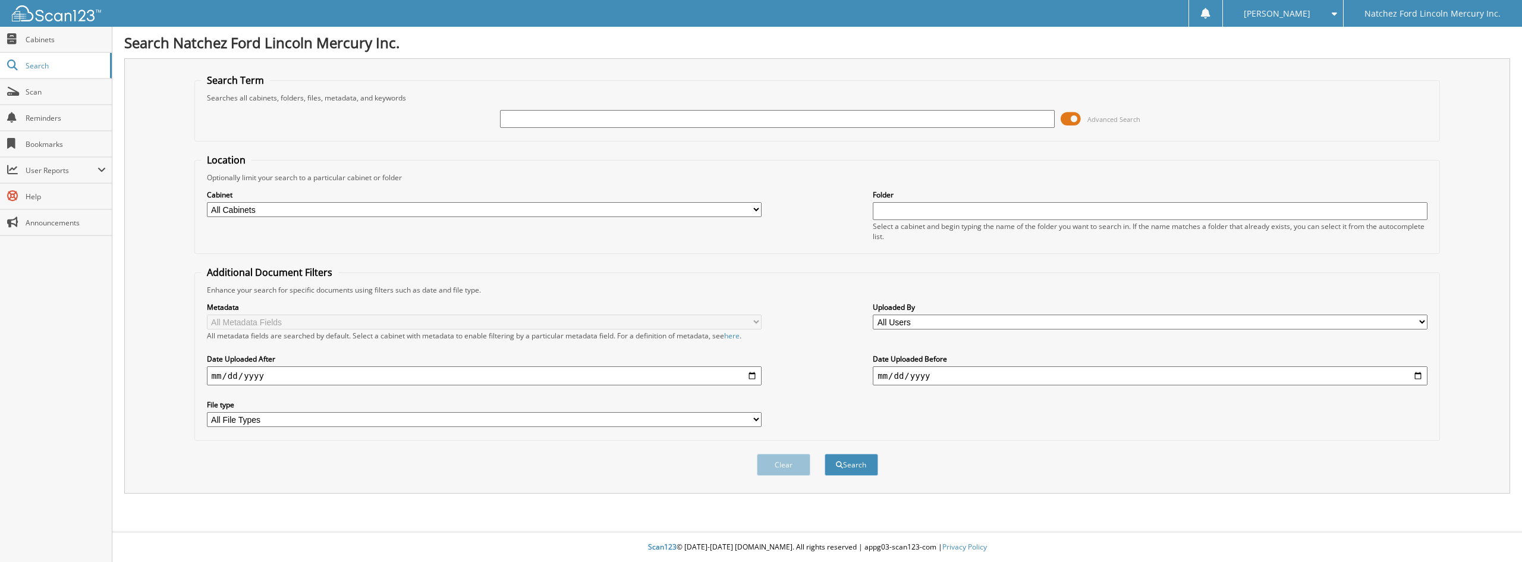
click at [554, 122] on input "text" at bounding box center [777, 119] width 555 height 18
type input "040336"
click at [825, 454] on button "Search" at bounding box center [852, 465] width 54 height 22
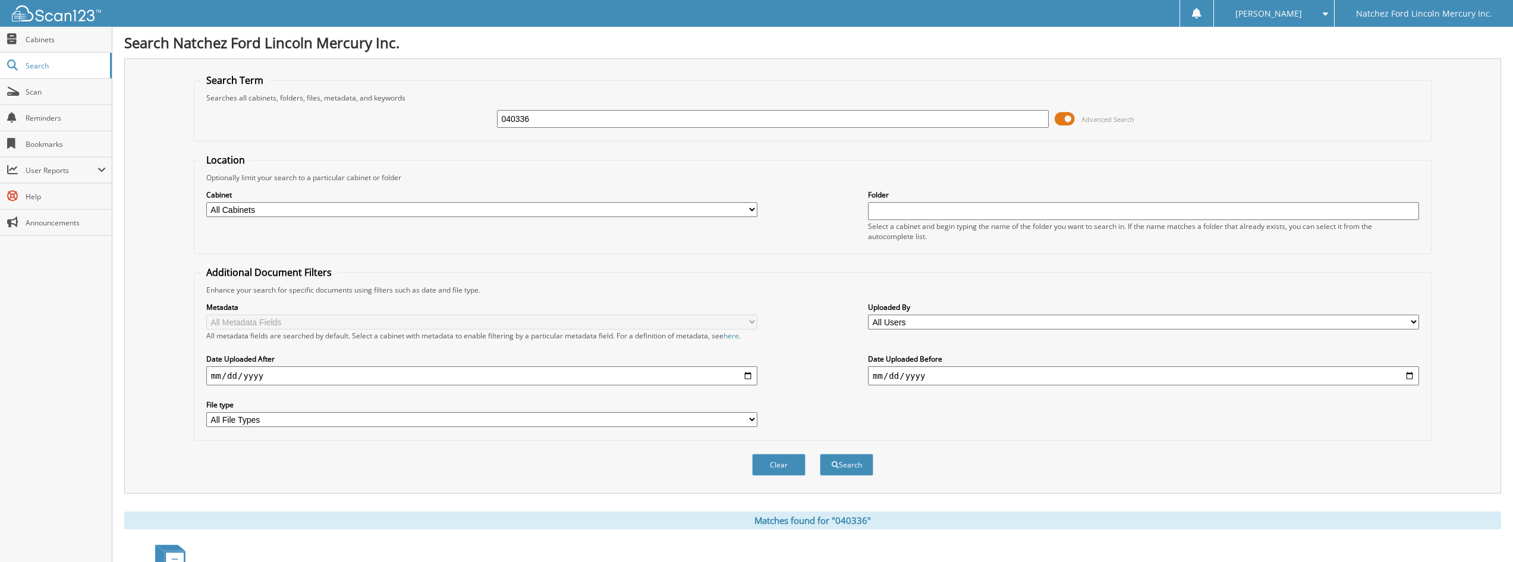
click at [625, 115] on input "040336" at bounding box center [772, 119] width 551 height 18
type input "D11888"
click at [820, 454] on button "Search" at bounding box center [847, 465] width 54 height 22
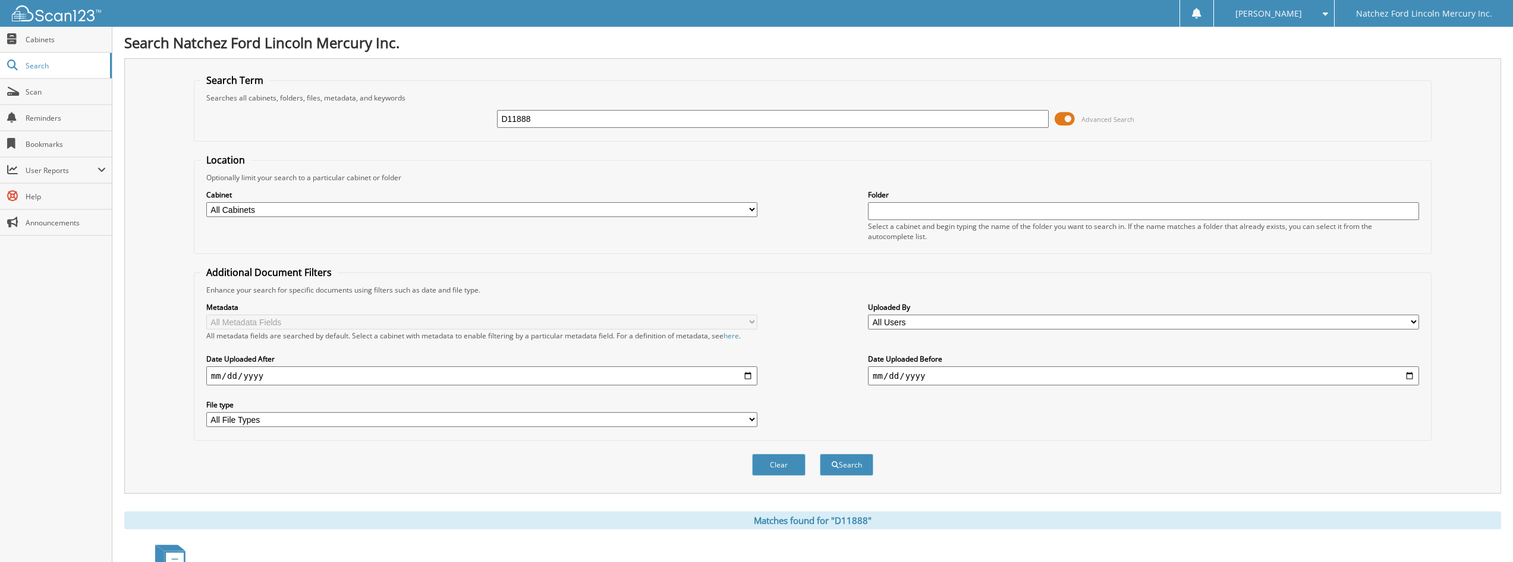
click at [568, 116] on input "D11888" at bounding box center [772, 119] width 551 height 18
type input "303266"
click at [820, 454] on button "Search" at bounding box center [847, 465] width 54 height 22
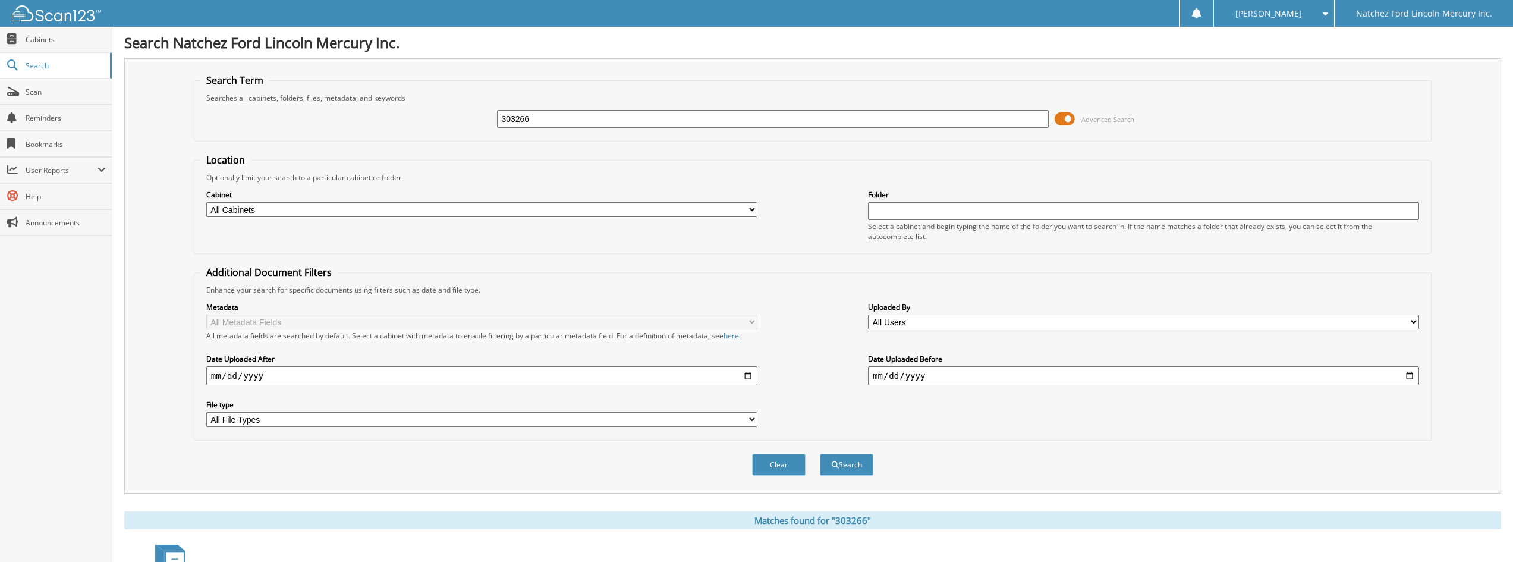
click at [560, 120] on input "303266" at bounding box center [772, 119] width 551 height 18
type input "876097"
click at [820, 454] on button "Search" at bounding box center [847, 465] width 54 height 22
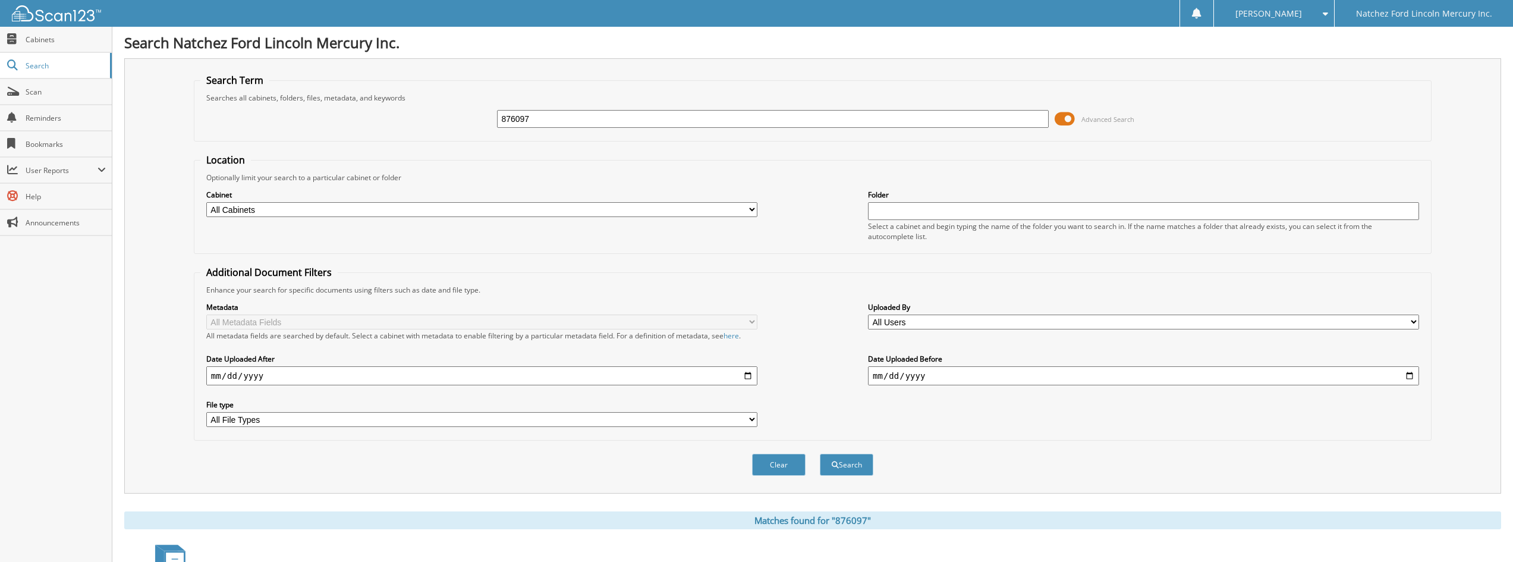
click at [540, 120] on input "876097" at bounding box center [772, 119] width 551 height 18
type input "1"
type input "A19338"
click at [820, 454] on button "Search" at bounding box center [847, 465] width 54 height 22
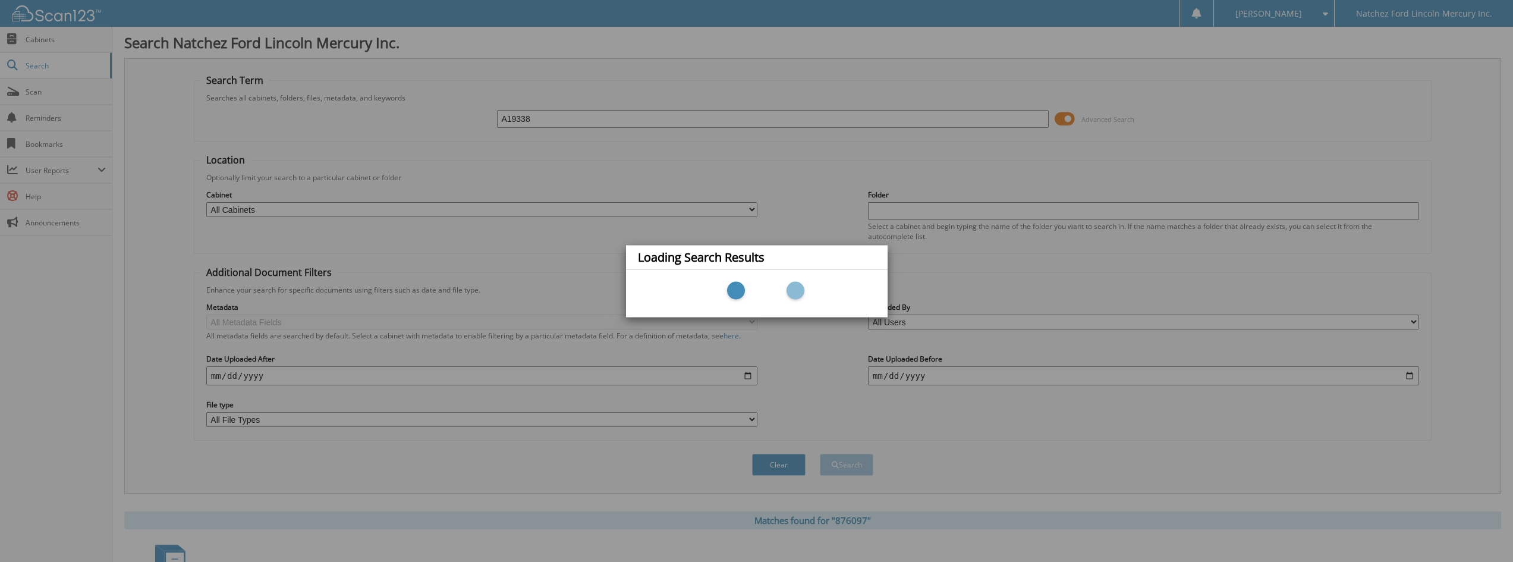
scroll to position [51, 0]
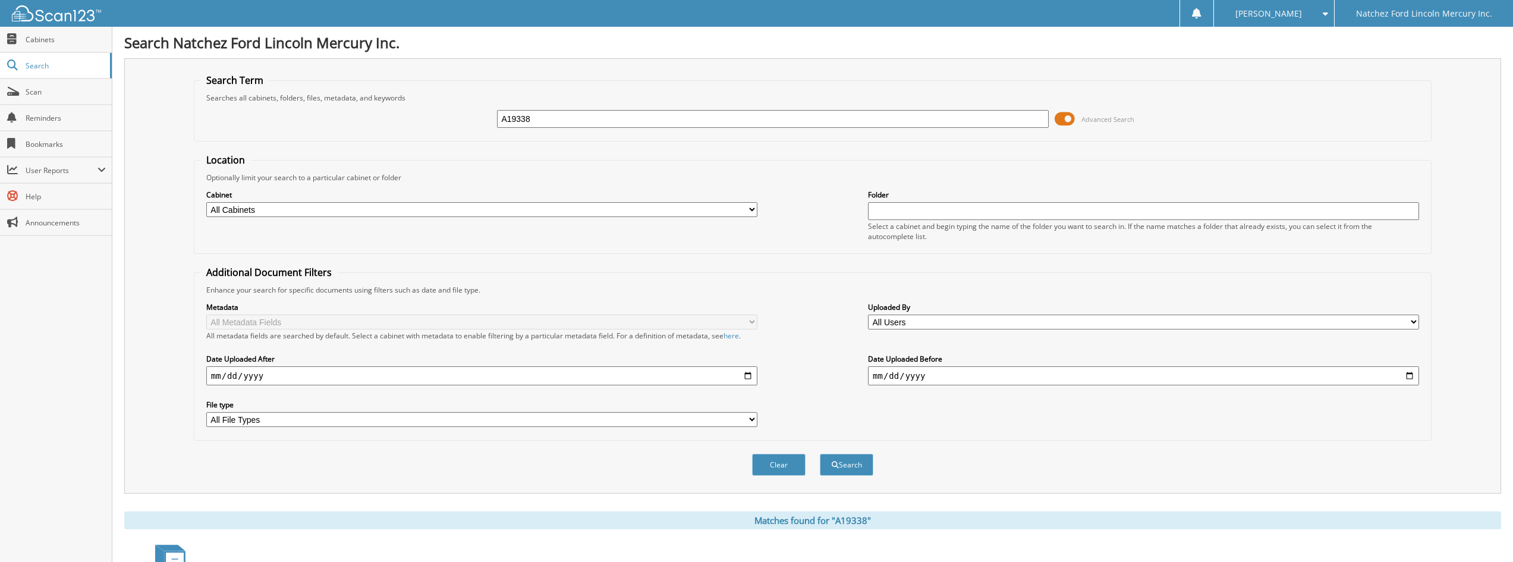
click at [628, 116] on input "A19338" at bounding box center [772, 119] width 551 height 18
type input "381387"
click at [820, 454] on button "Search" at bounding box center [847, 465] width 54 height 22
click at [589, 122] on input "381387" at bounding box center [772, 119] width 551 height 18
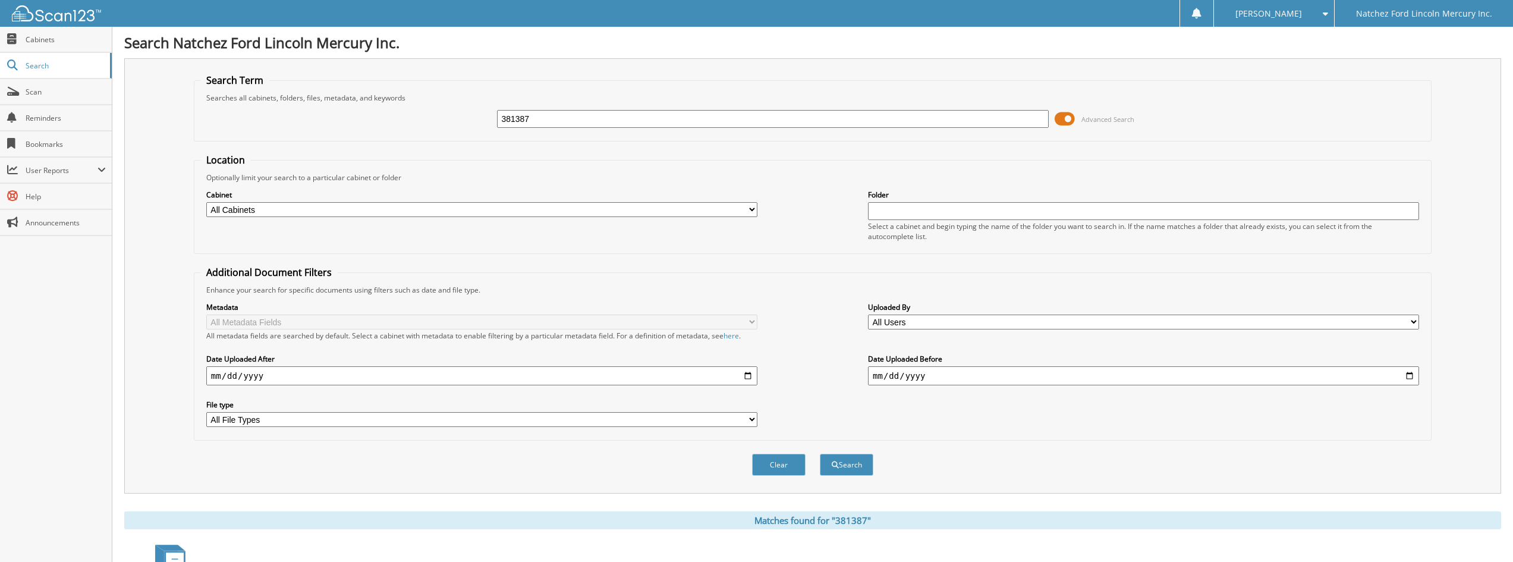
click at [589, 122] on input "381387" at bounding box center [772, 119] width 551 height 18
type input "241372"
click at [820, 454] on button "Search" at bounding box center [847, 465] width 54 height 22
click at [627, 115] on input "241372" at bounding box center [772, 119] width 551 height 18
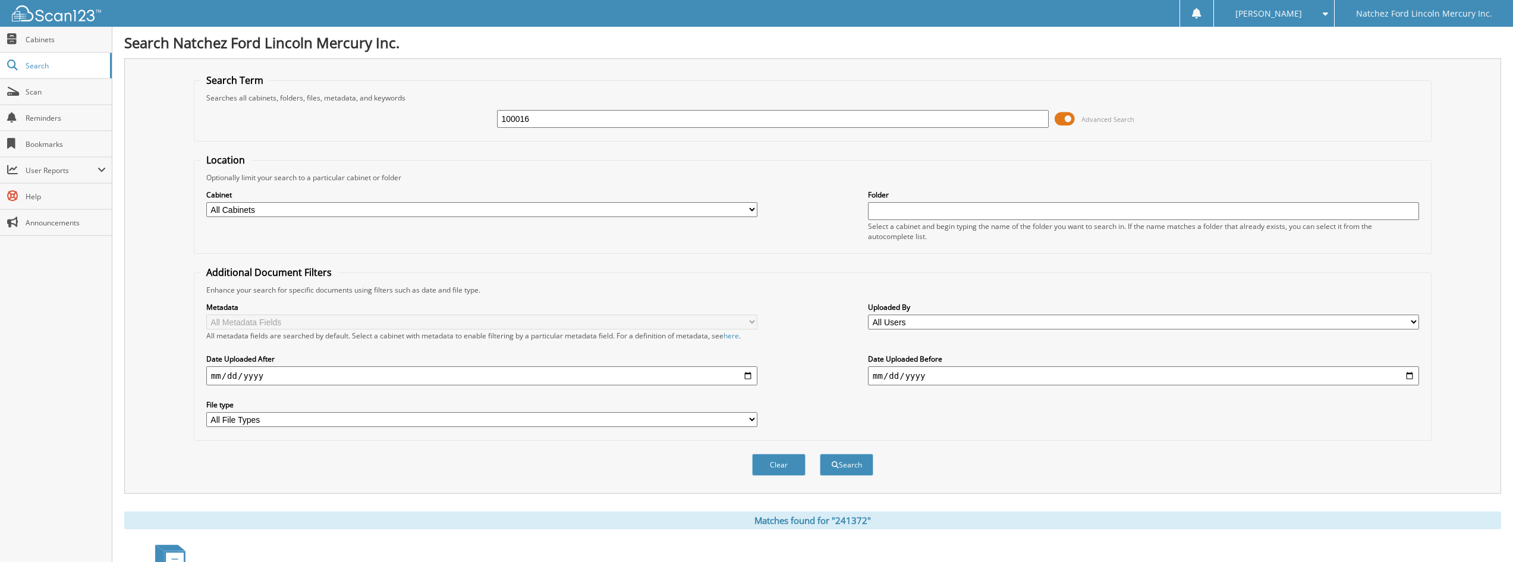
type input "100016"
click at [820, 454] on button "Search" at bounding box center [847, 465] width 54 height 22
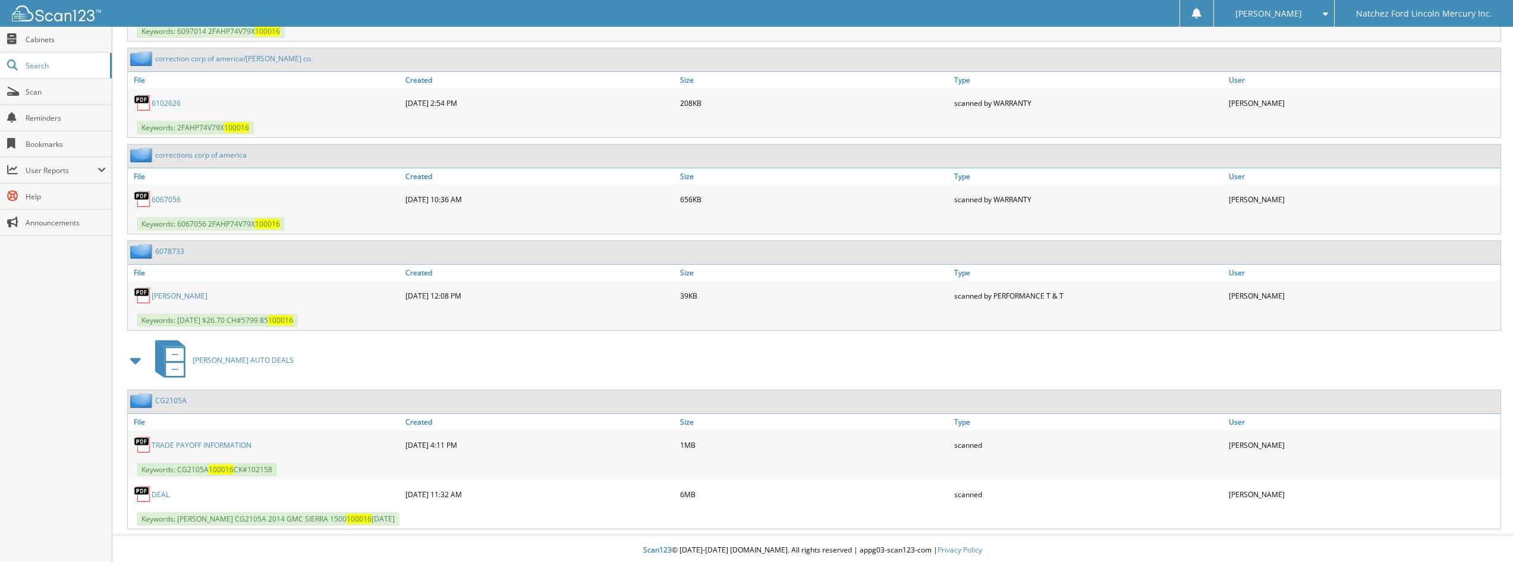
scroll to position [2669, 0]
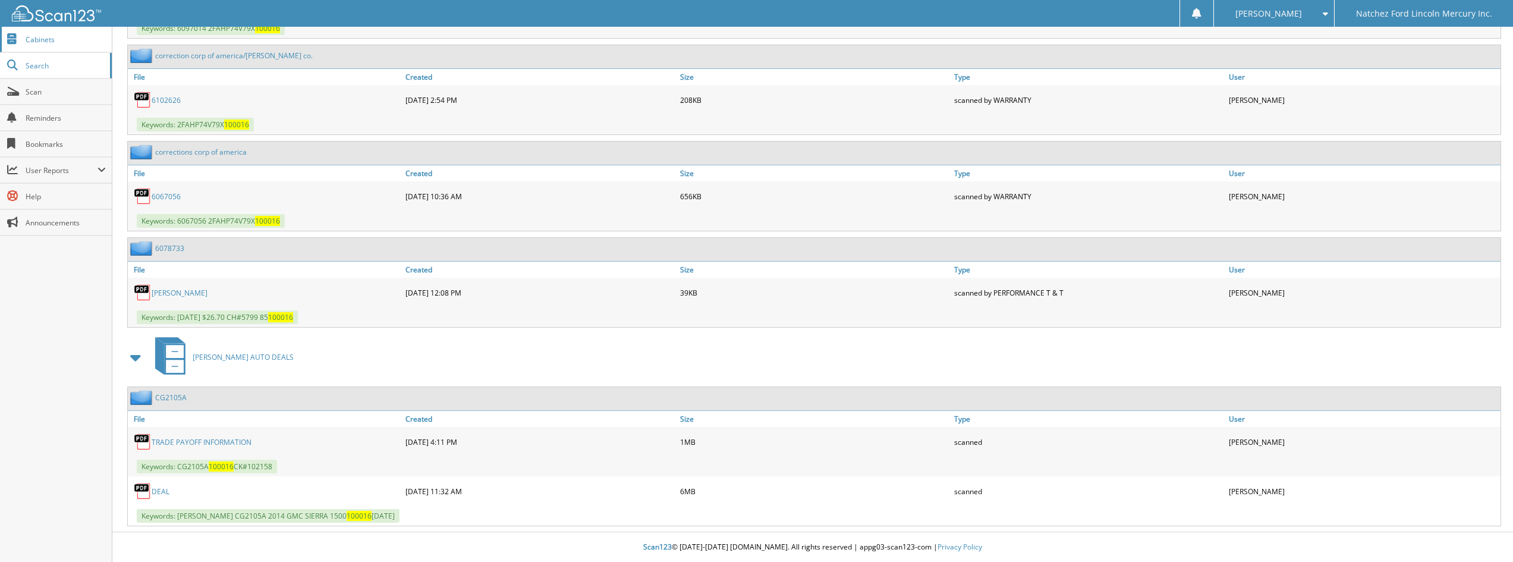
click at [11, 33] on link "Cabinets" at bounding box center [56, 40] width 112 height 26
